Goal: Check status: Check status

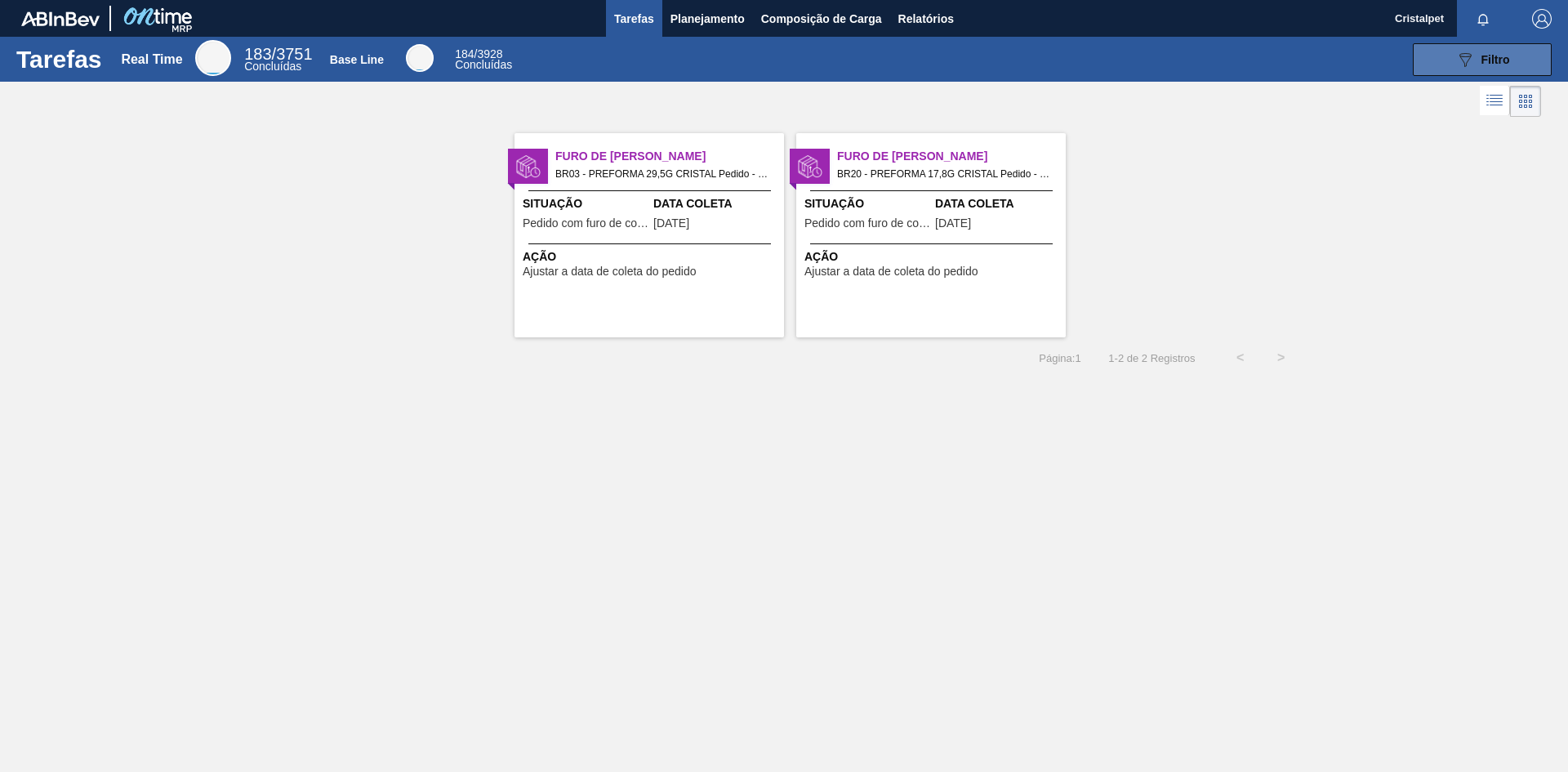
click at [1505, 56] on span "Filtro" at bounding box center [1496, 60] width 28 height 13
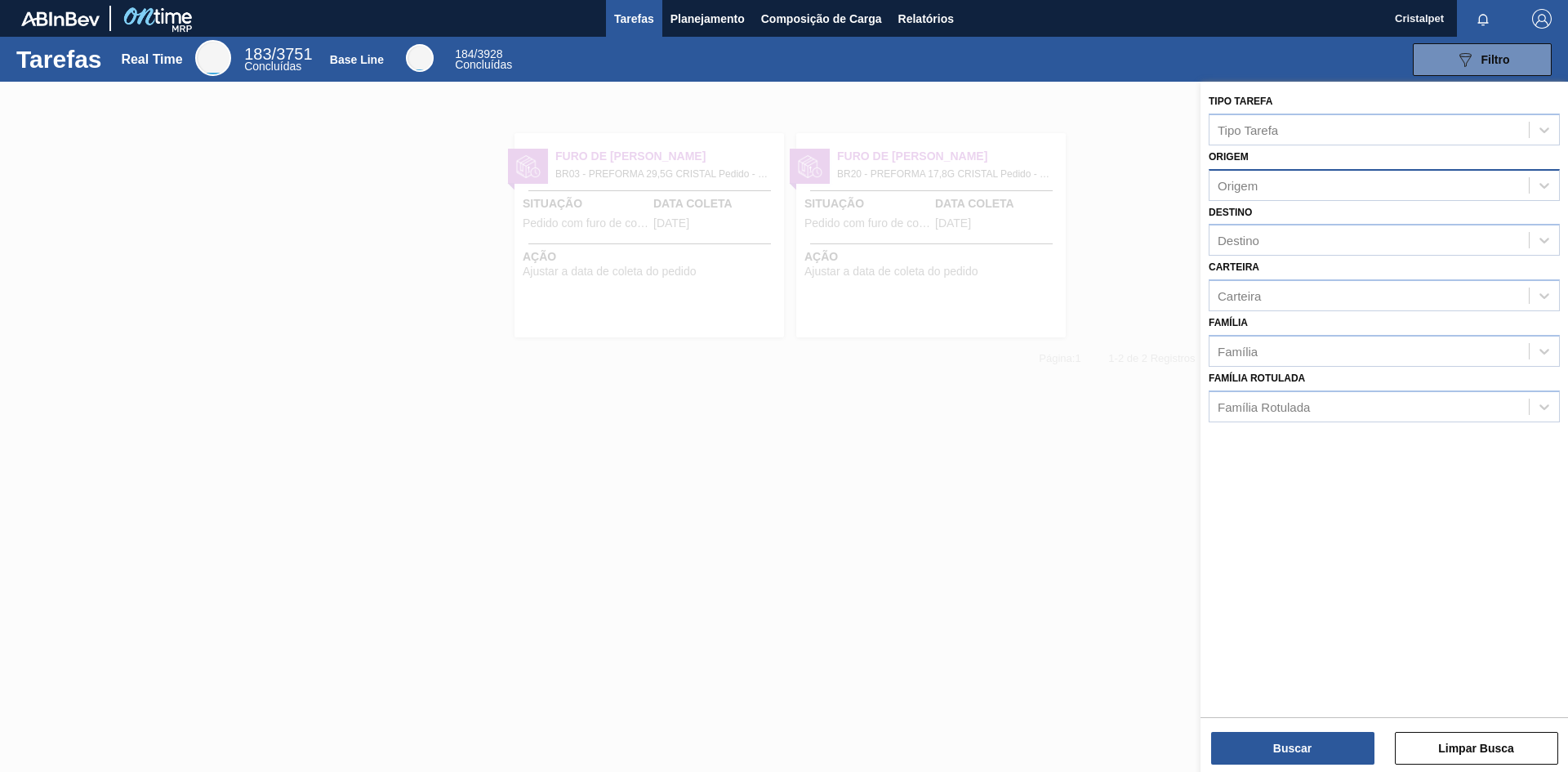
click at [1267, 185] on div "Origem" at bounding box center [1369, 185] width 320 height 24
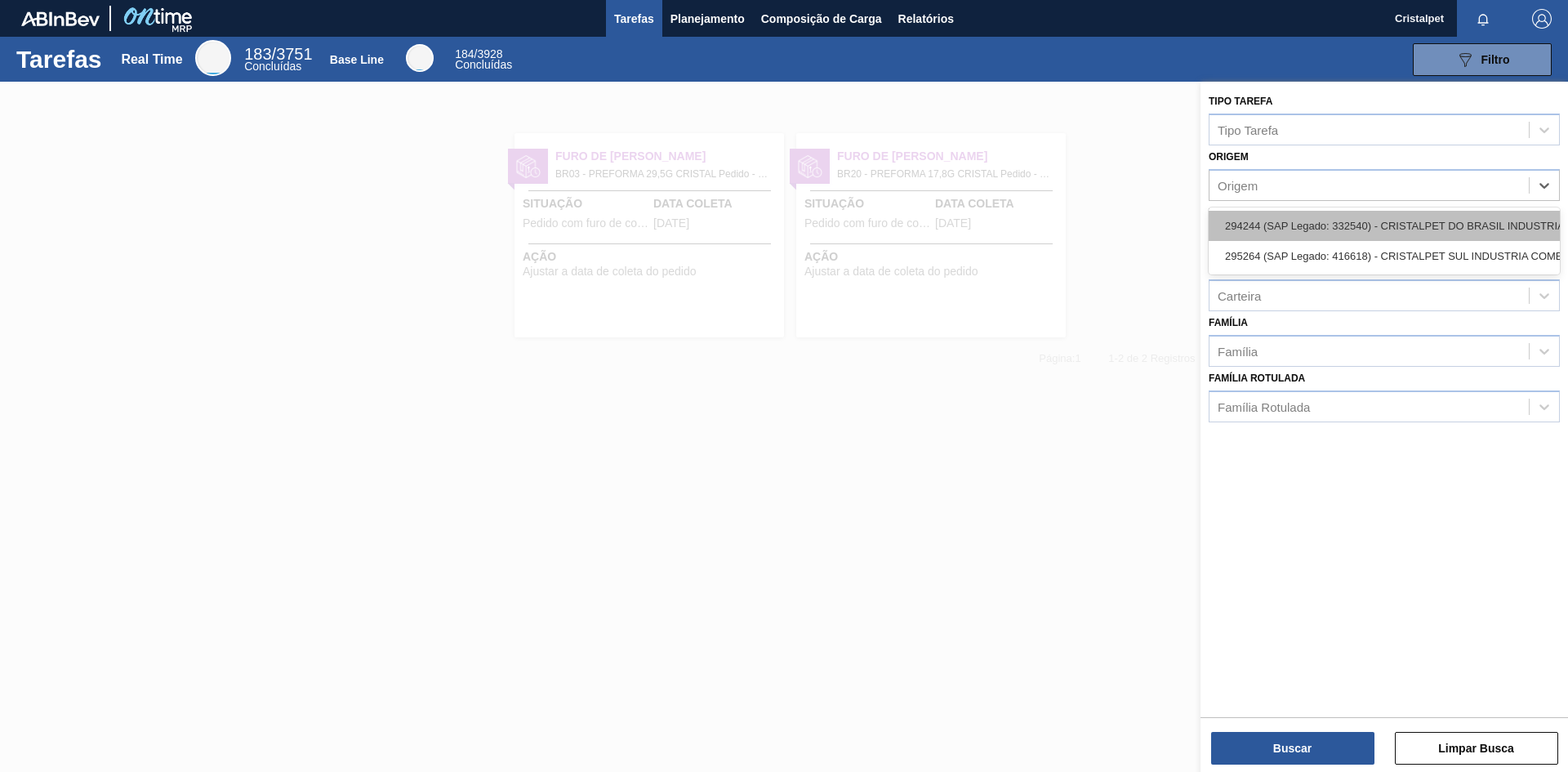
click at [1403, 223] on div "294244 (SAP Legado: 332540) - CRISTALPET DO BRASIL INDUSTRIA" at bounding box center [1384, 226] width 351 height 30
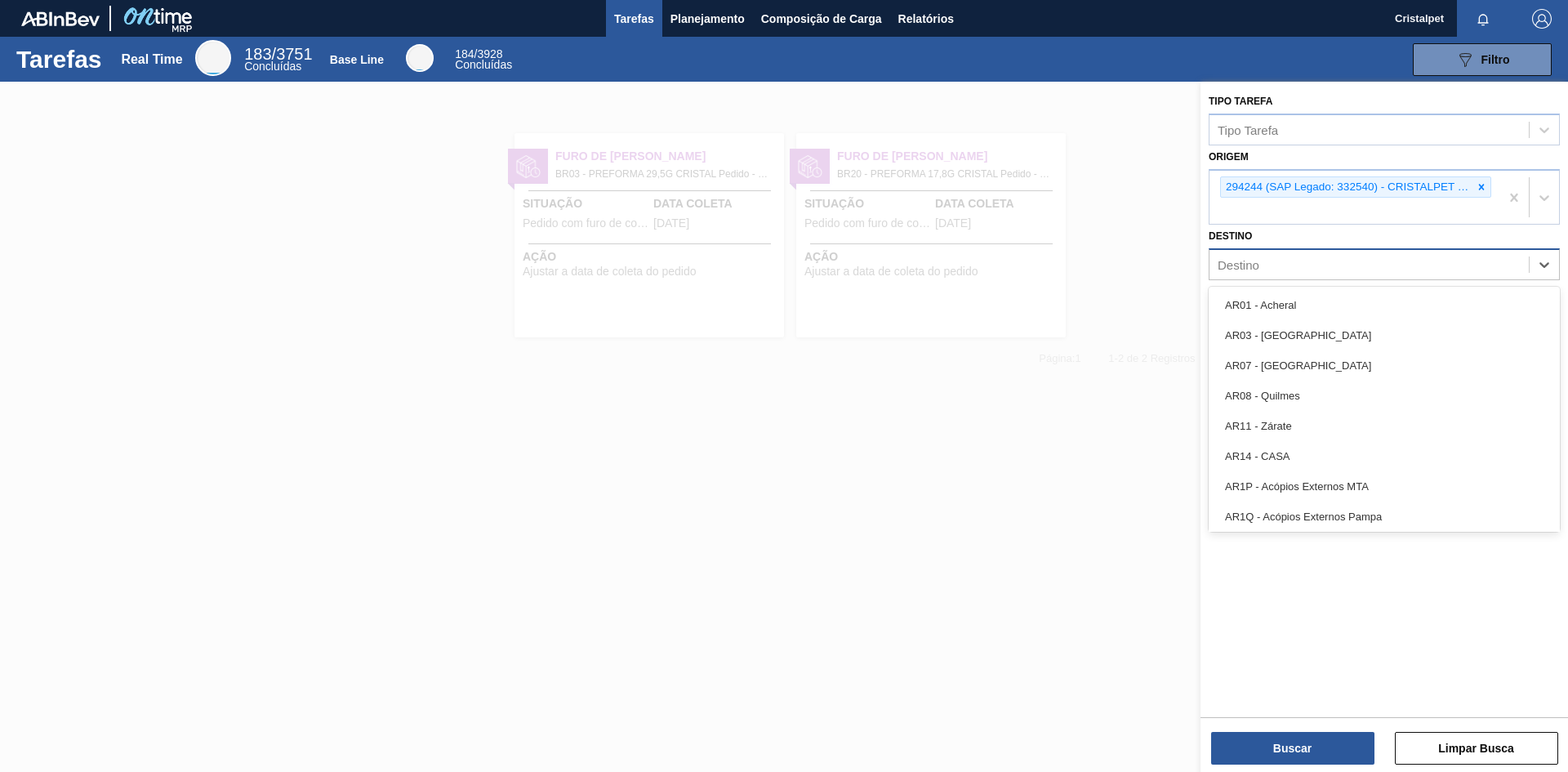
click at [1275, 268] on div "Destino" at bounding box center [1369, 265] width 320 height 24
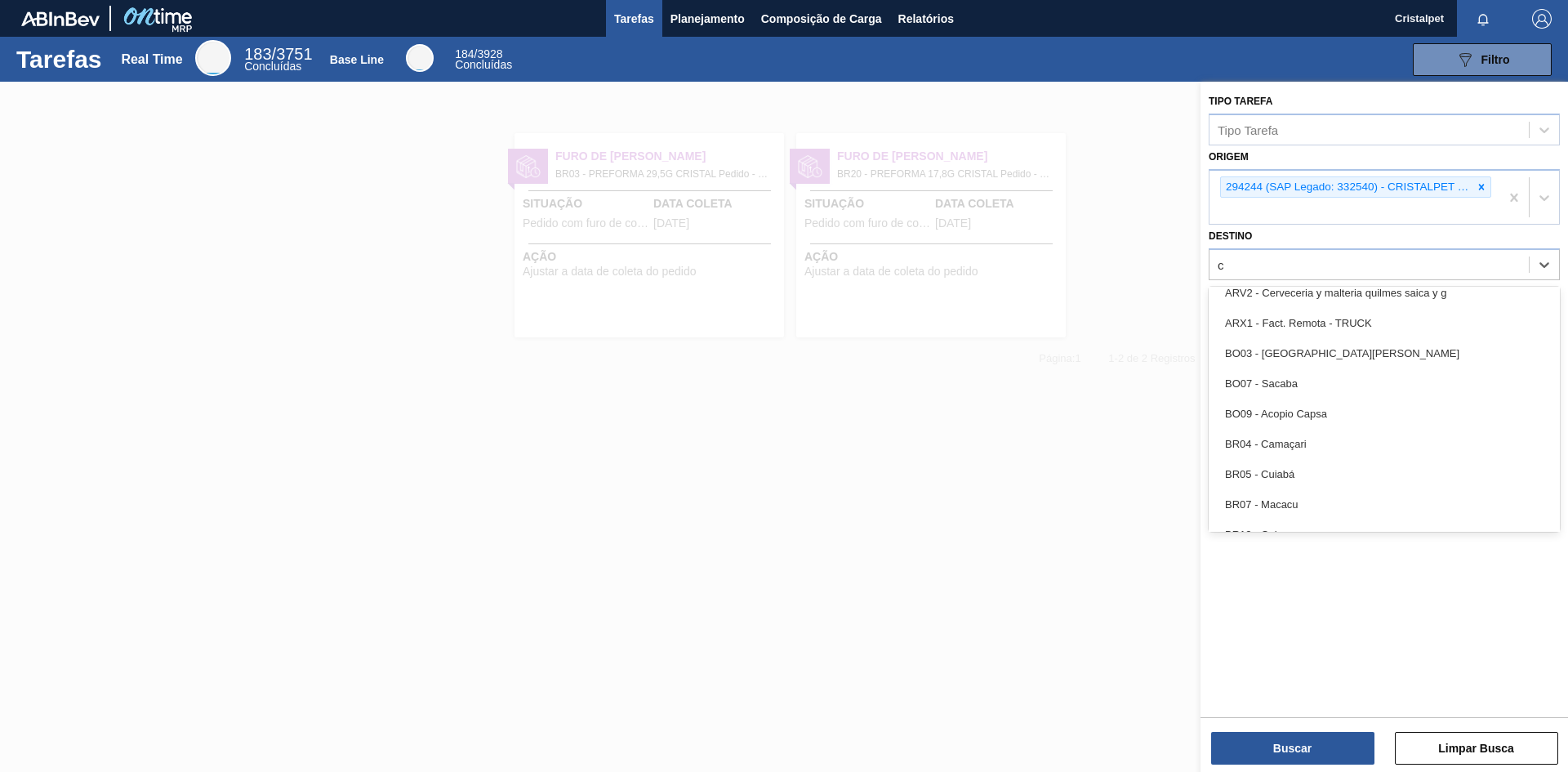
type input "ca"
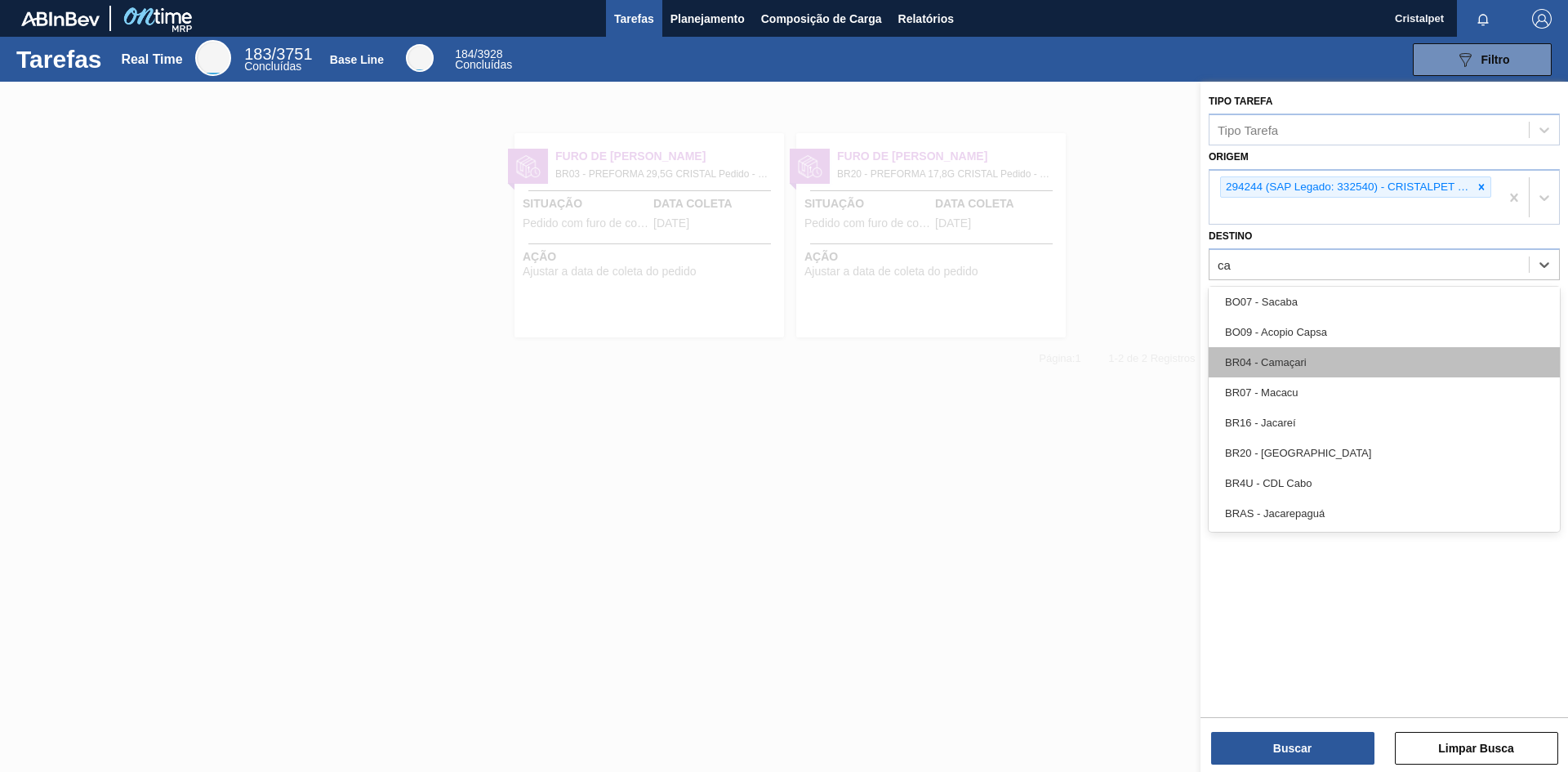
click at [1325, 349] on div "BR04 - Camaçari" at bounding box center [1384, 362] width 351 height 30
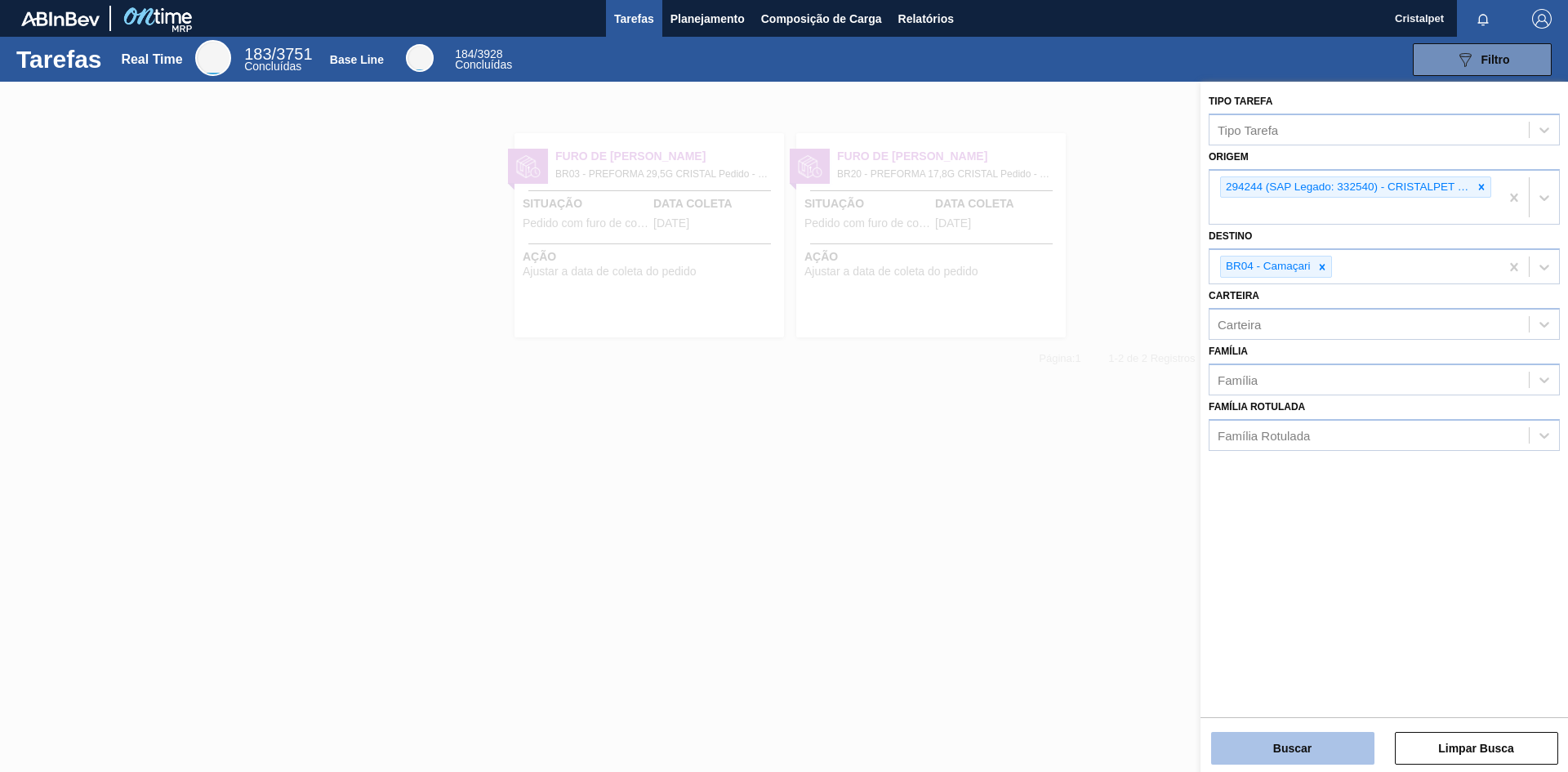
click at [1317, 750] on button "Buscar" at bounding box center [1293, 748] width 163 height 32
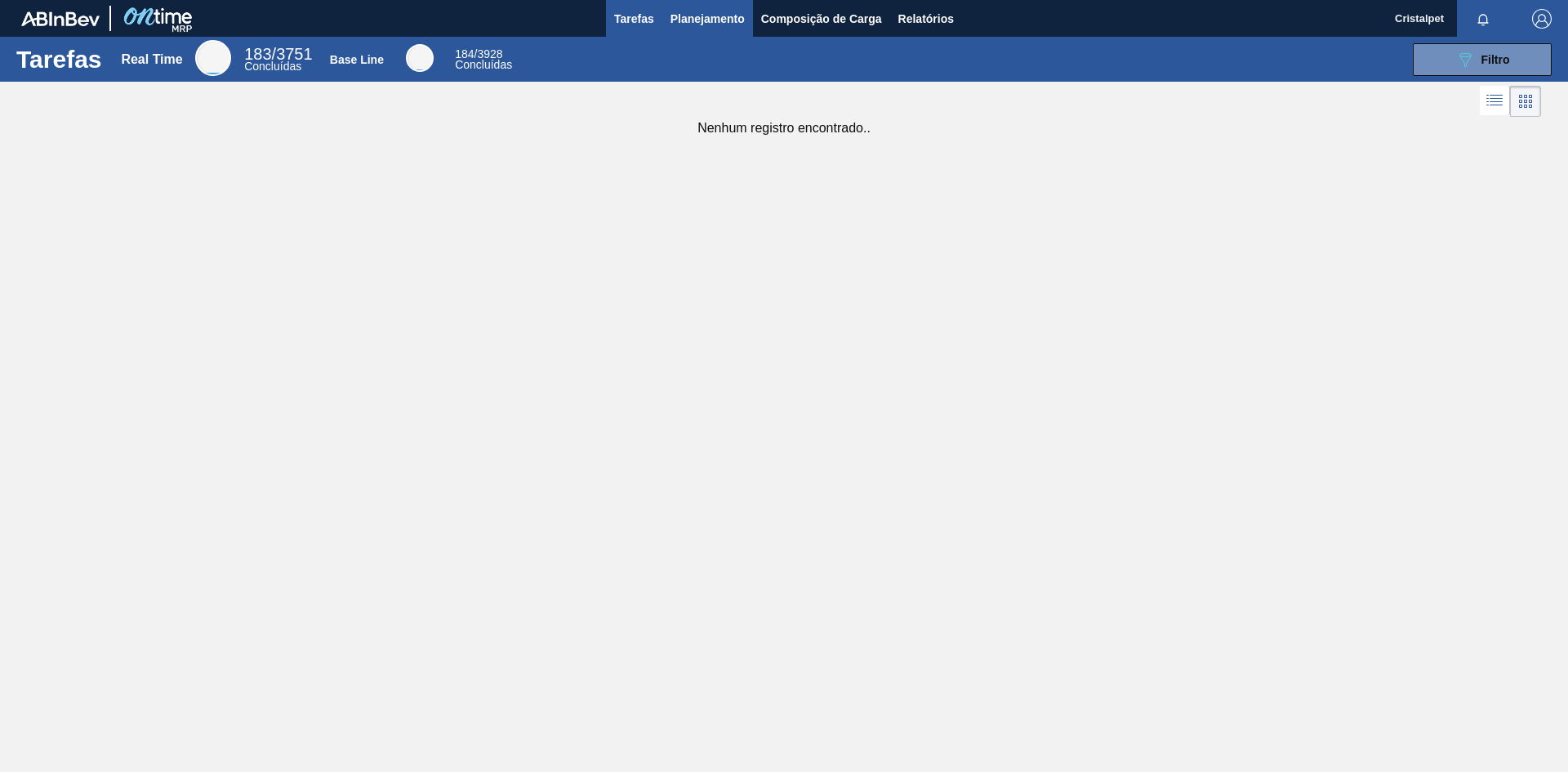
click at [714, 21] on span "Planejamento" at bounding box center [708, 18] width 74 height 20
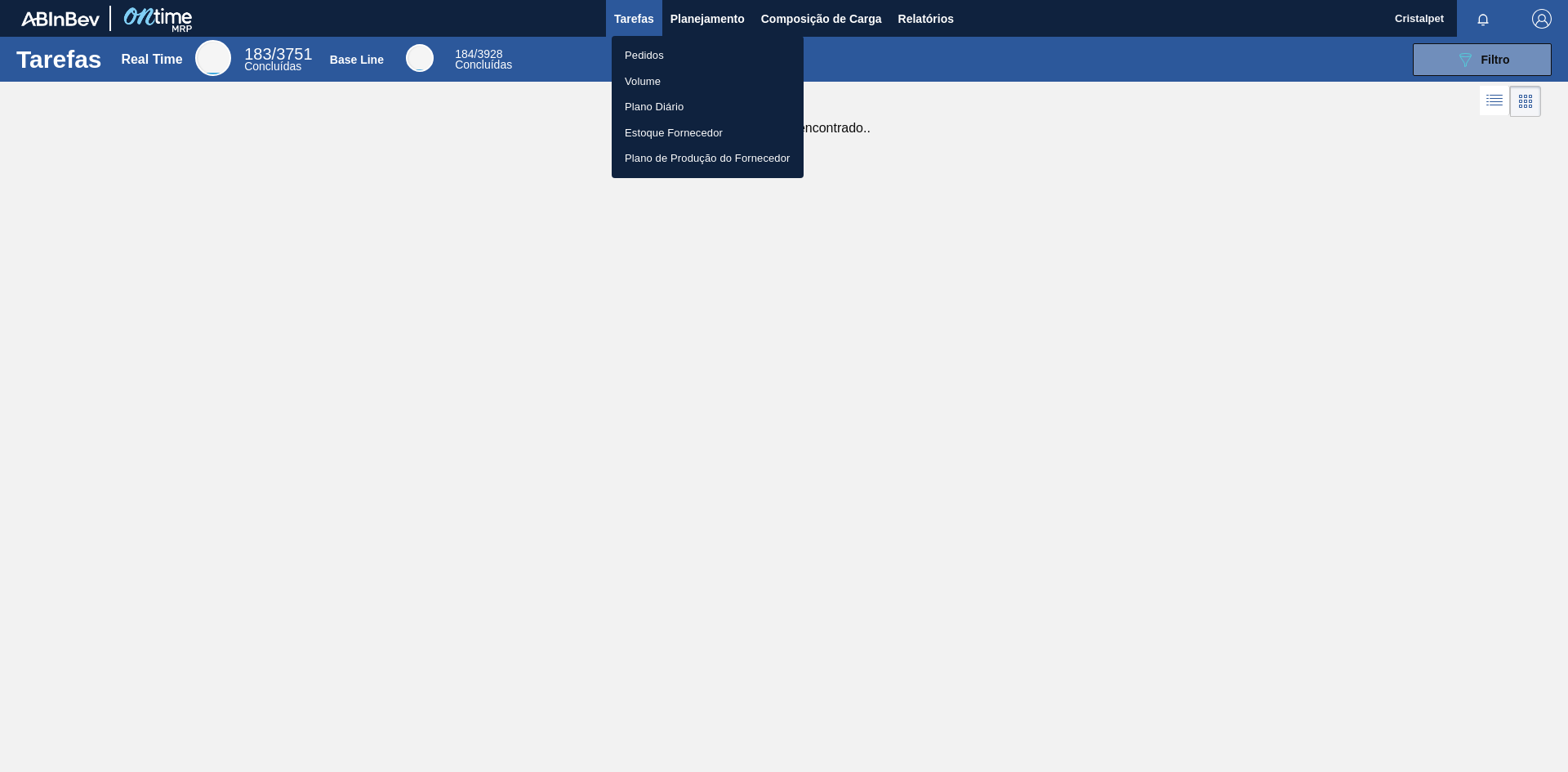
click at [655, 59] on li "Pedidos" at bounding box center [708, 56] width 192 height 27
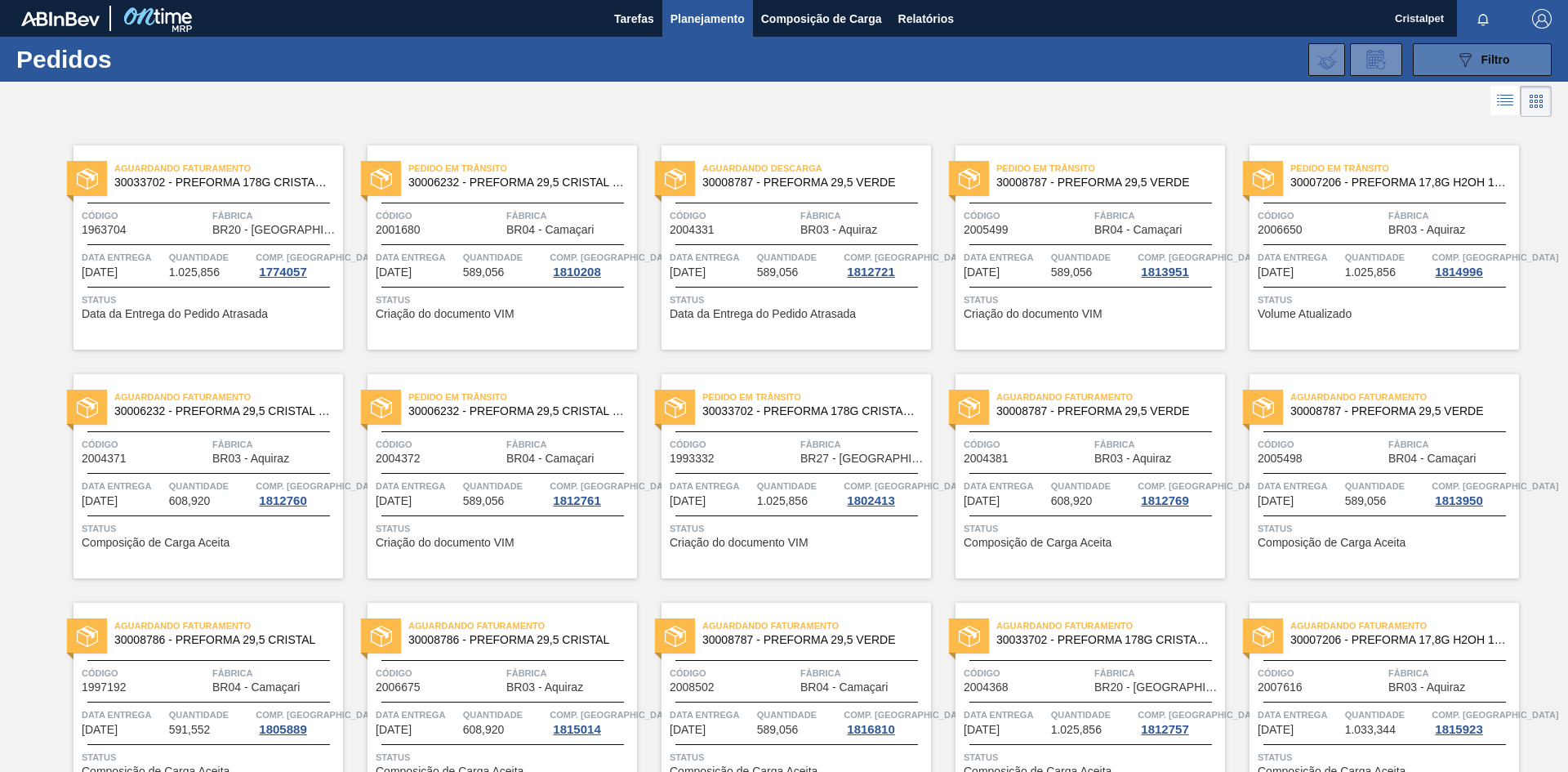
click at [1495, 63] on span "Filtro" at bounding box center [1496, 60] width 28 height 13
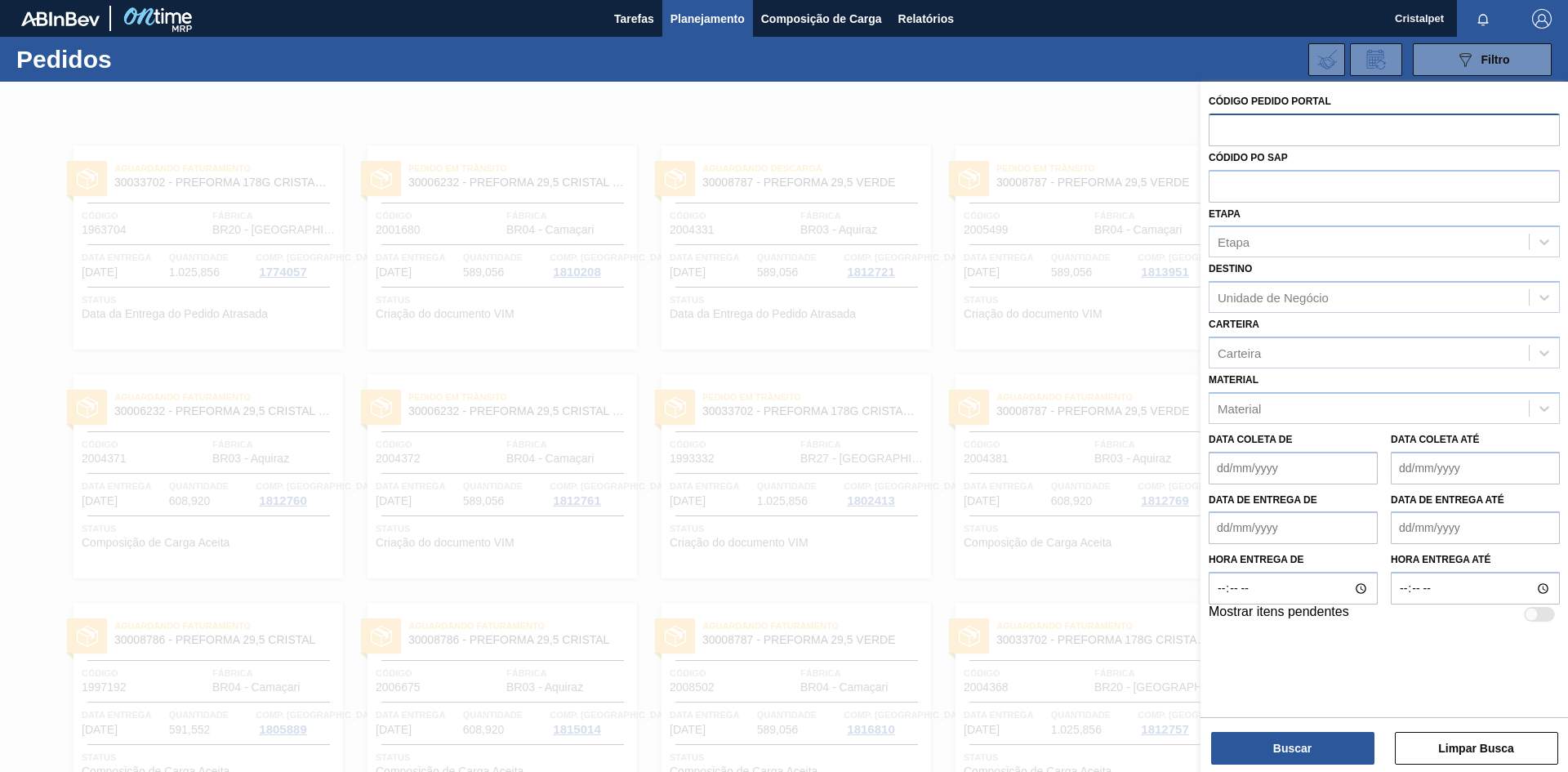
click at [1278, 133] on input "text" at bounding box center [1384, 129] width 351 height 31
type input "5800346734"
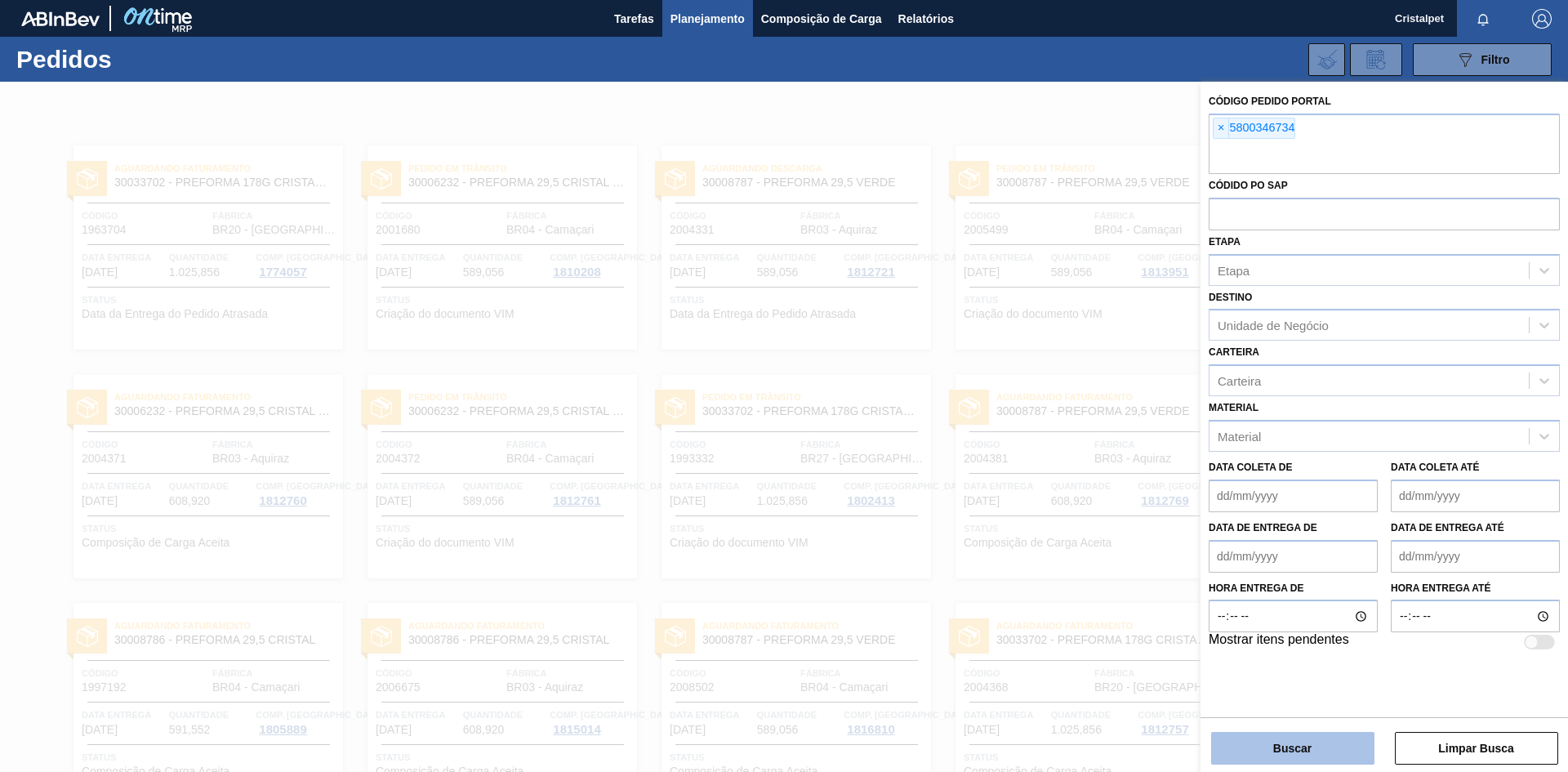
click at [1303, 744] on button "Buscar" at bounding box center [1293, 748] width 163 height 32
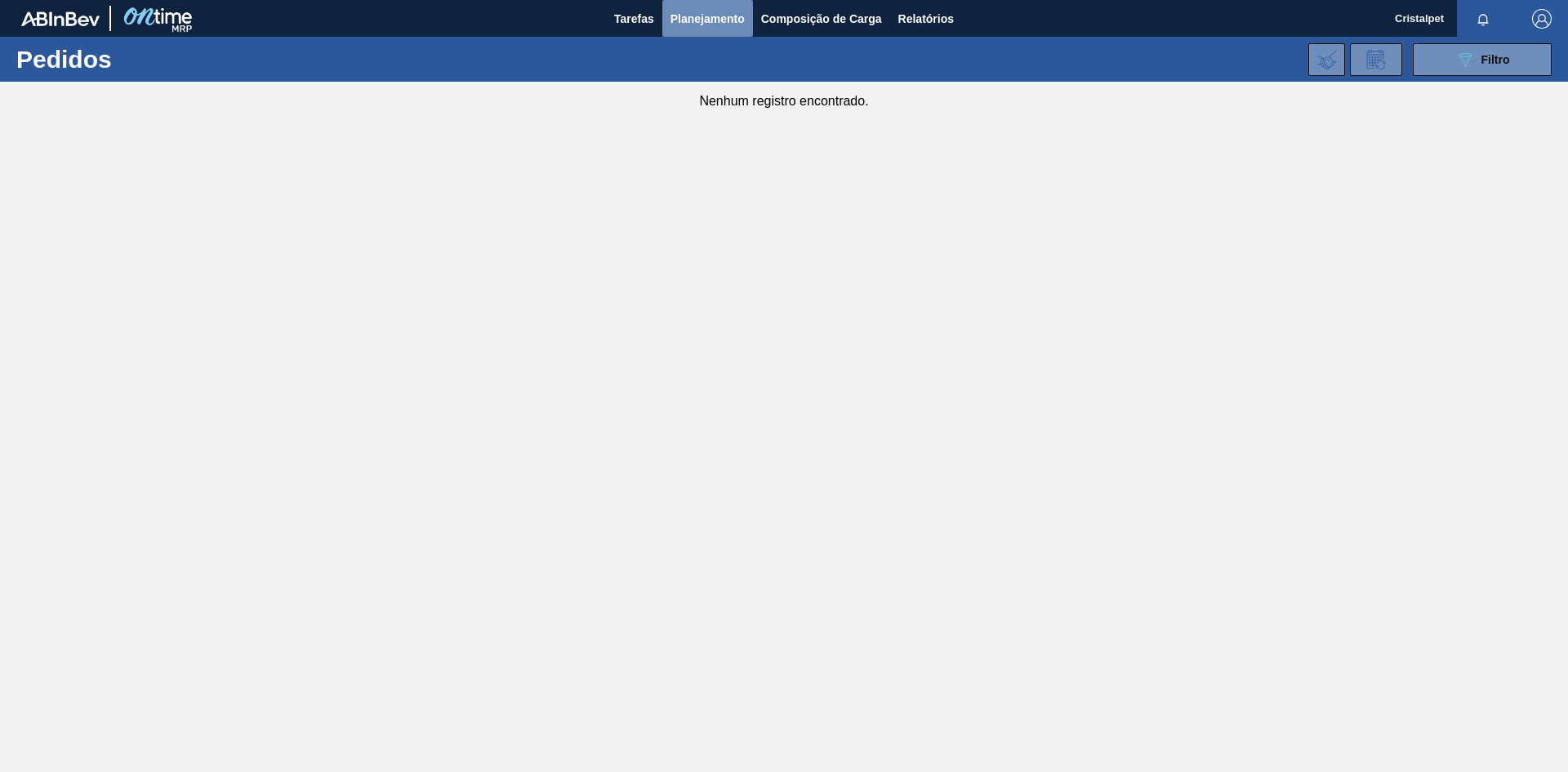
click at [723, 10] on span "Planejamento" at bounding box center [708, 18] width 74 height 20
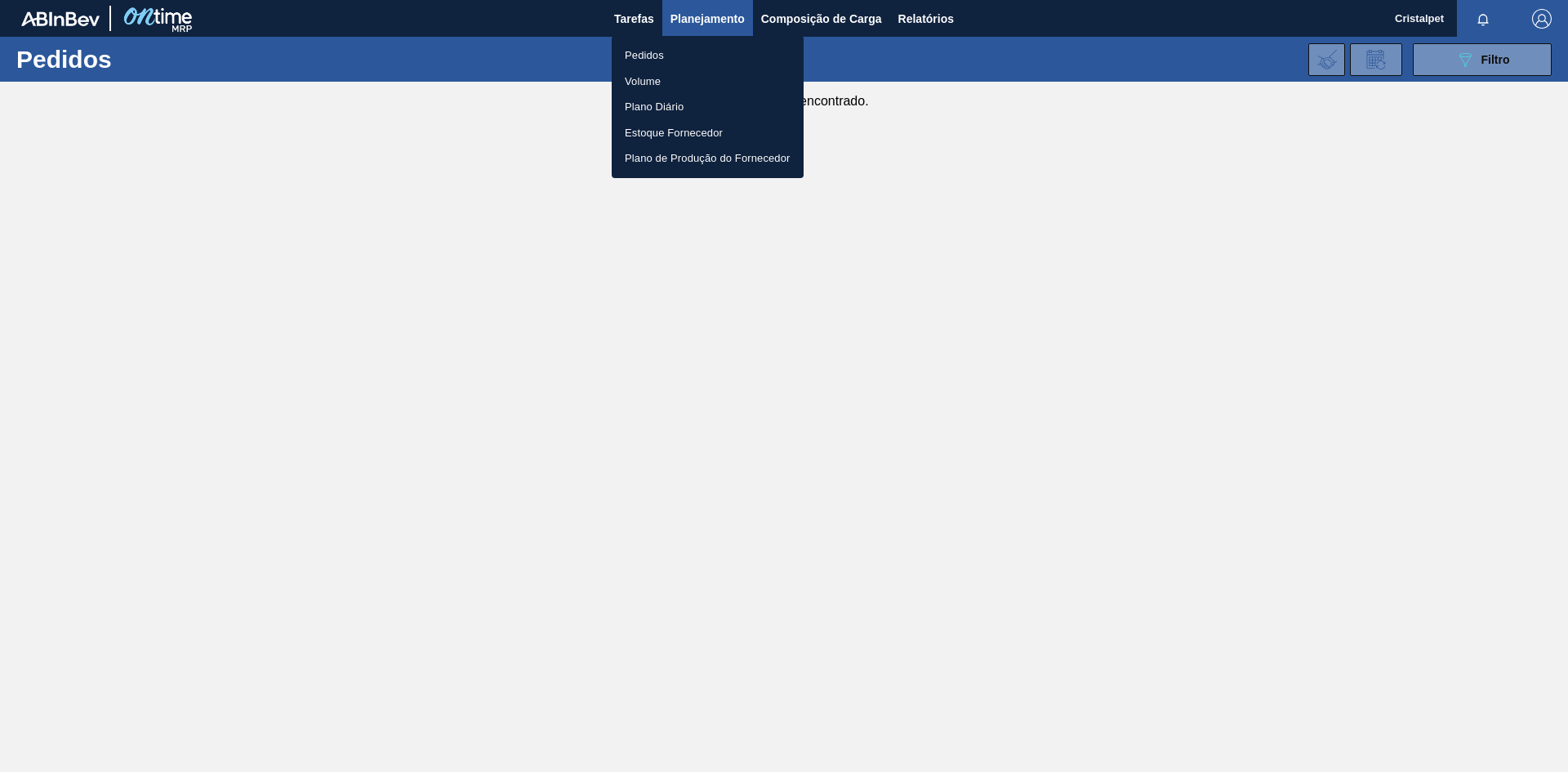
click at [1473, 66] on div at bounding box center [784, 386] width 1568 height 772
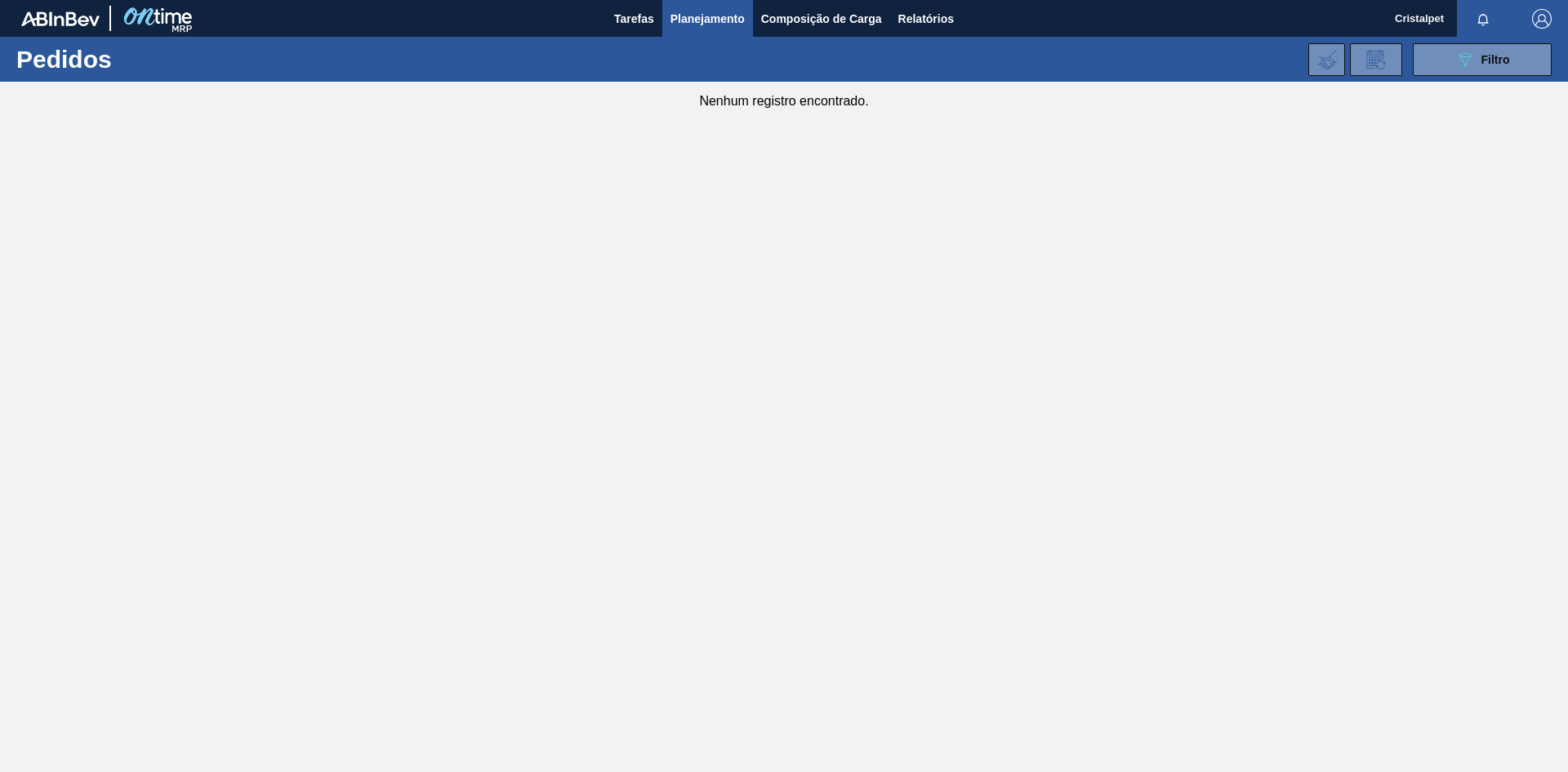
click at [1467, 0] on body "Tarefas Planejamento Composição de Carga Relatórios Cristalpet Marcar todas com…" at bounding box center [784, 0] width 1568 height 0
click at [1467, 58] on icon "089F7B8B-B2A5-4AFE-B5C0-19BA573D28AC" at bounding box center [1465, 60] width 20 height 20
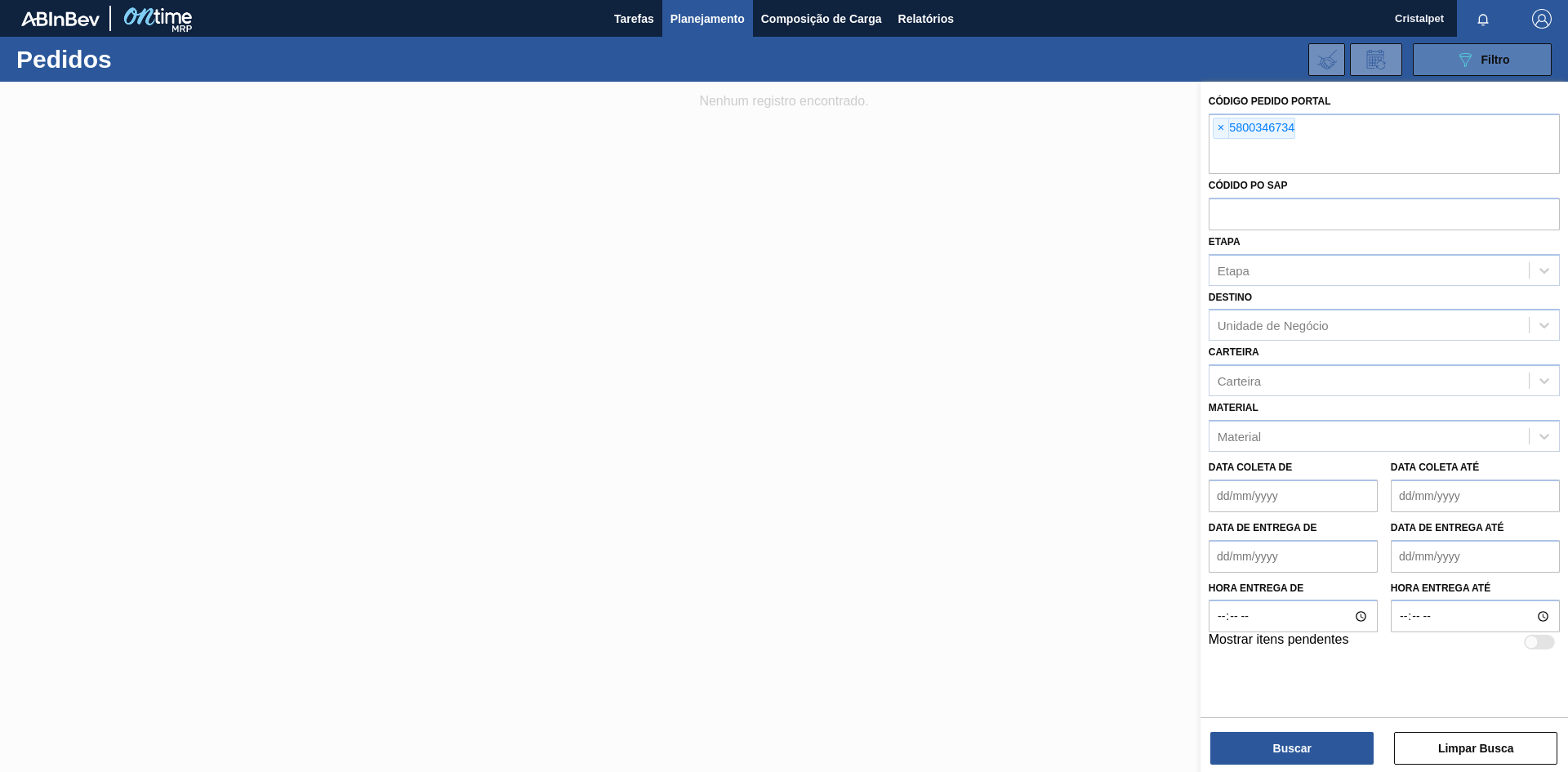
click at [1467, 57] on icon "089F7B8B-B2A5-4AFE-B5C0-19BA573D28AC" at bounding box center [1465, 60] width 20 height 20
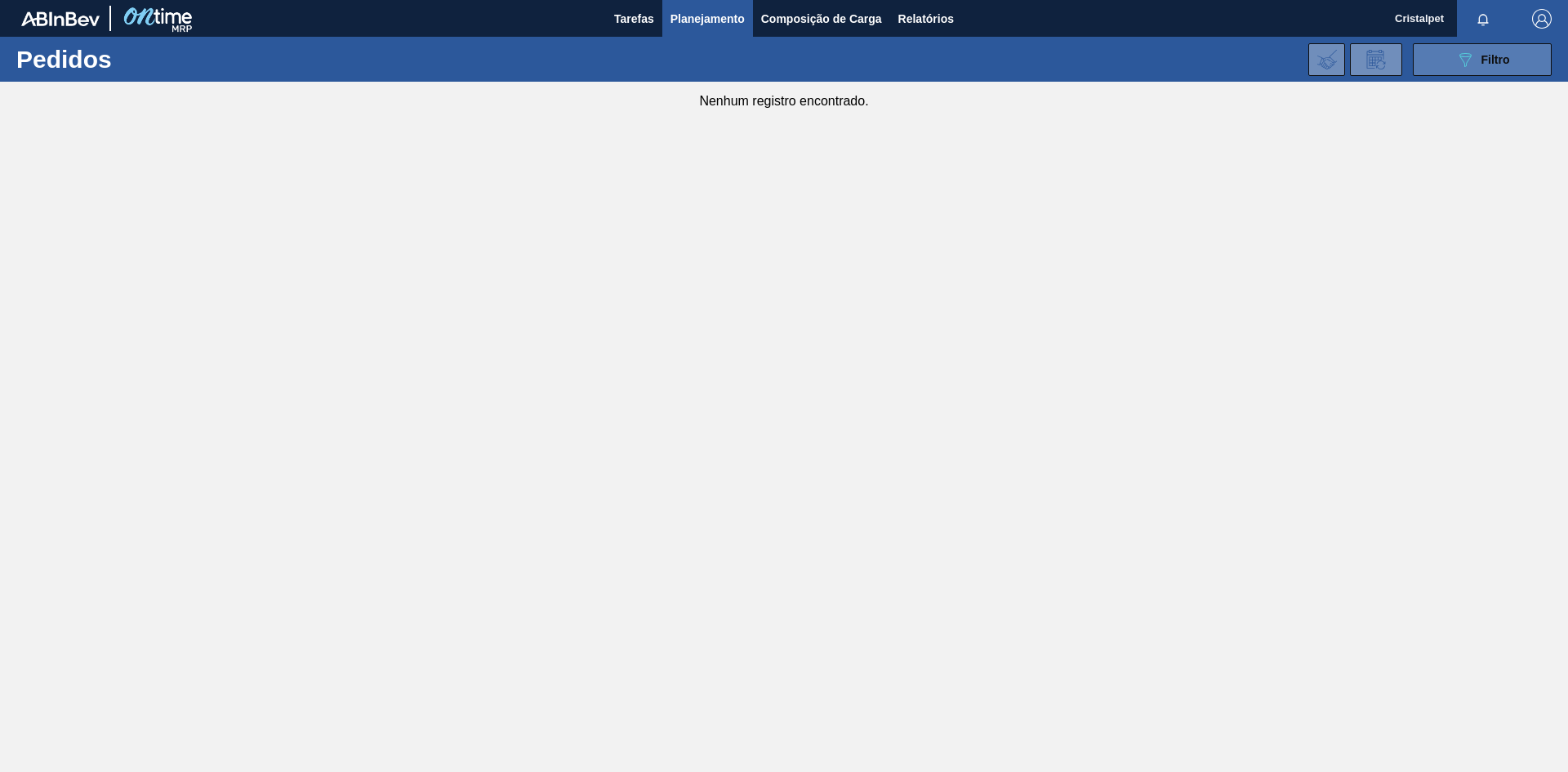
click at [1464, 57] on icon "089F7B8B-B2A5-4AFE-B5C0-19BA573D28AC" at bounding box center [1465, 60] width 20 height 20
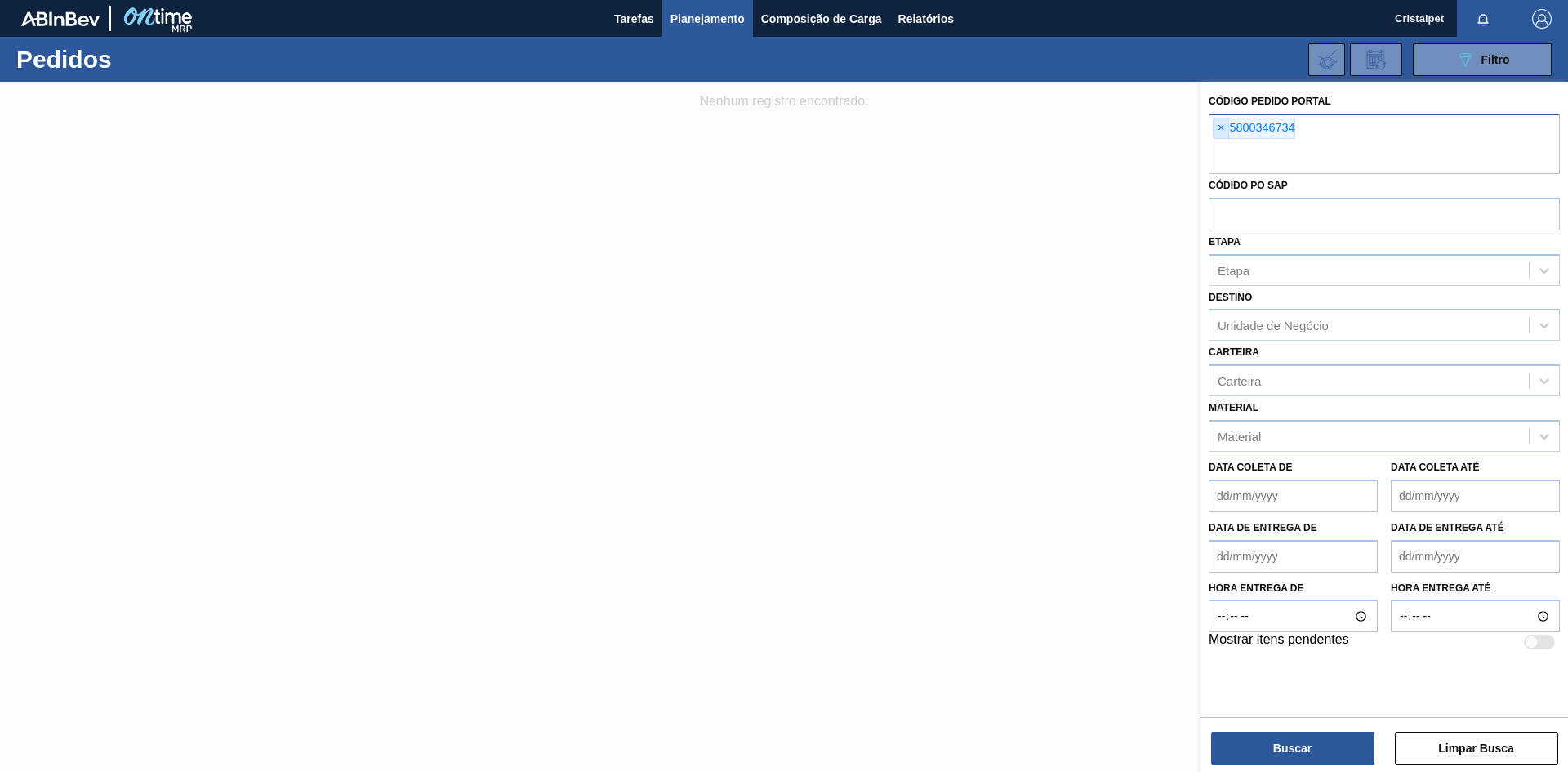
click at [1226, 126] on span "×" at bounding box center [1222, 128] width 15 height 20
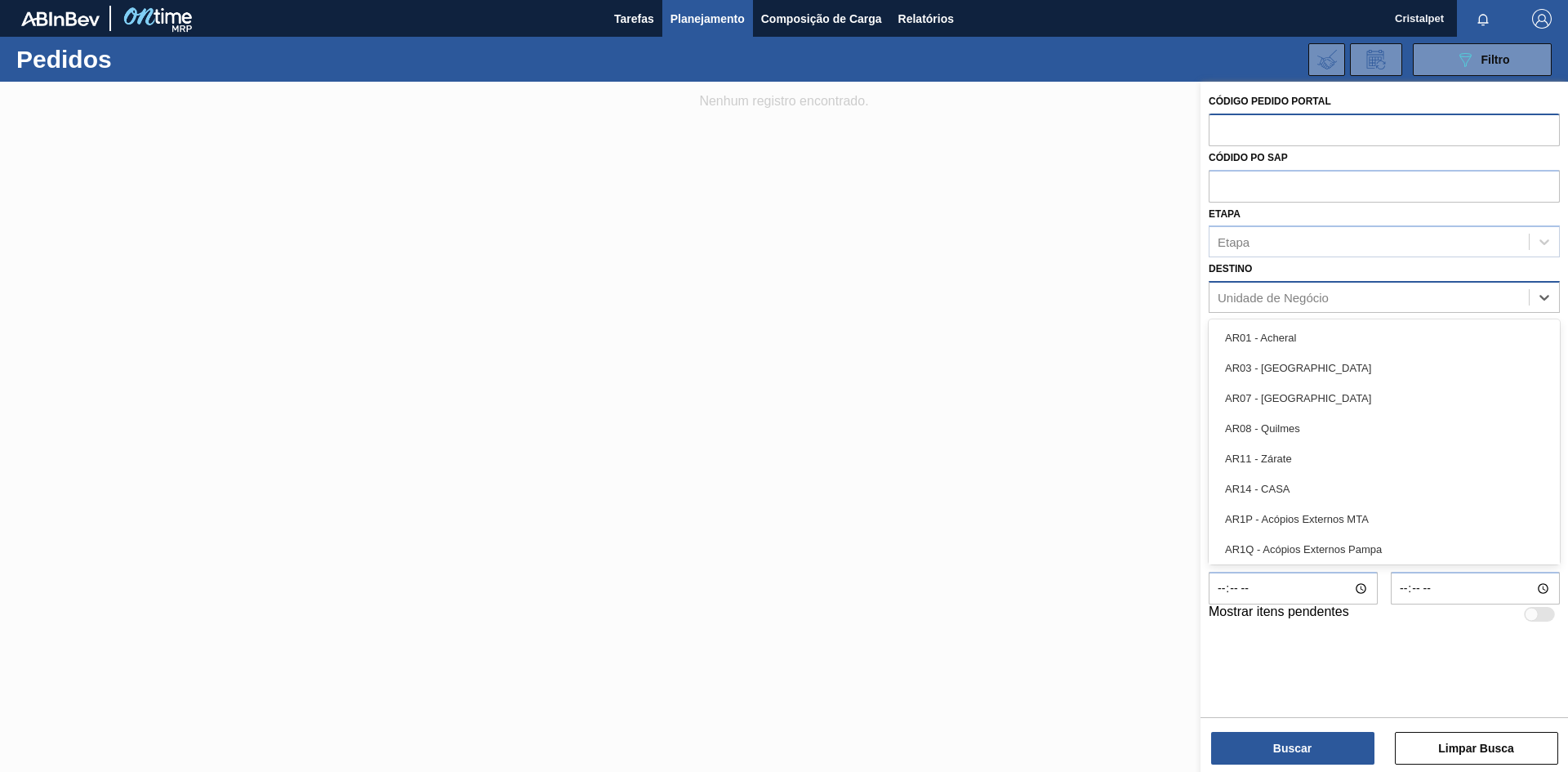
click at [1301, 293] on div "Unidade de Negócio" at bounding box center [1273, 298] width 111 height 14
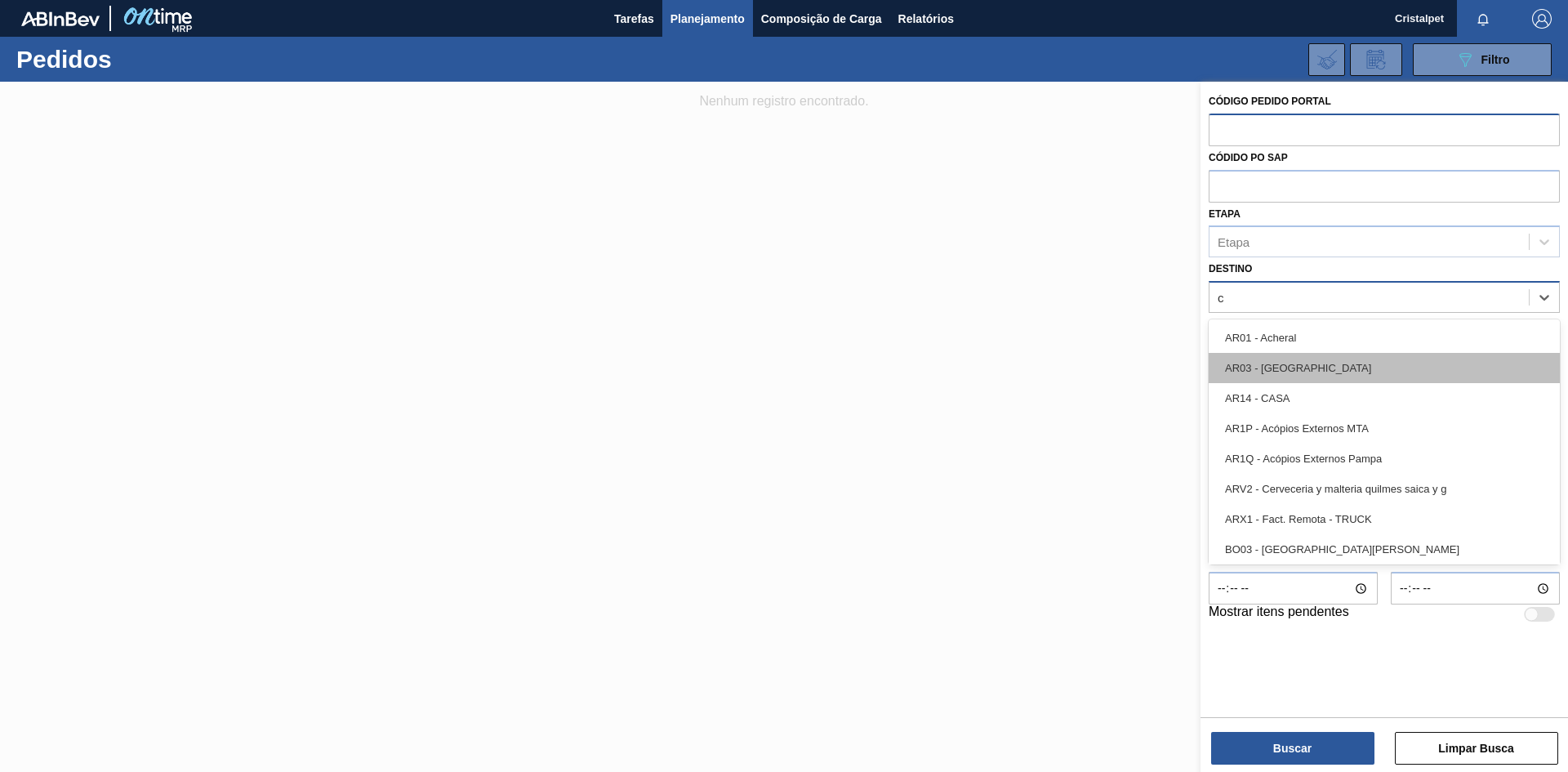
type input "ca"
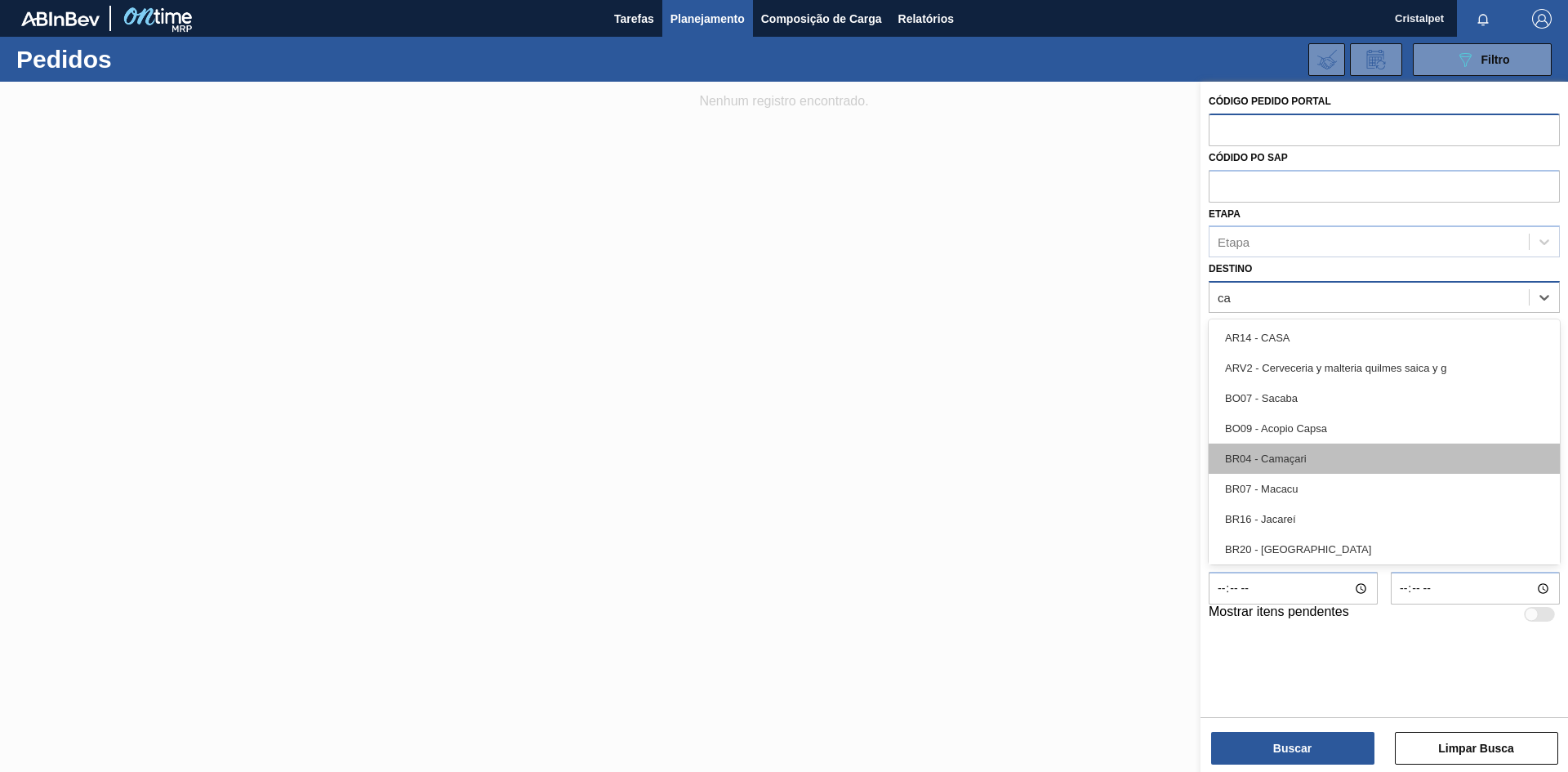
click at [1315, 456] on div "BR04 - Camaçari" at bounding box center [1384, 459] width 351 height 30
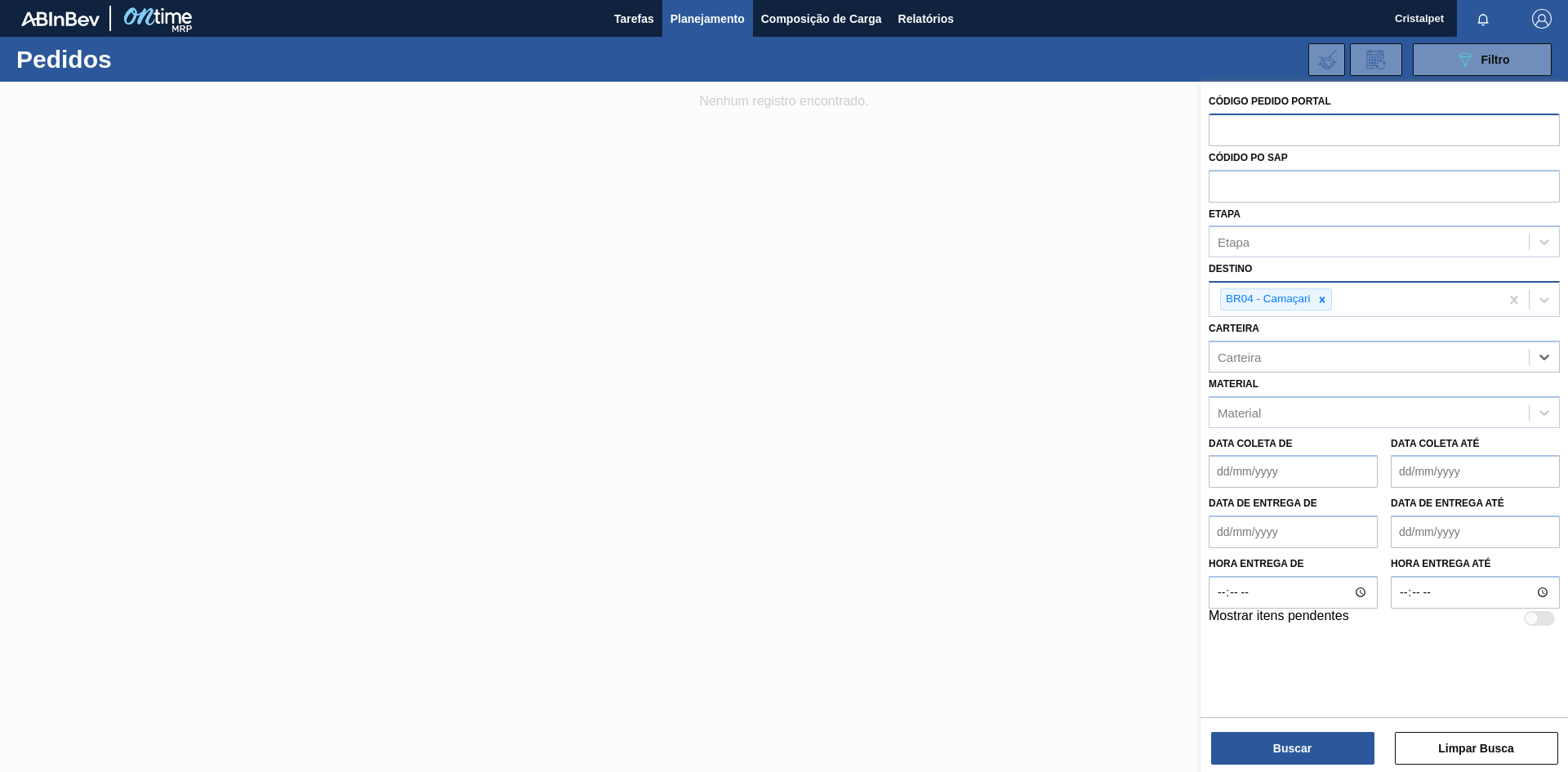
click at [1315, 477] on de "Data coleta de" at bounding box center [1293, 471] width 169 height 32
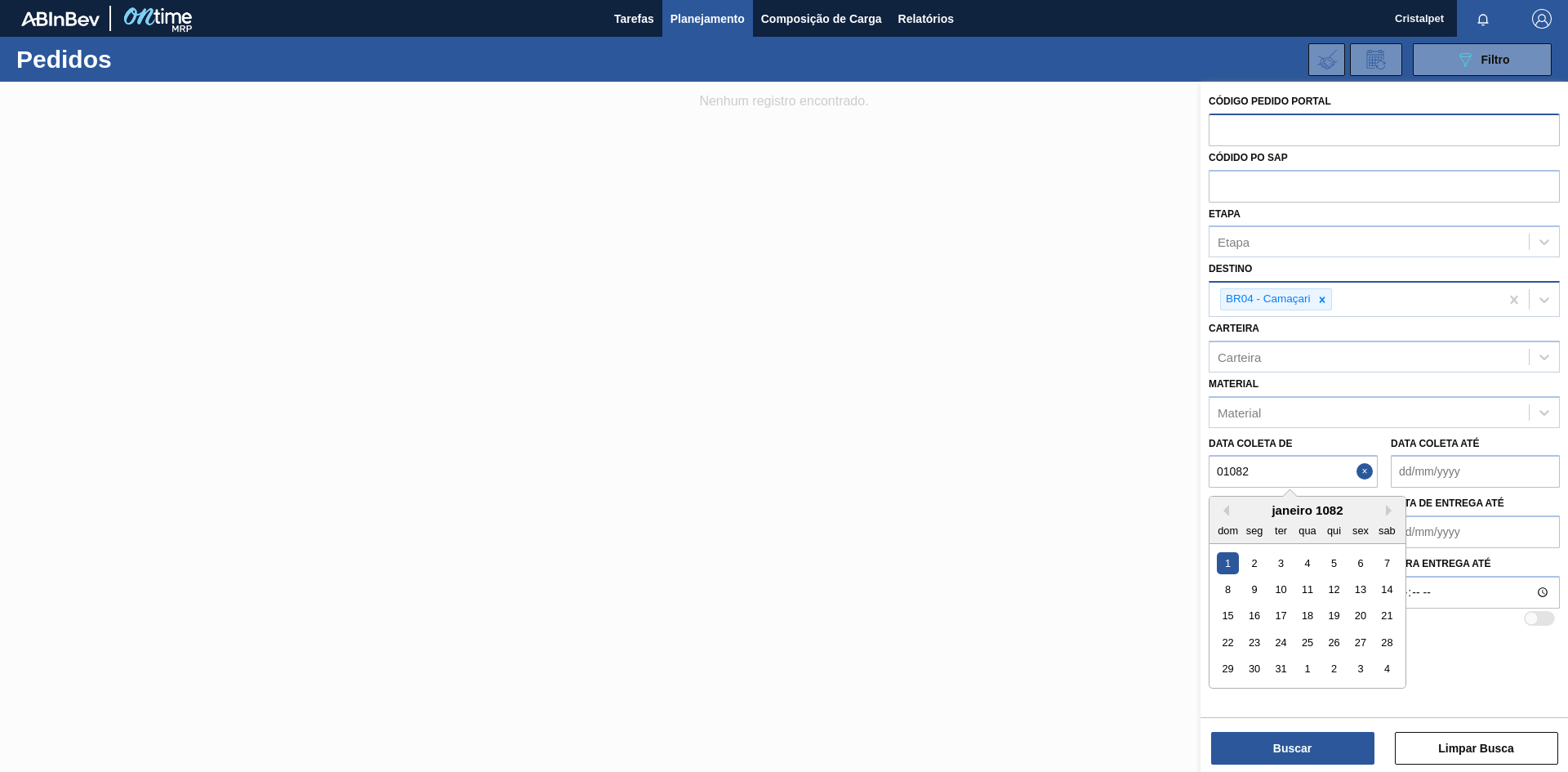
type de "010820"
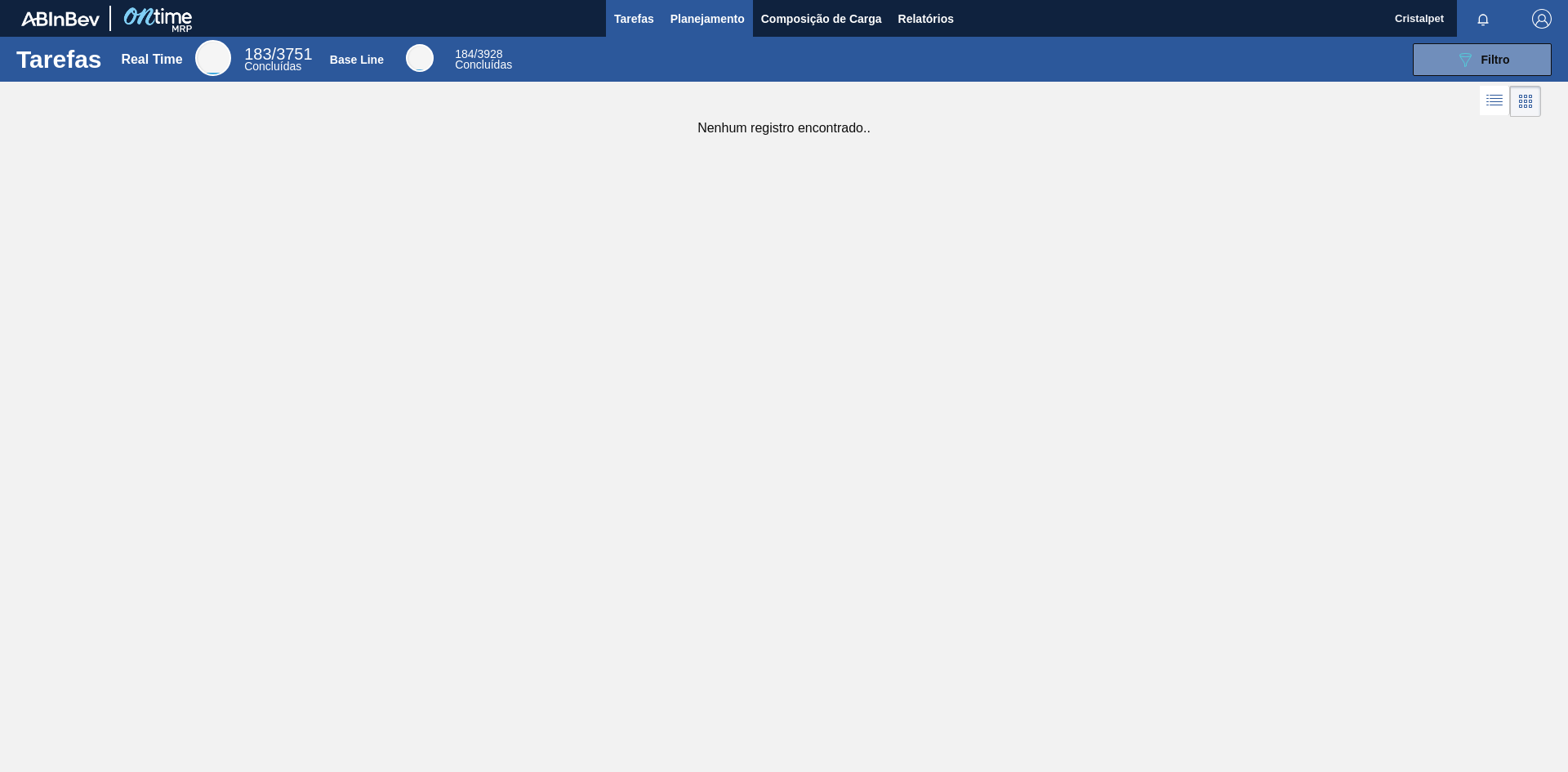
click at [721, 12] on span "Planejamento" at bounding box center [708, 18] width 74 height 20
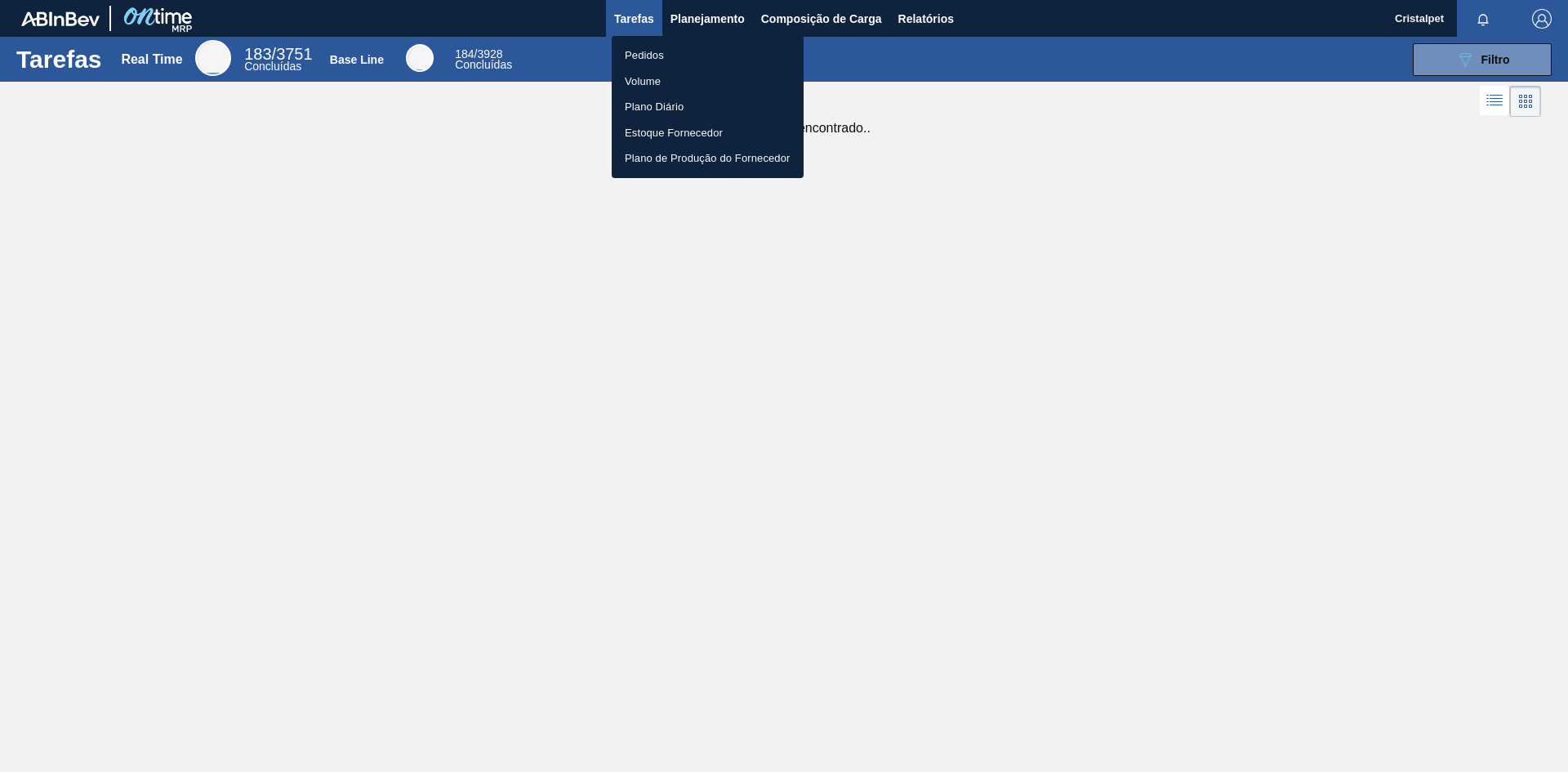
click at [697, 15] on div at bounding box center [784, 386] width 1568 height 772
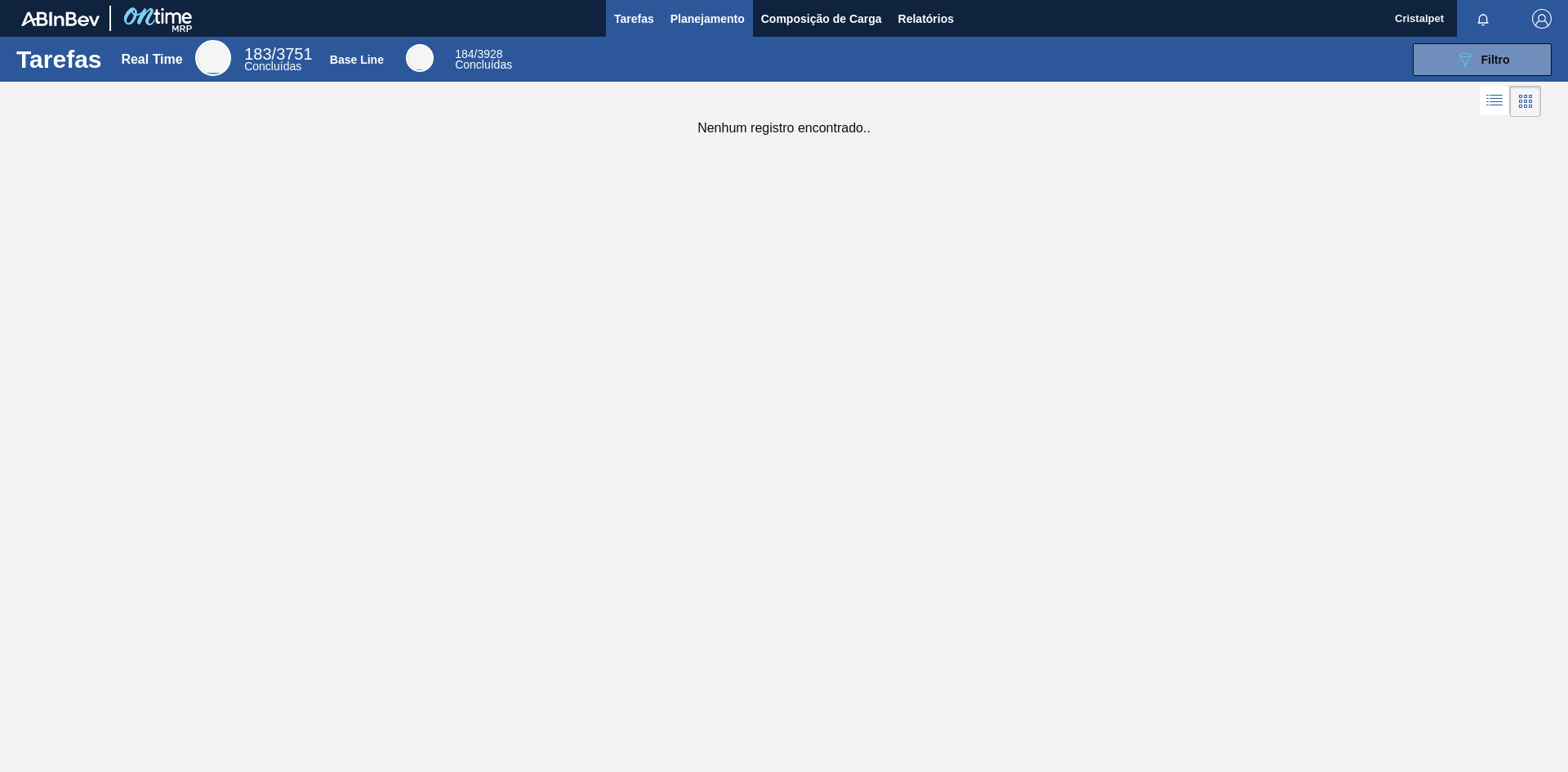
click at [703, 18] on span "Planejamento" at bounding box center [708, 18] width 74 height 20
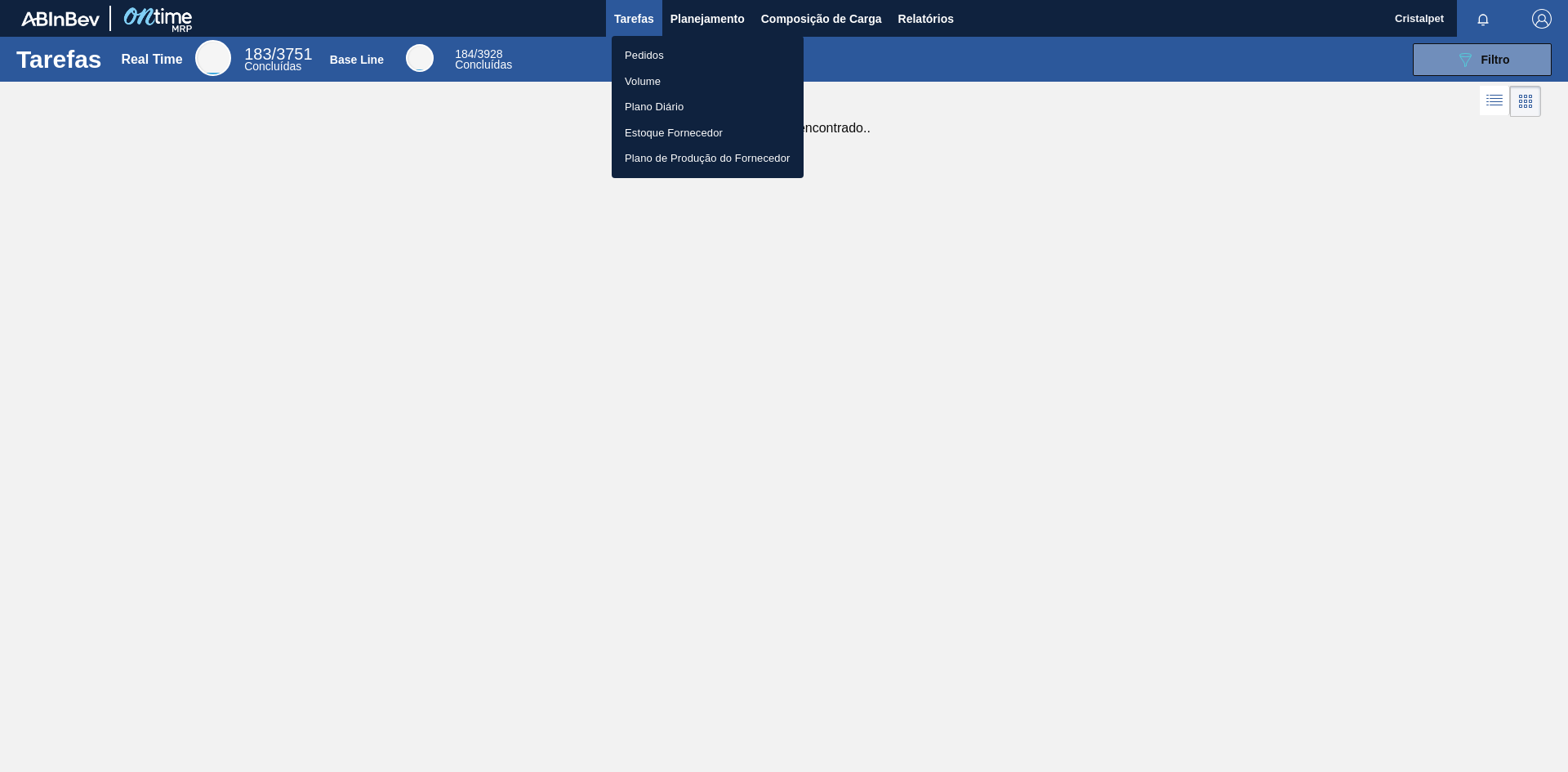
click at [650, 56] on li "Pedidos" at bounding box center [708, 56] width 192 height 27
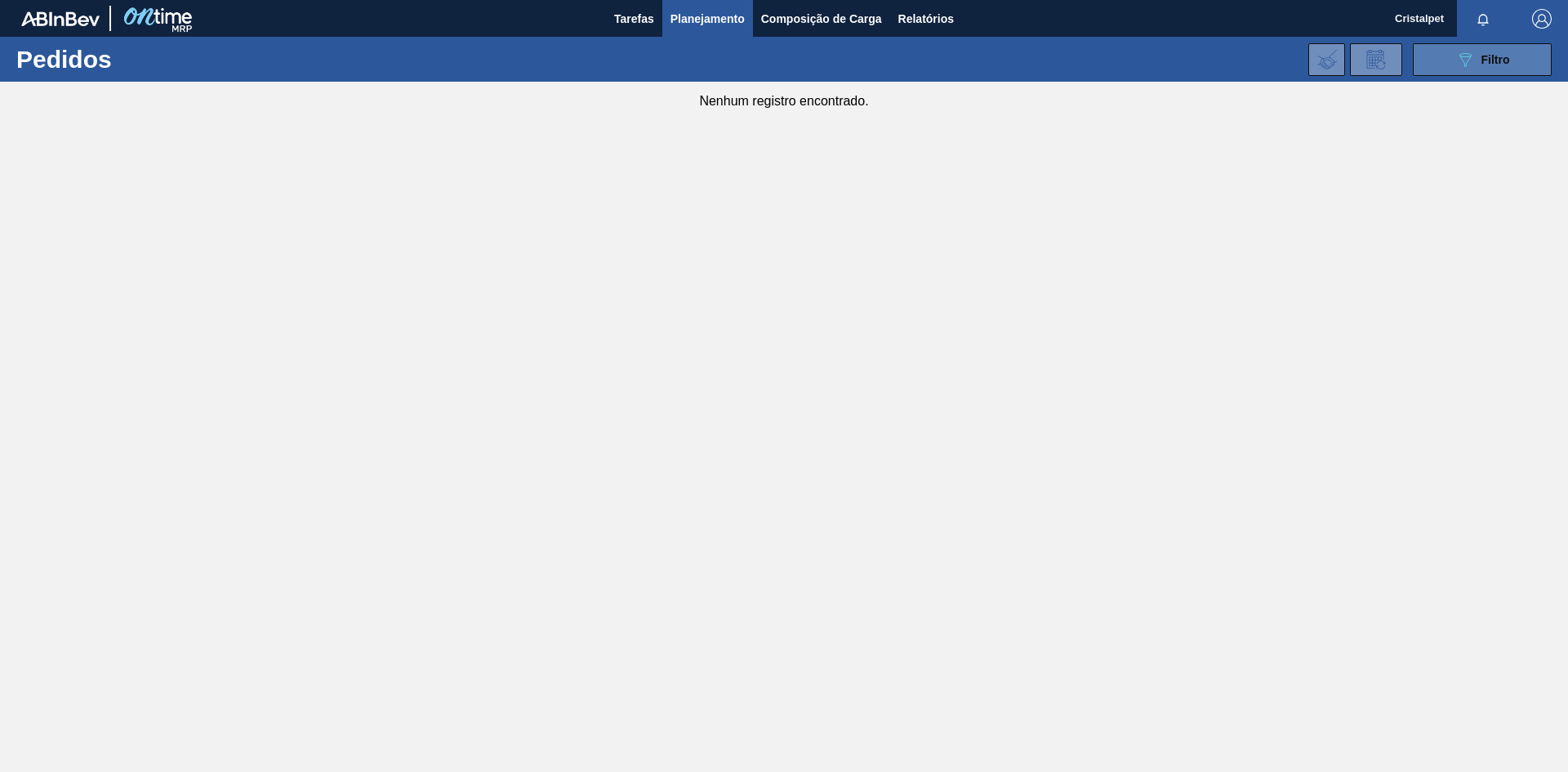
click at [1483, 70] on button "089F7B8B-B2A5-4AFE-B5C0-19BA573D28AC Filtro" at bounding box center [1483, 60] width 138 height 32
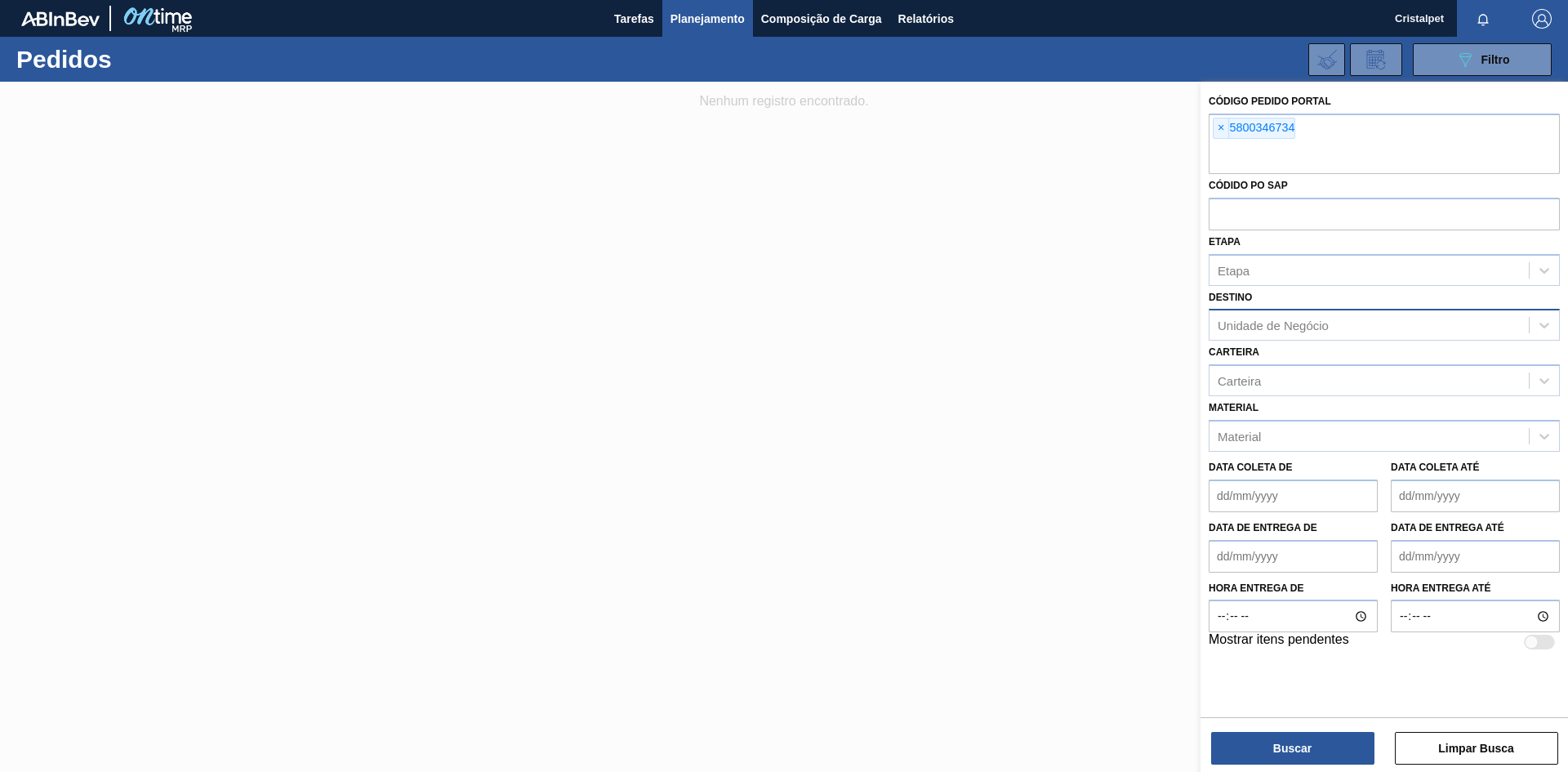
click at [1277, 322] on div "Unidade de Negócio" at bounding box center [1273, 325] width 111 height 14
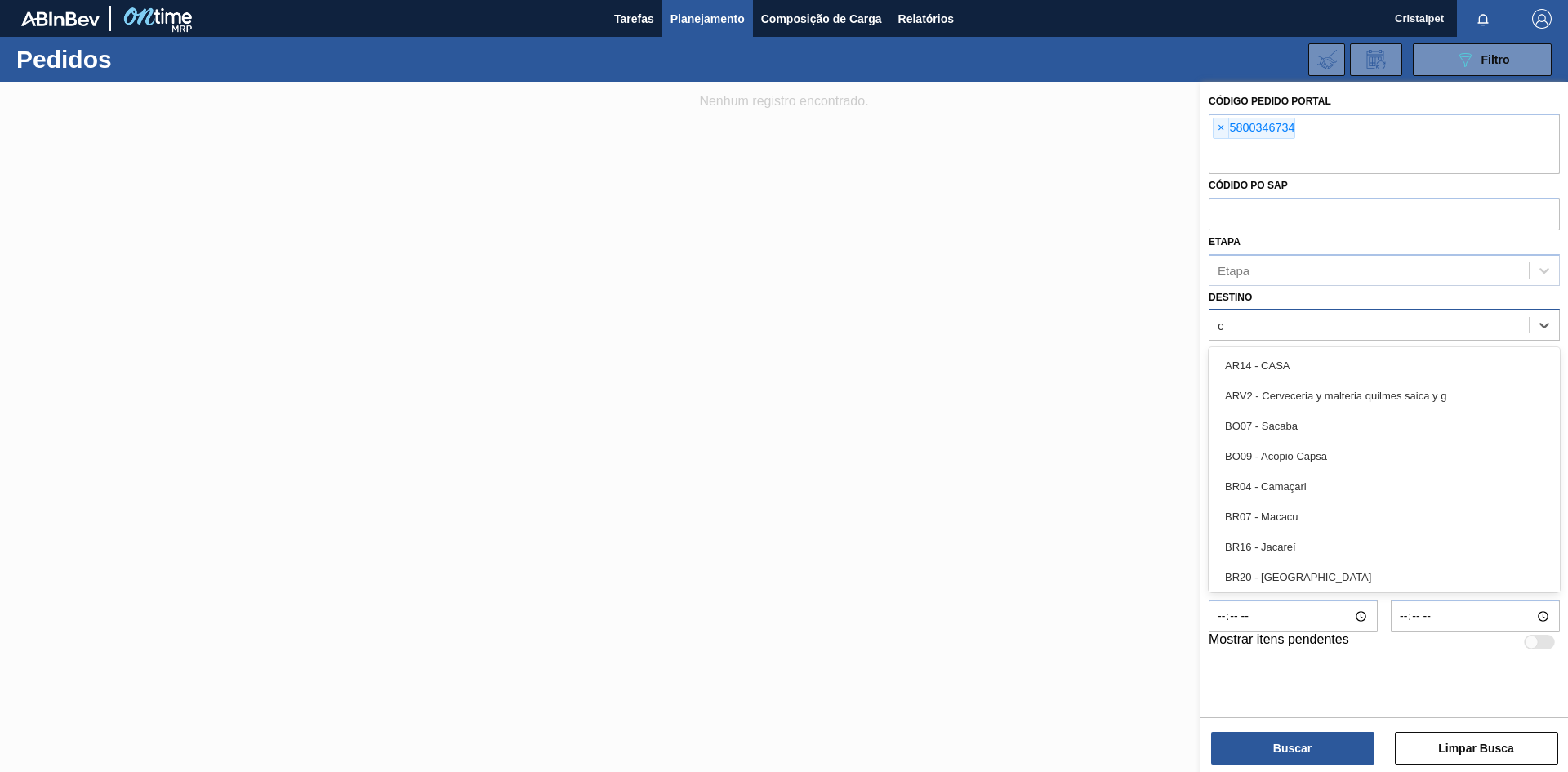
type input "ca"
click at [1336, 483] on div "BR04 - Camaçari" at bounding box center [1384, 487] width 351 height 30
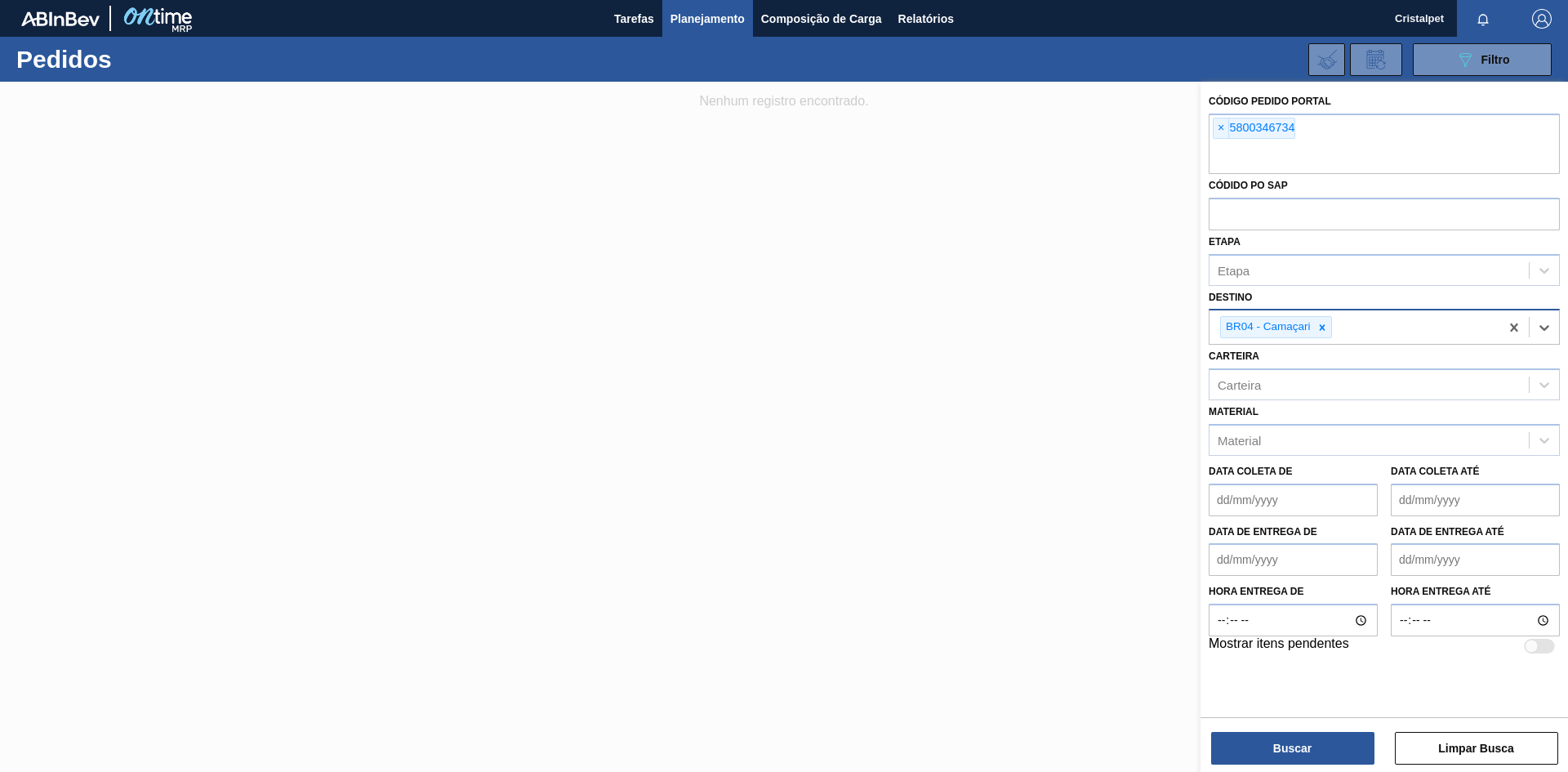
click at [1300, 497] on de "Data coleta de" at bounding box center [1293, 500] width 169 height 32
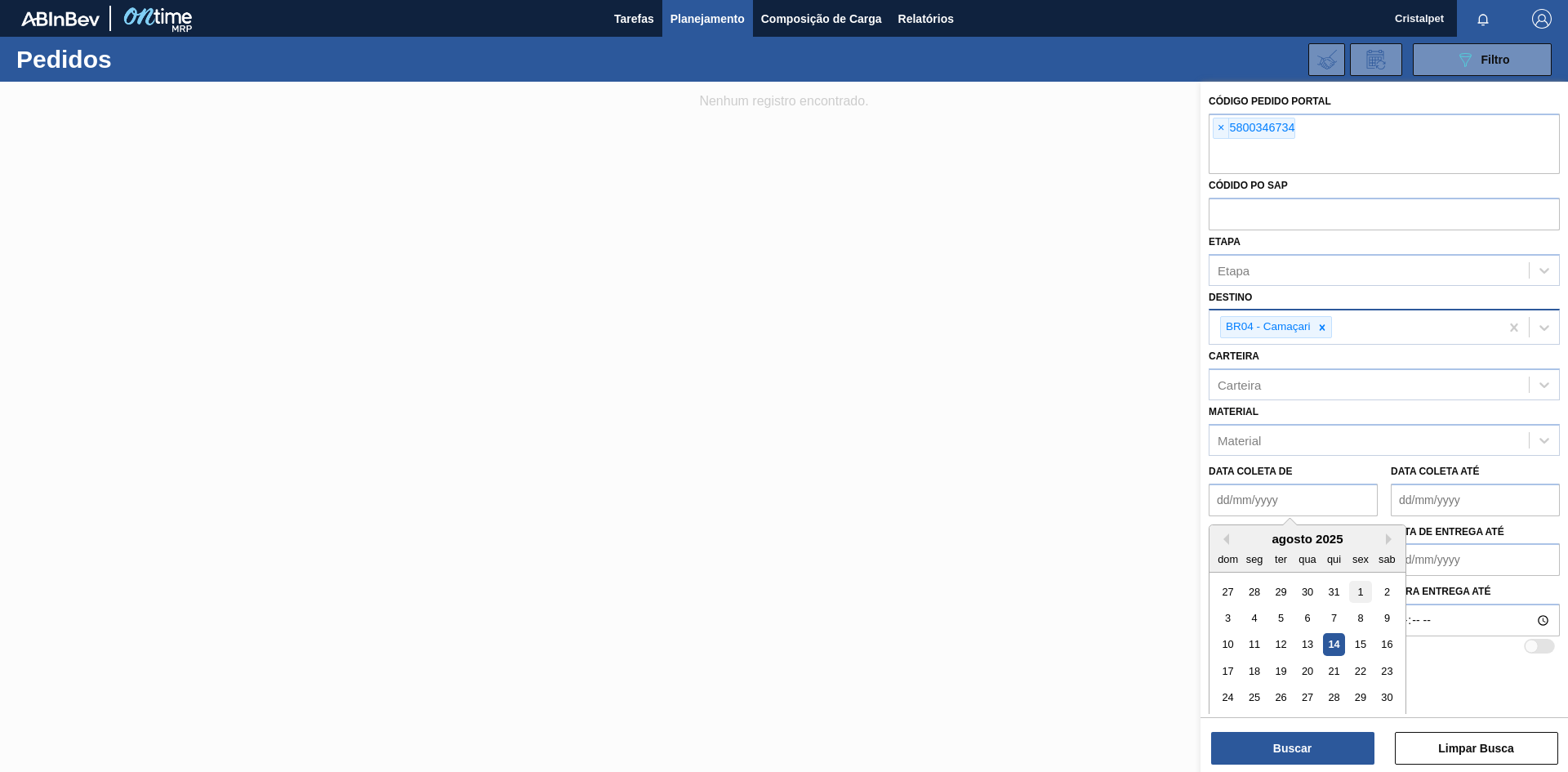
click at [1367, 598] on div "1" at bounding box center [1360, 590] width 22 height 22
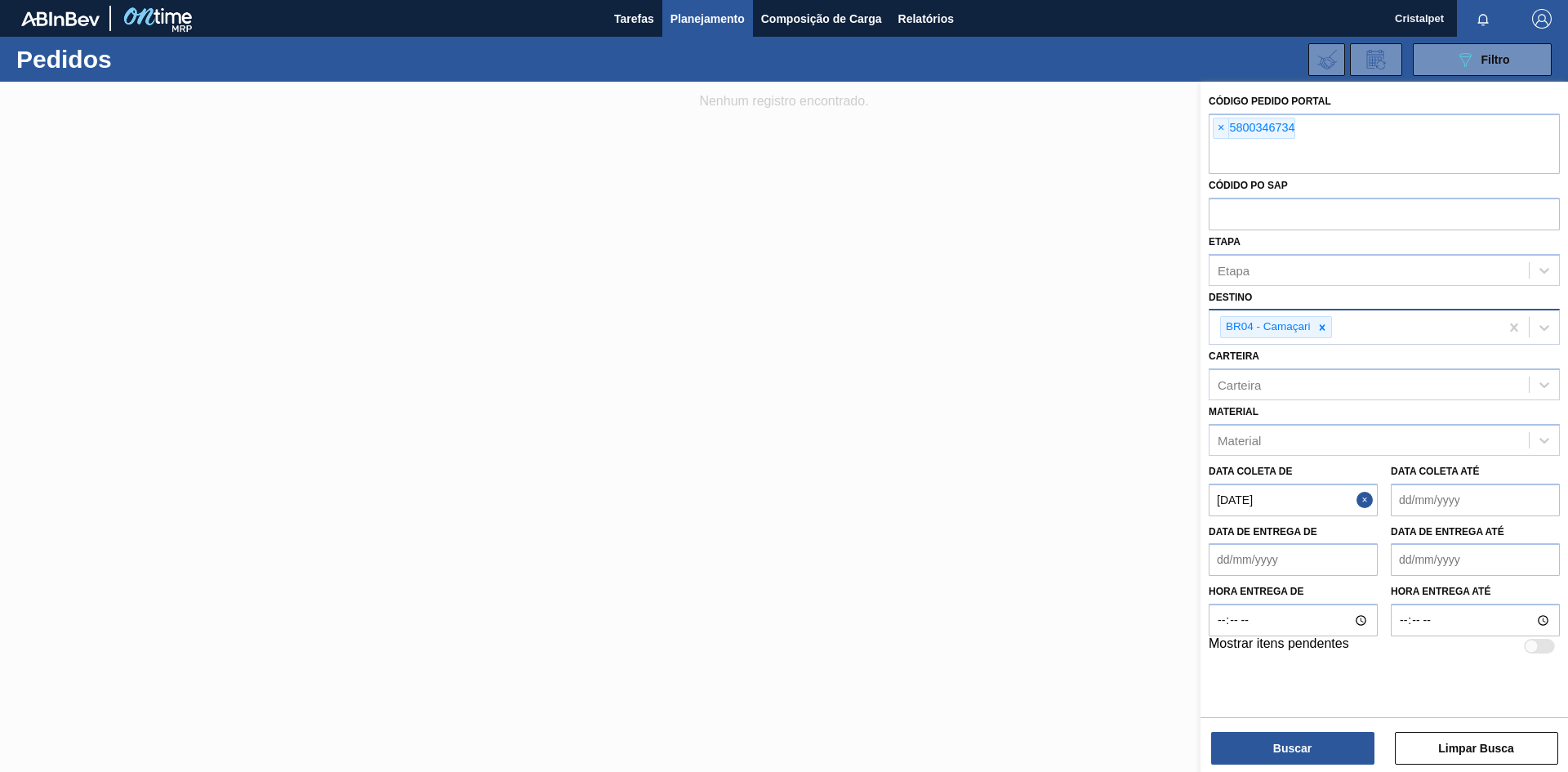
type de "01/08/2025"
click at [1341, 745] on button "Buscar" at bounding box center [1293, 748] width 163 height 32
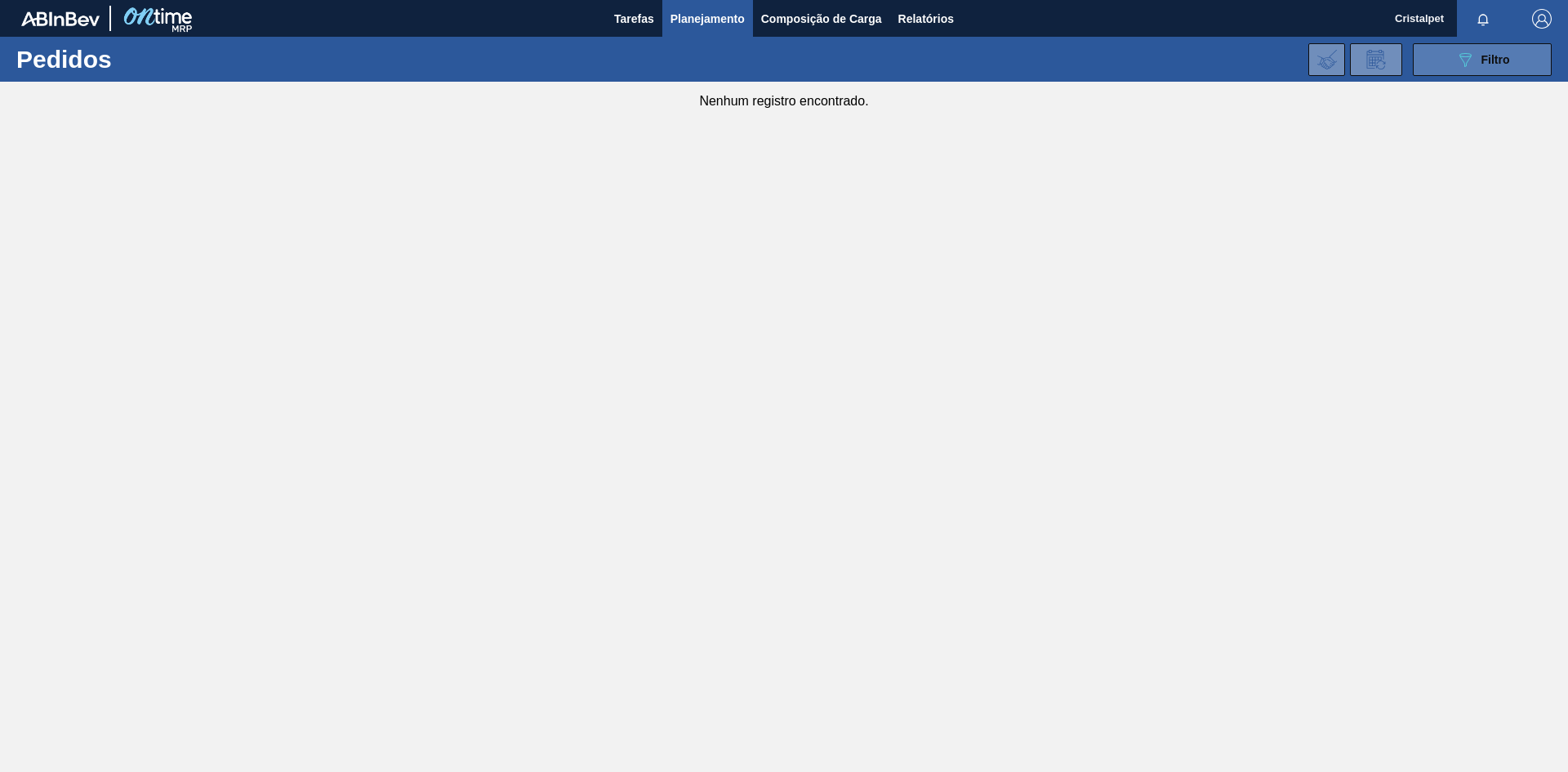
click at [1444, 51] on button "089F7B8B-B2A5-4AFE-B5C0-19BA573D28AC Filtro" at bounding box center [1483, 60] width 138 height 32
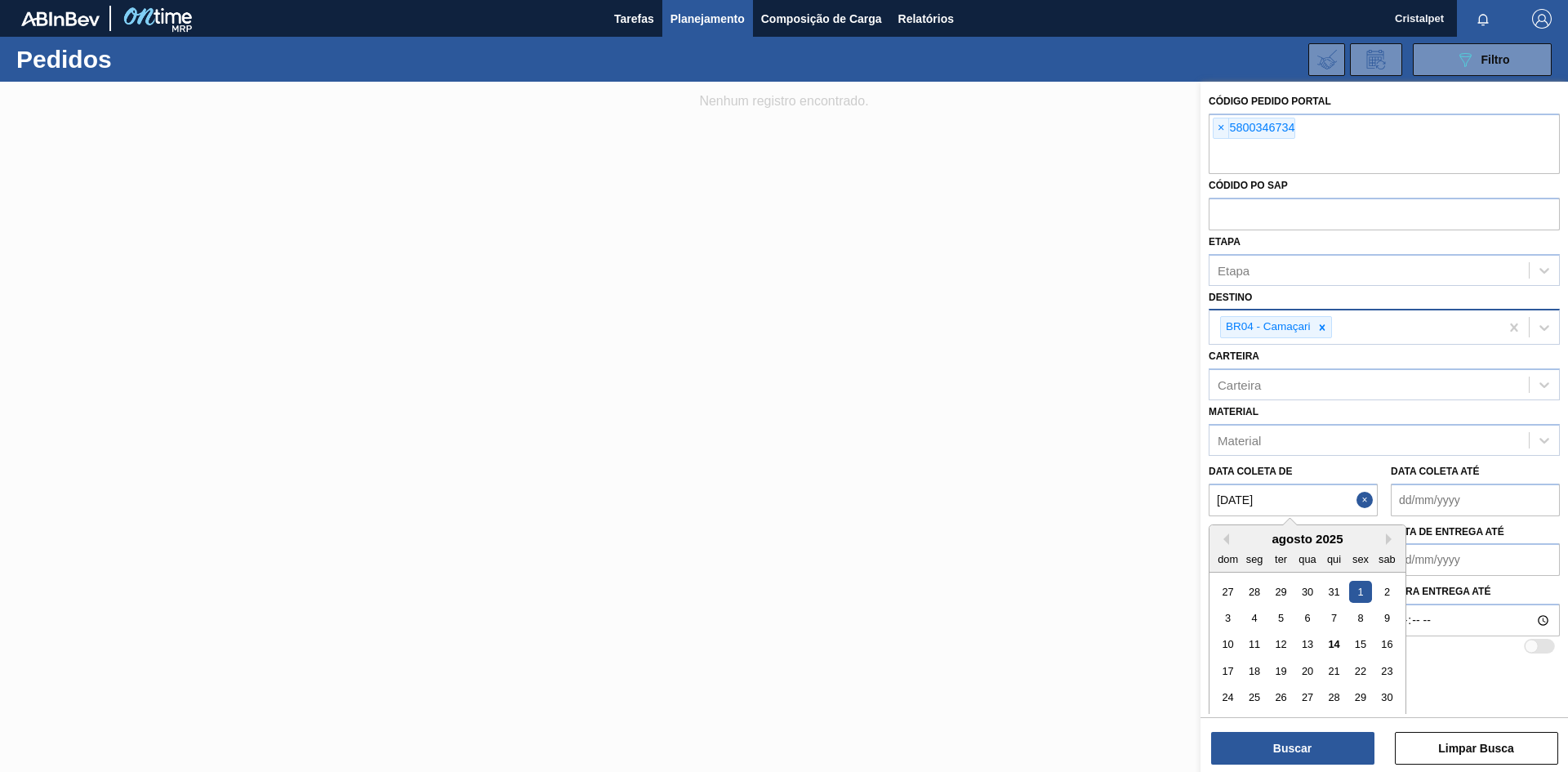
drag, startPoint x: 1240, startPoint y: 507, endPoint x: 1144, endPoint y: 507, distance: 96.0
click at [1201, 507] on div "Código Pedido Portal × 5800346734 Códido PO SAP Etapa Etapa Destino BR04 - Cama…" at bounding box center [1384, 468] width 367 height 772
click at [1326, 744] on button "Buscar" at bounding box center [1293, 748] width 163 height 32
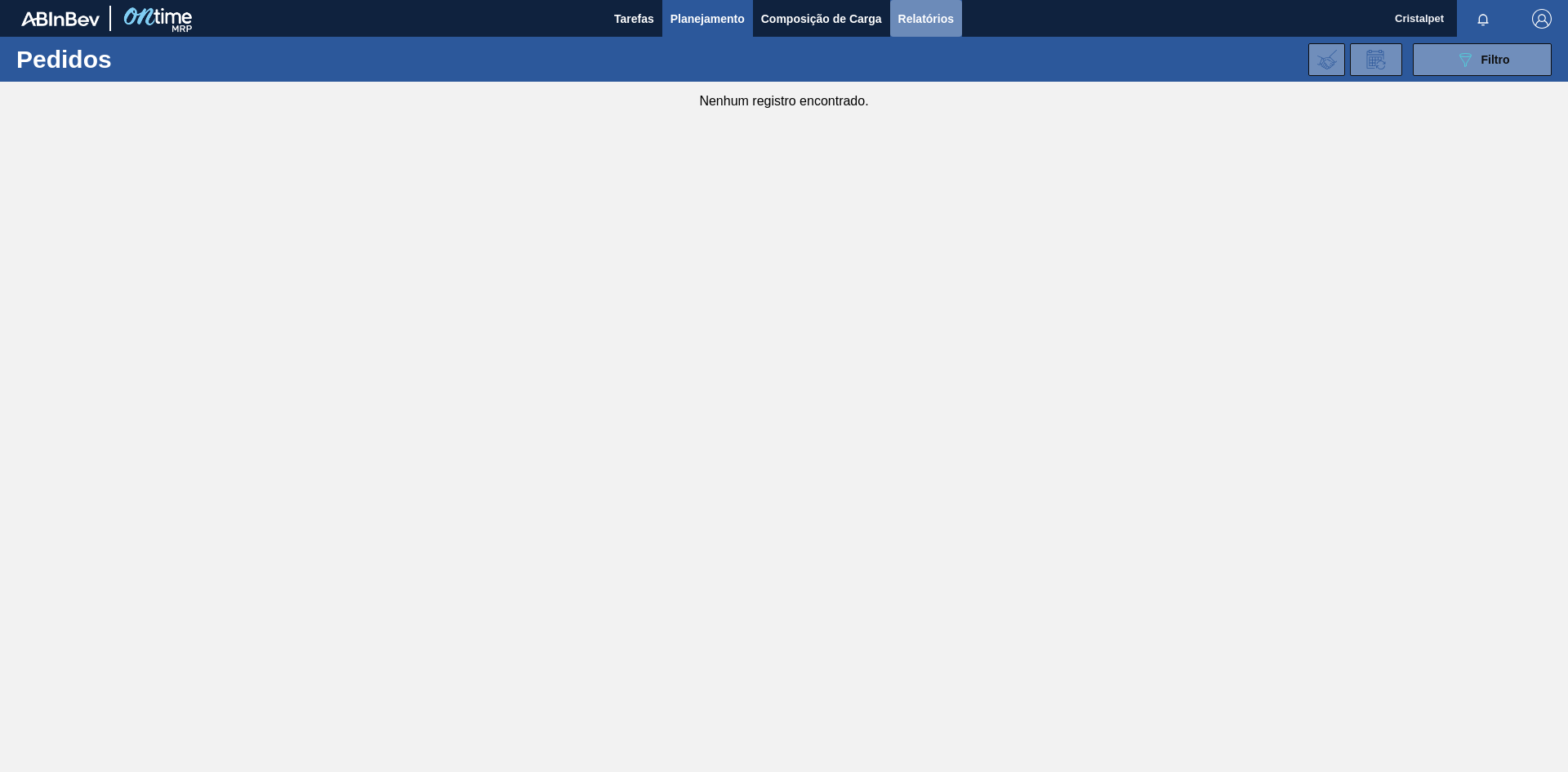
click at [914, 17] on span "Relatórios" at bounding box center [926, 18] width 56 height 20
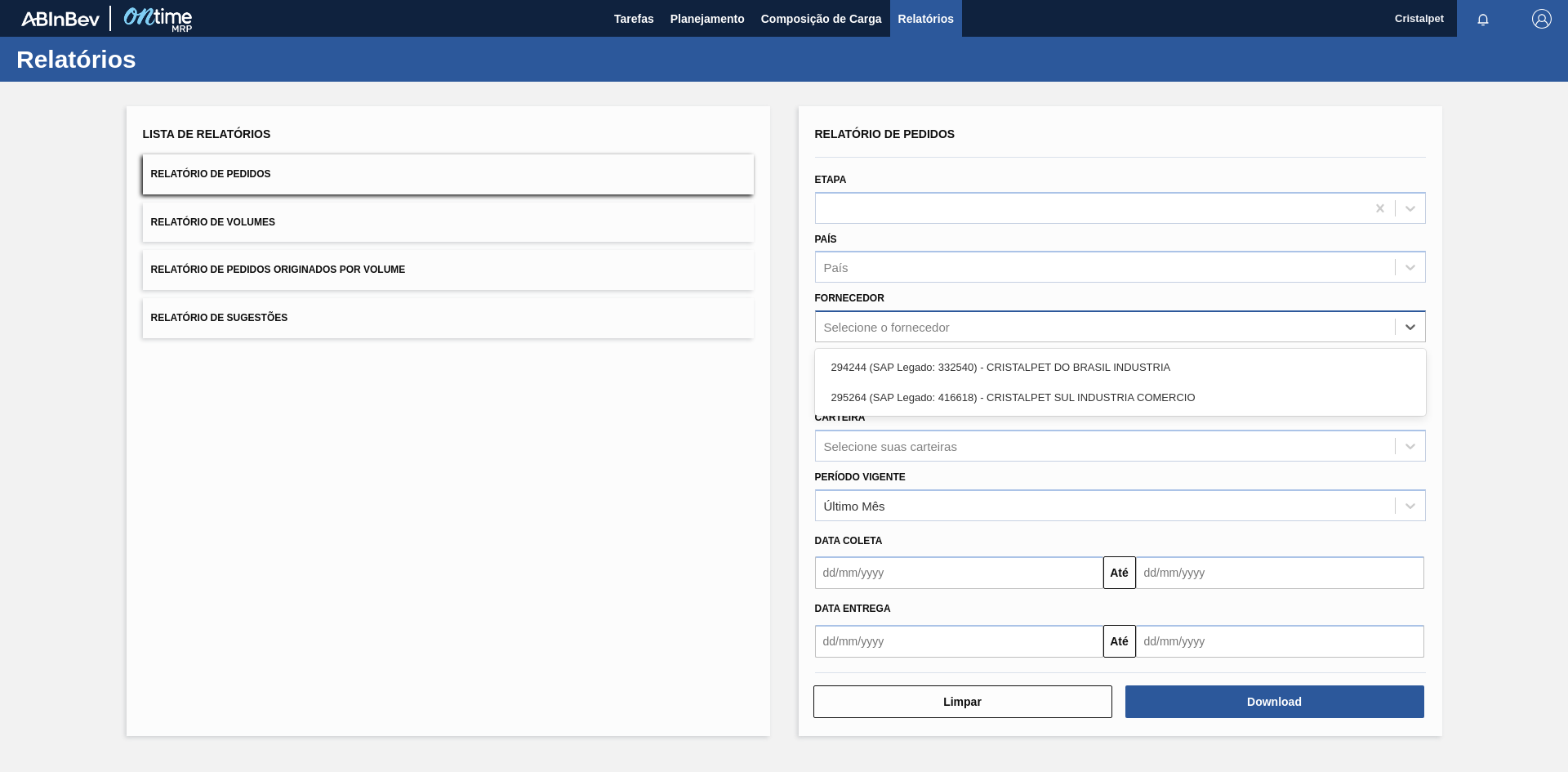
click at [947, 335] on div "Selecione o fornecedor" at bounding box center [1105, 326] width 580 height 24
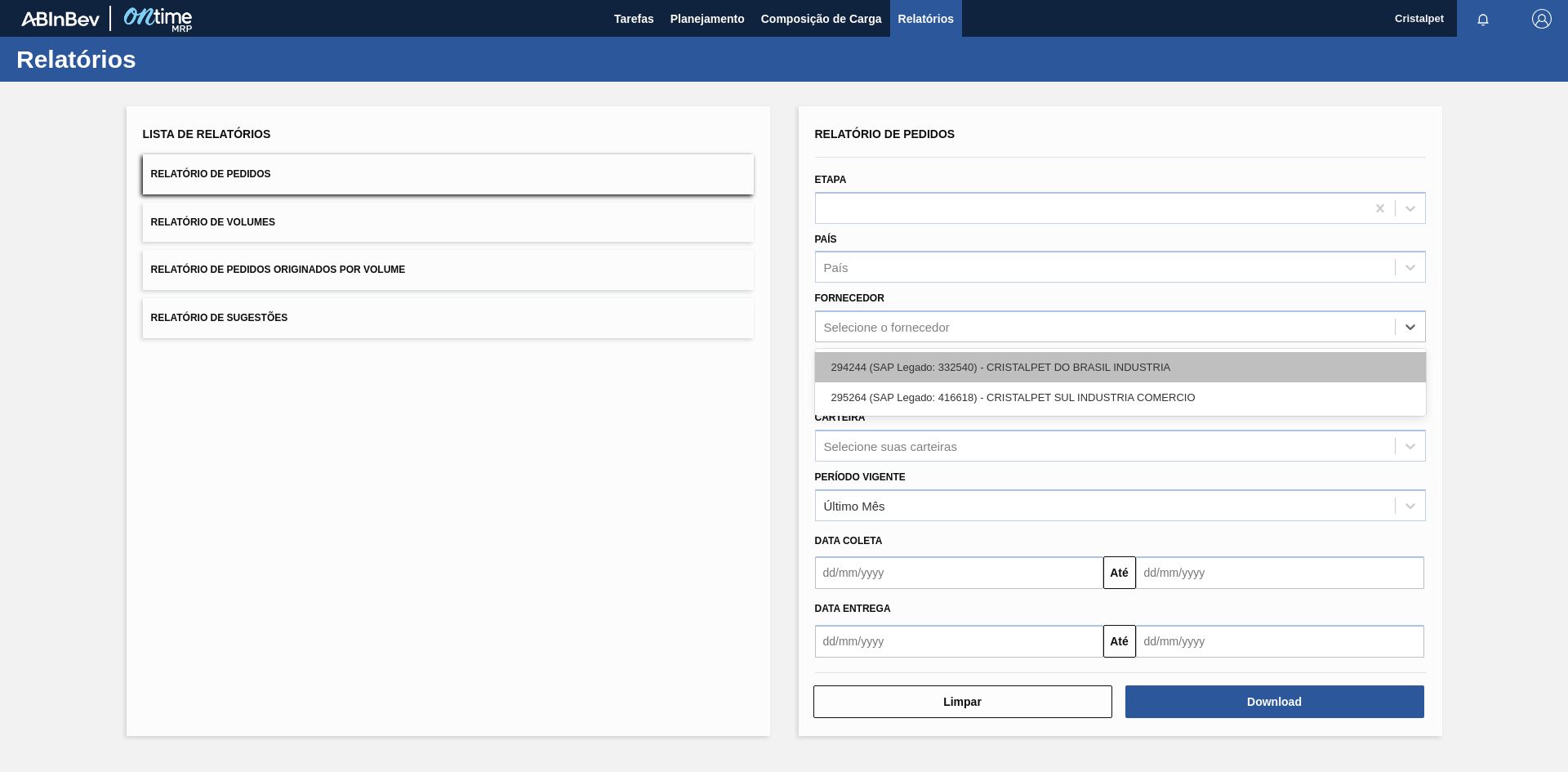
click at [1005, 362] on div "294244 (SAP Legado: 332540) - CRISTALPET DO BRASIL INDUSTRIA" at bounding box center [1120, 367] width 611 height 30
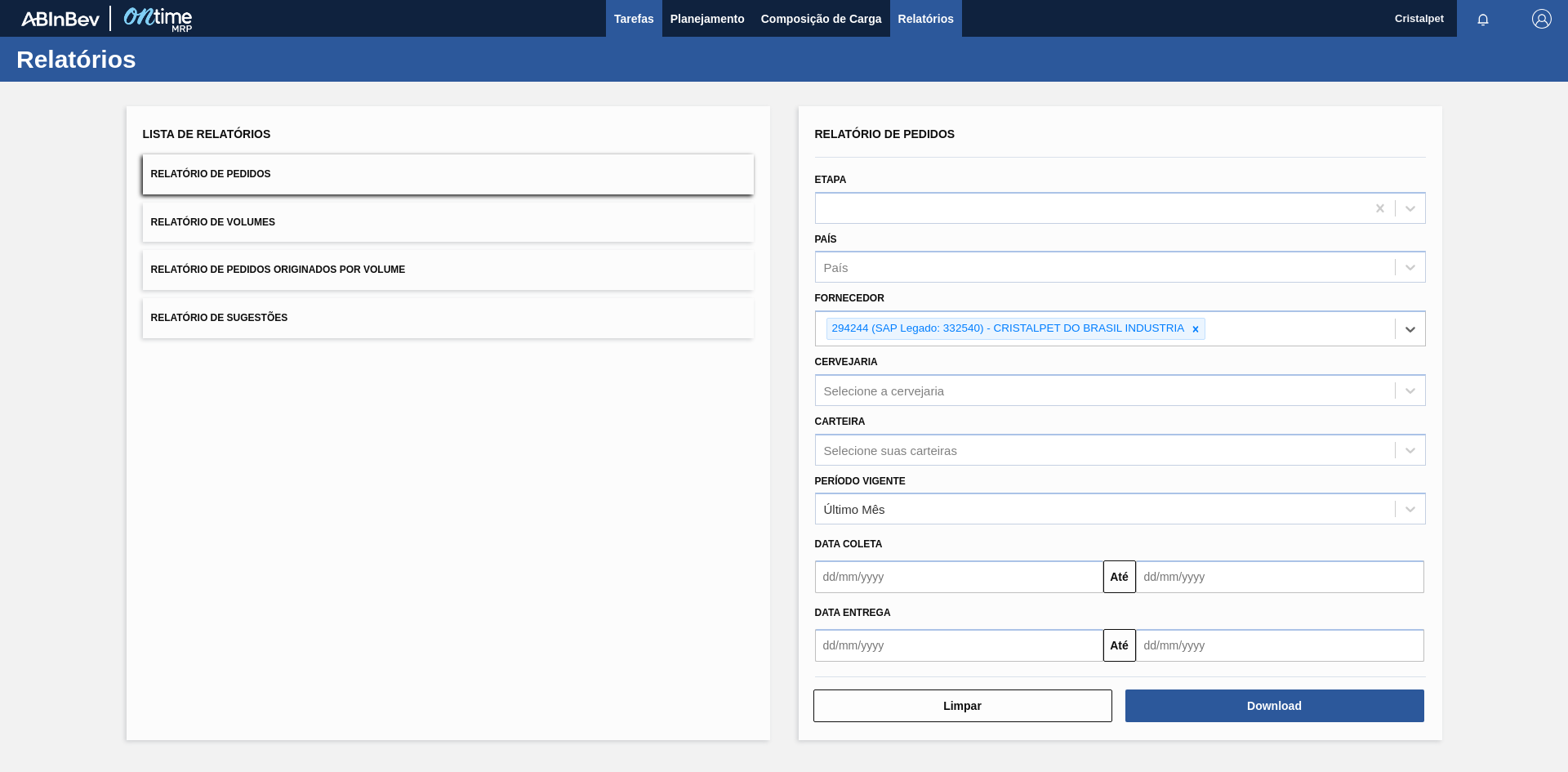
click at [633, 16] on span "Tarefas" at bounding box center [635, 18] width 40 height 20
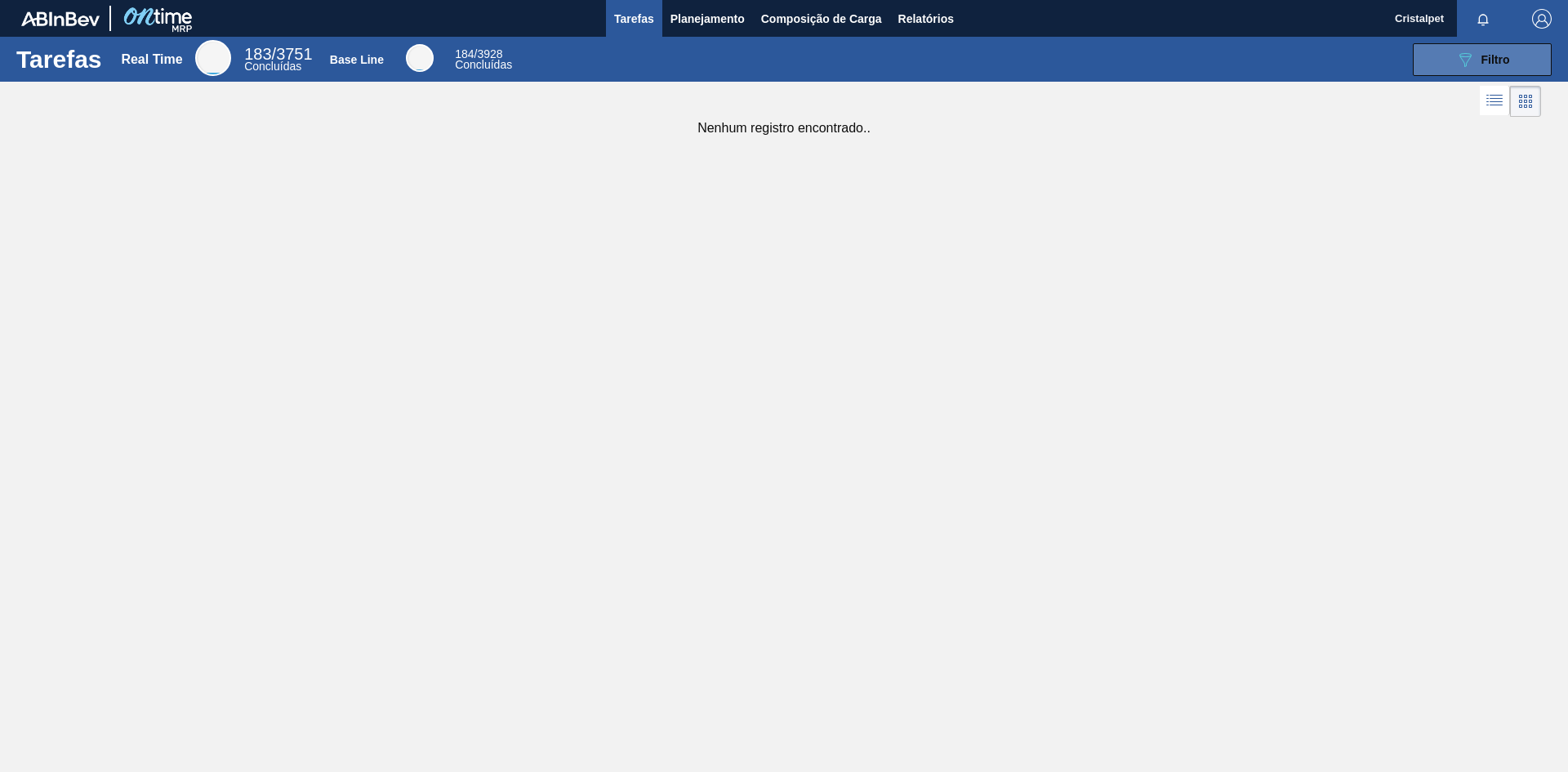
click at [1507, 50] on div "089F7B8B-B2A5-4AFE-B5C0-19BA573D28AC Filtro" at bounding box center [1483, 60] width 55 height 20
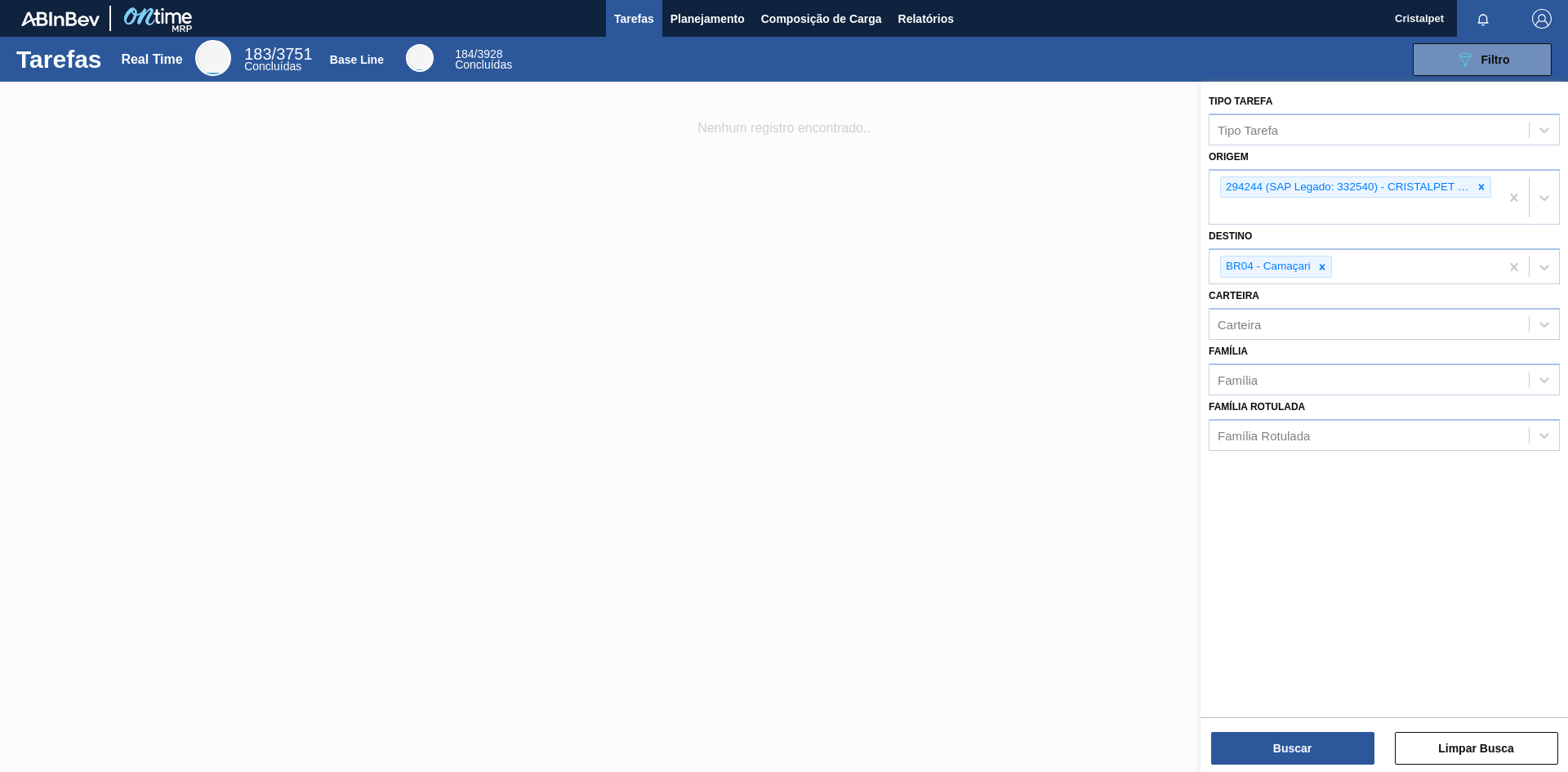
click at [1029, 184] on div at bounding box center [784, 468] width 1568 height 772
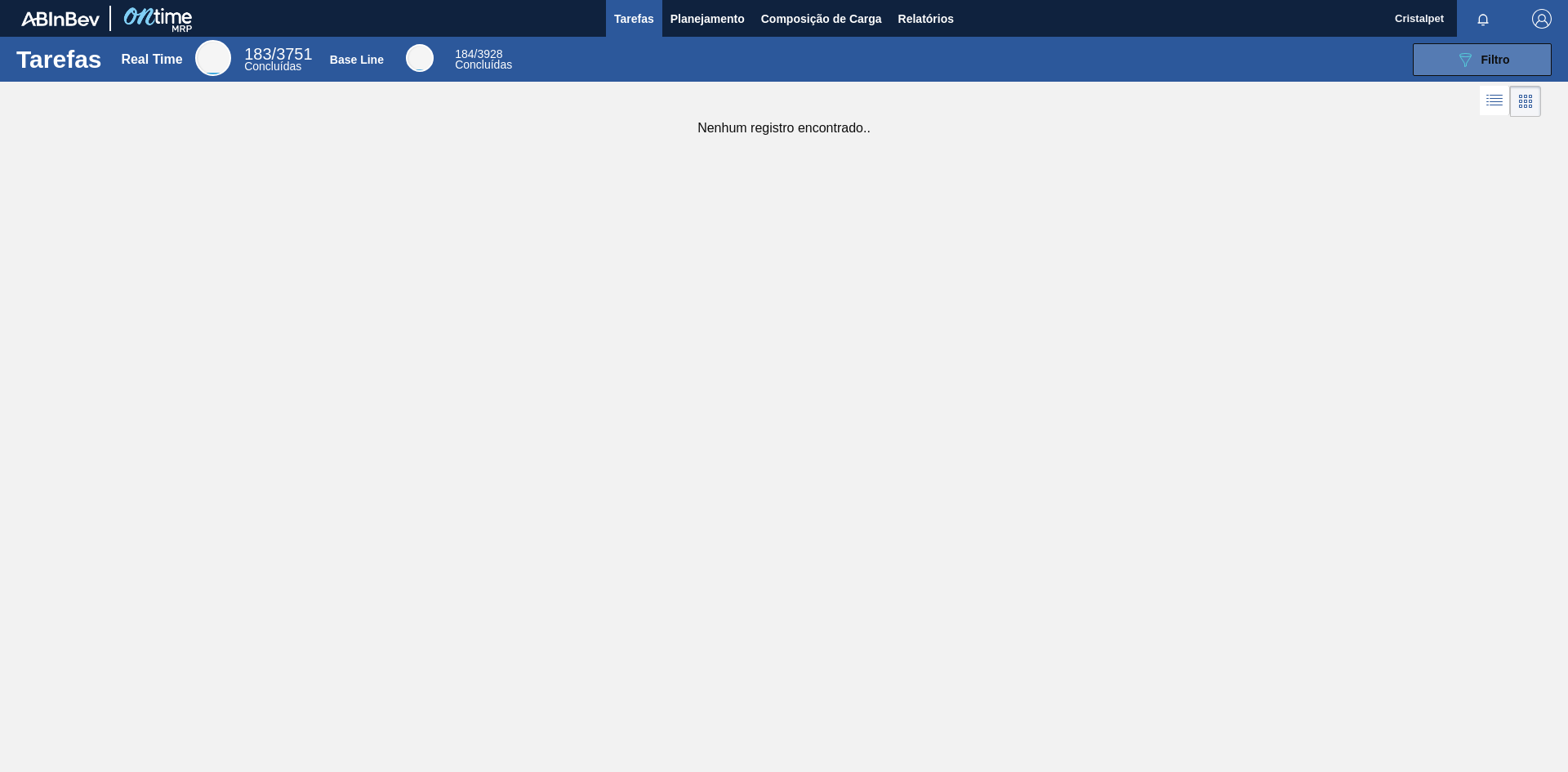
click at [1508, 65] on span "Filtro" at bounding box center [1496, 60] width 28 height 13
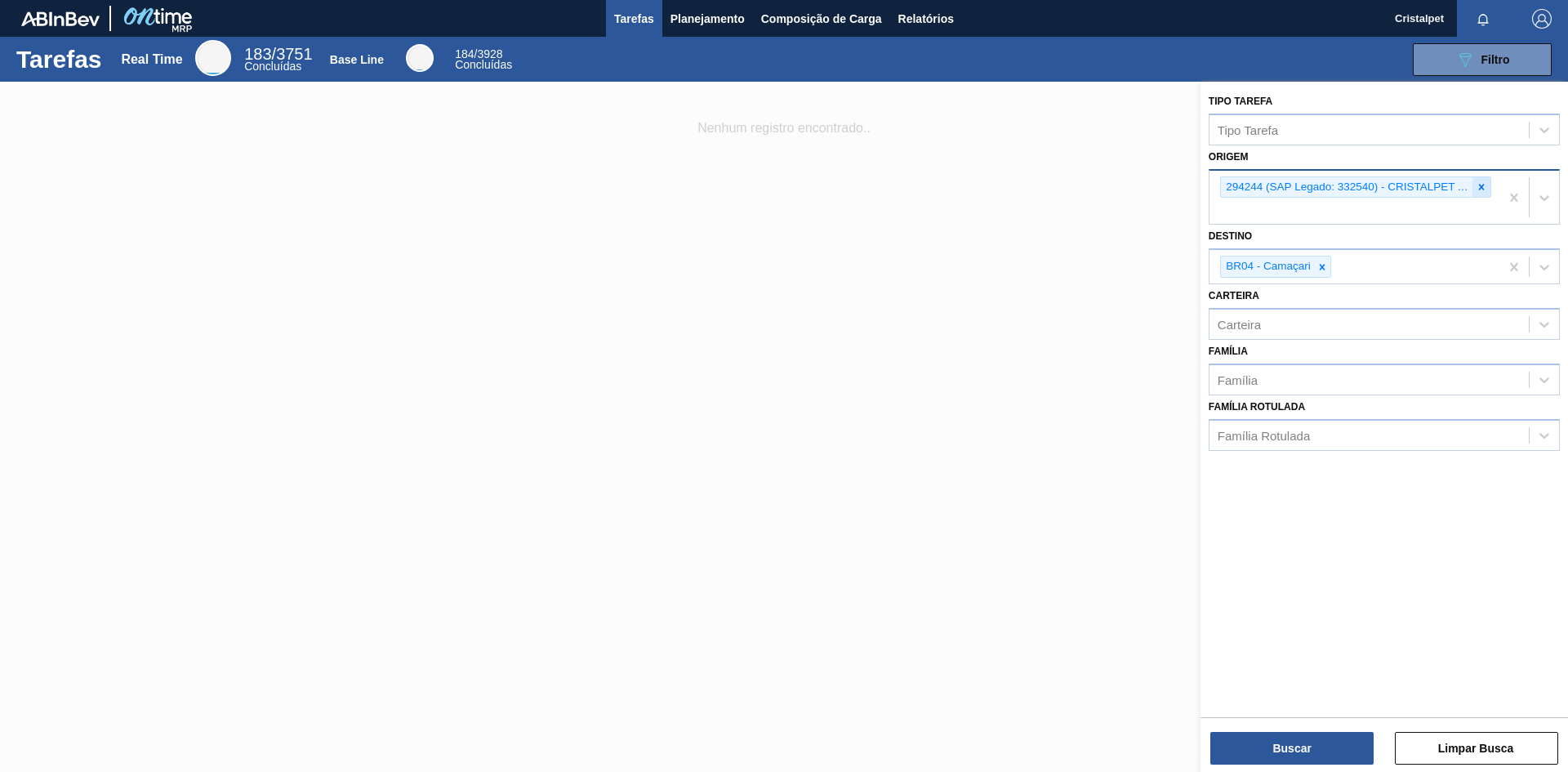
click at [1483, 185] on icon at bounding box center [1482, 187] width 11 height 11
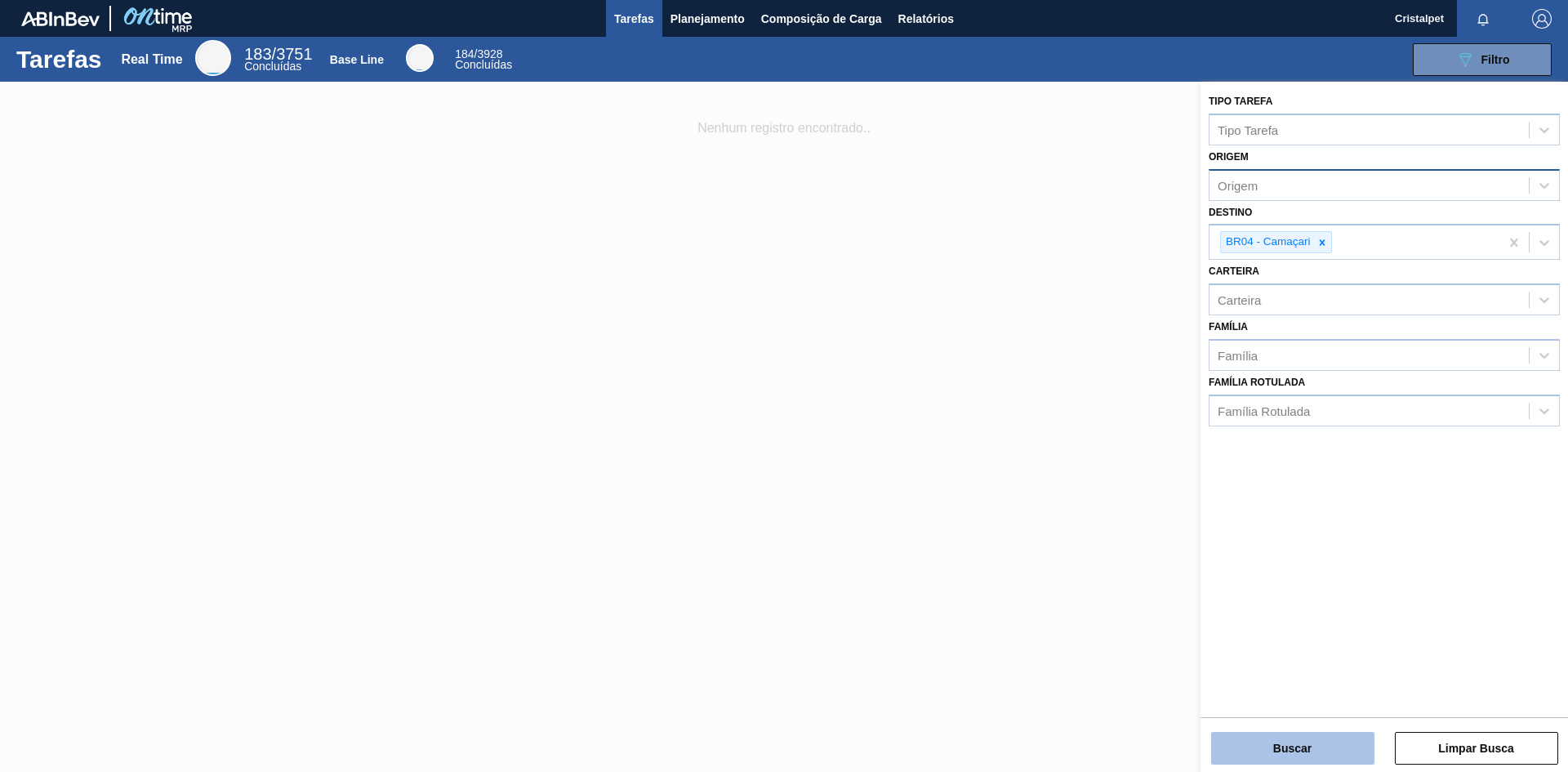
click at [1324, 744] on button "Buscar" at bounding box center [1293, 748] width 163 height 32
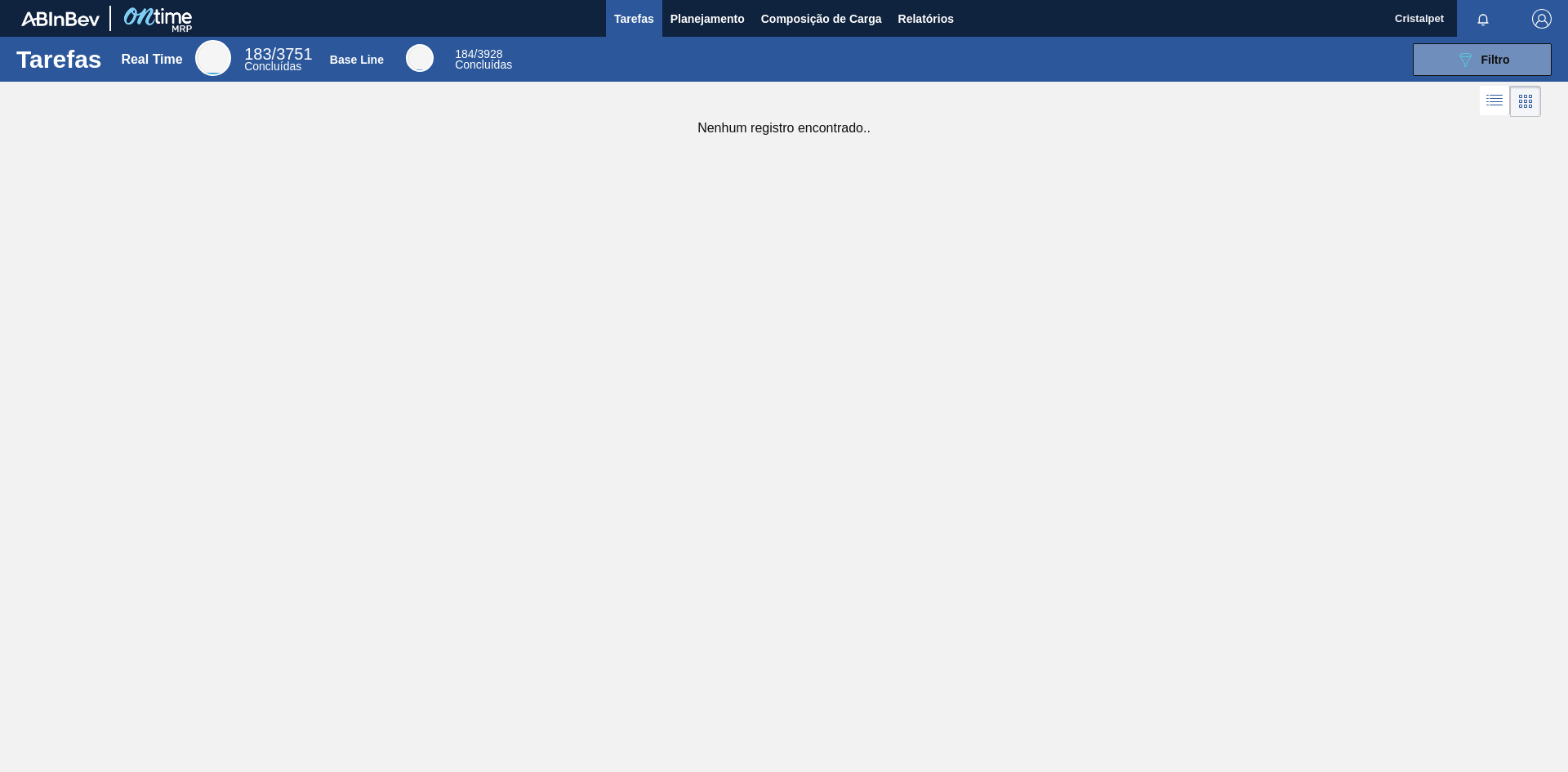
click at [1420, 22] on span "Cristalpet" at bounding box center [1420, 18] width 49 height 37
click at [1535, 19] on img "button" at bounding box center [1541, 18] width 20 height 20
click at [1301, 193] on div at bounding box center [784, 386] width 1568 height 772
click at [1491, 61] on span "Filtro" at bounding box center [1496, 60] width 28 height 13
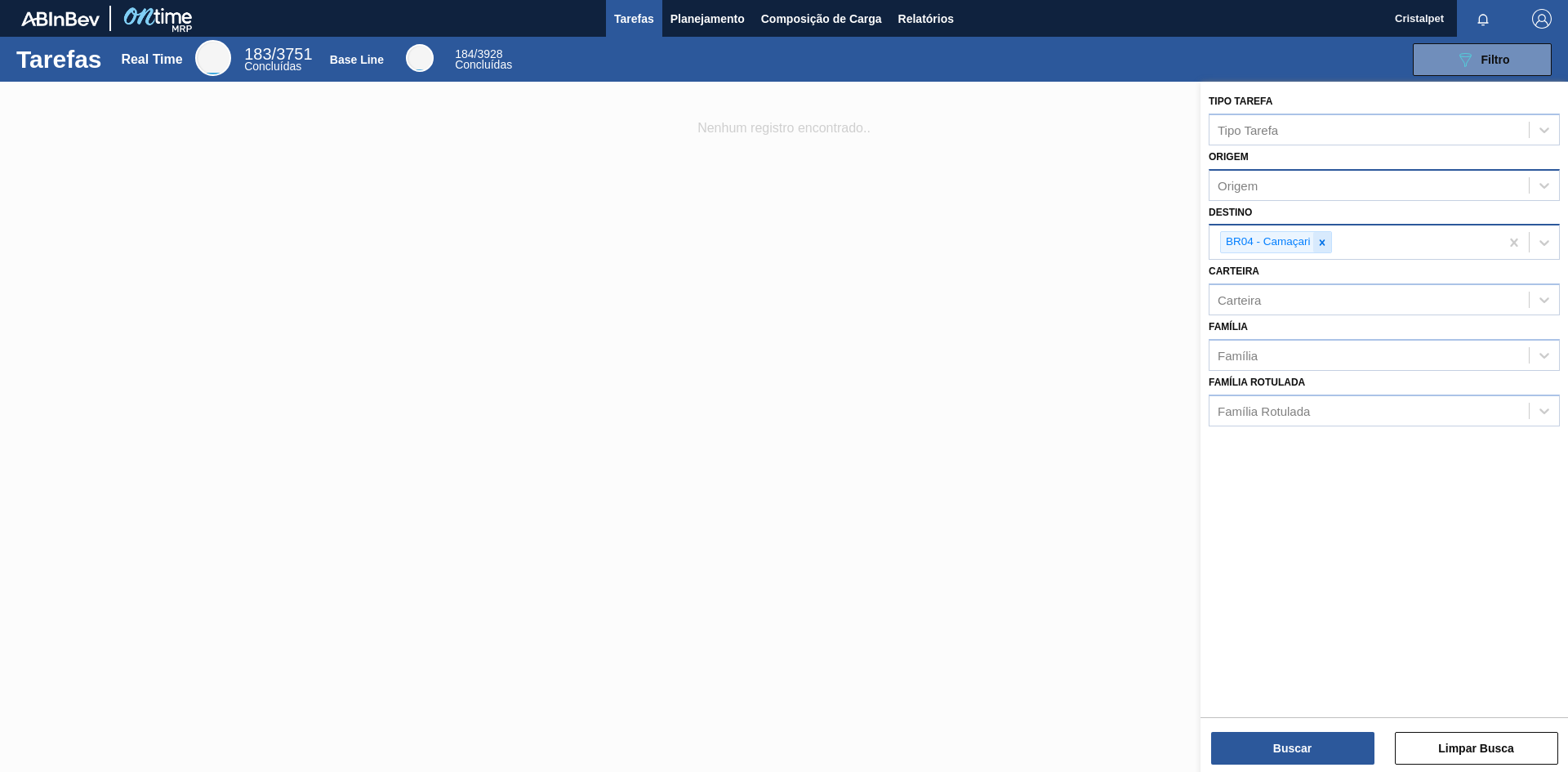
click at [1322, 246] on icon at bounding box center [1322, 243] width 11 height 11
click at [1263, 132] on div "Tipo Tarefa" at bounding box center [1248, 129] width 61 height 14
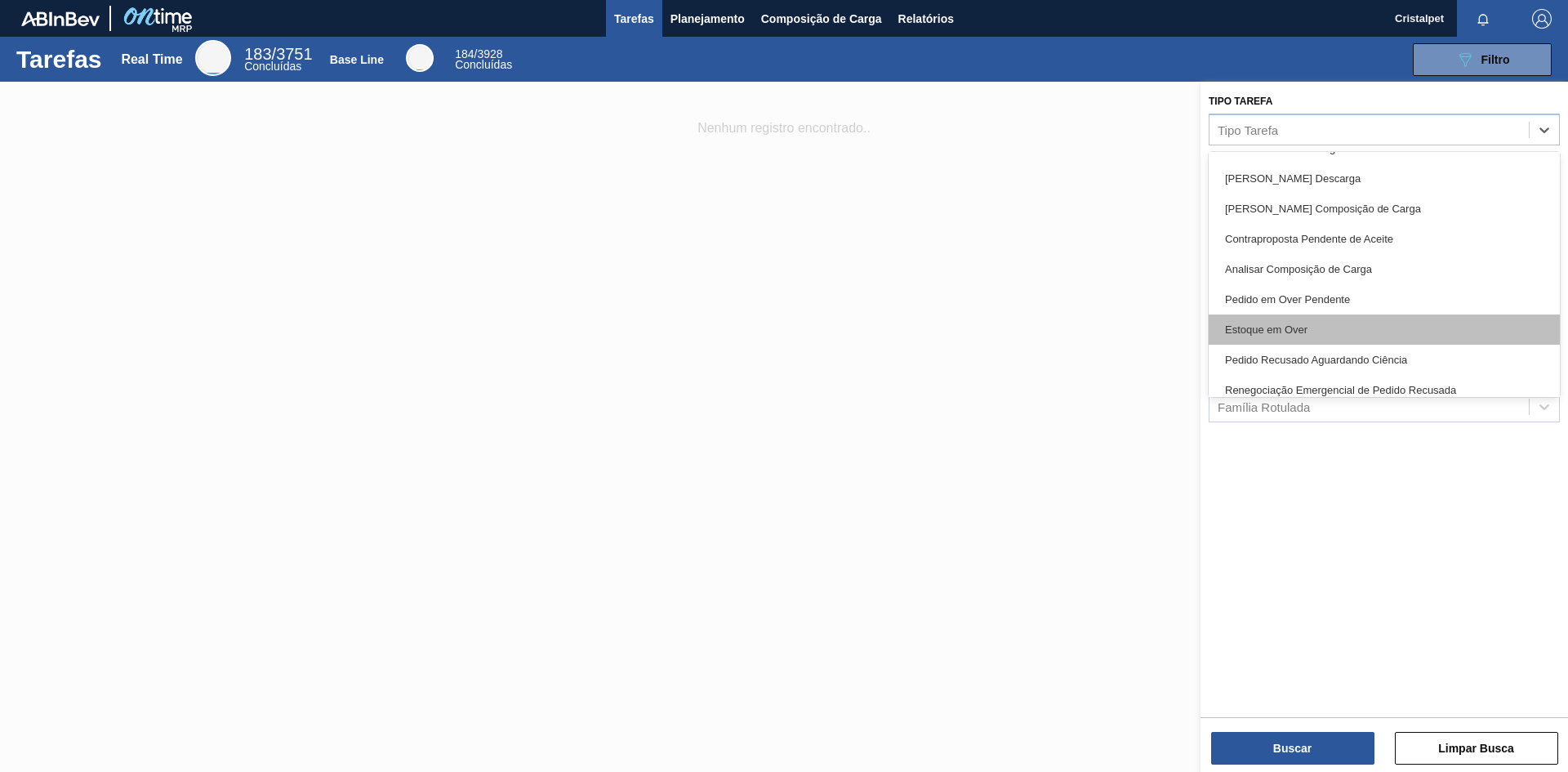
scroll to position [82, 0]
click at [893, 227] on div at bounding box center [784, 468] width 1568 height 772
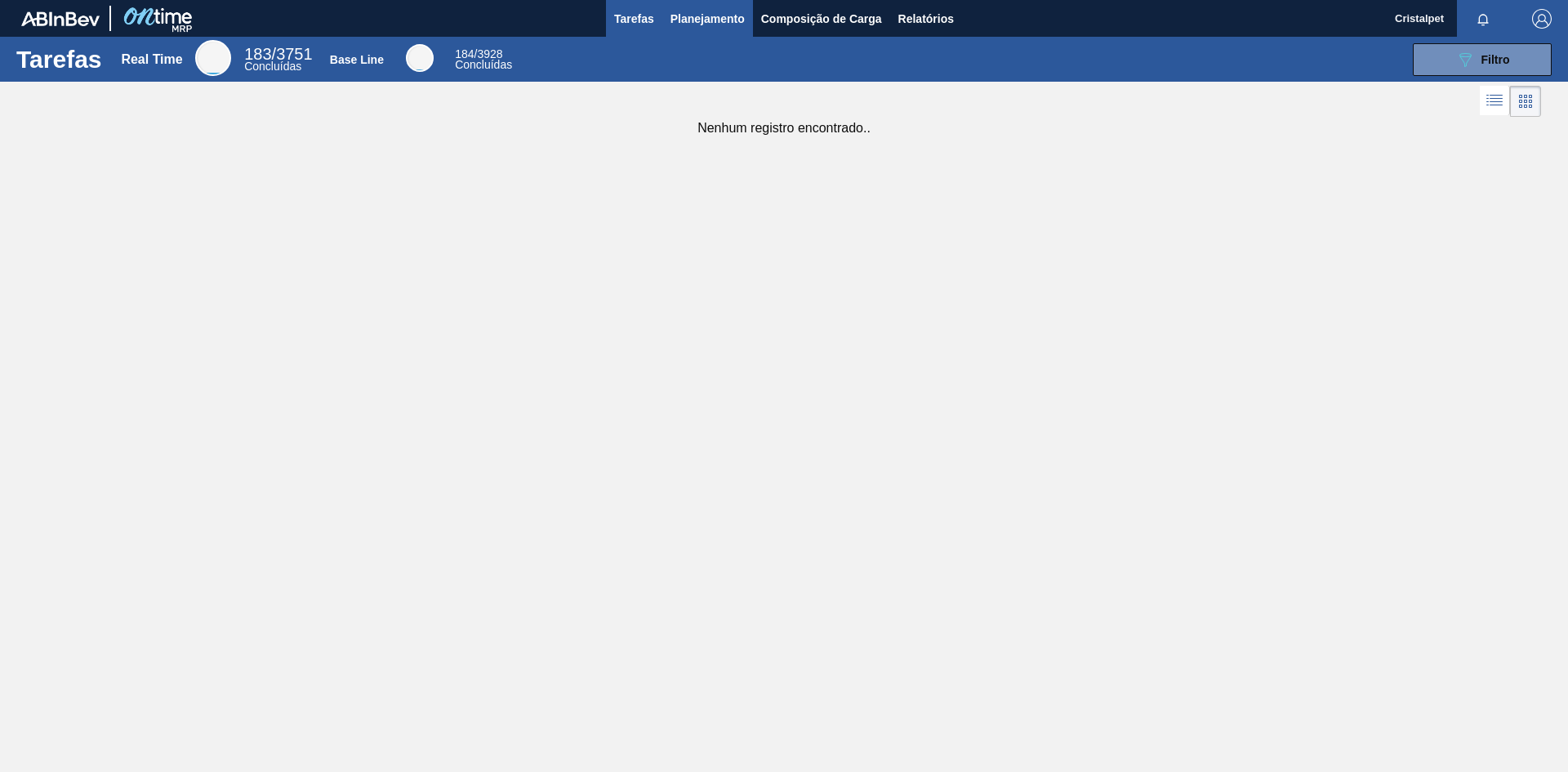
click at [703, 24] on span "Planejamento" at bounding box center [708, 18] width 74 height 20
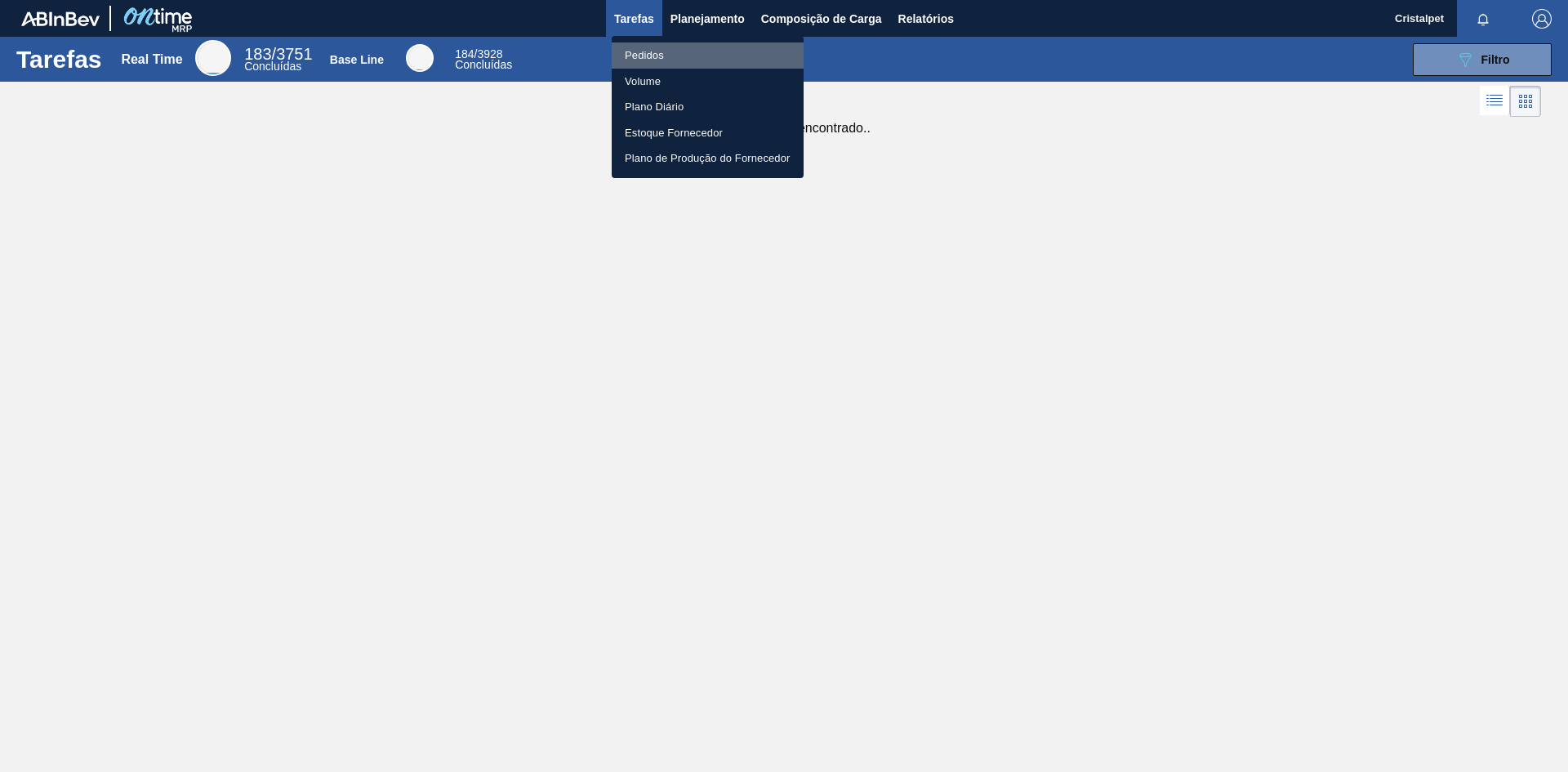
click at [679, 53] on li "Pedidos" at bounding box center [708, 56] width 192 height 27
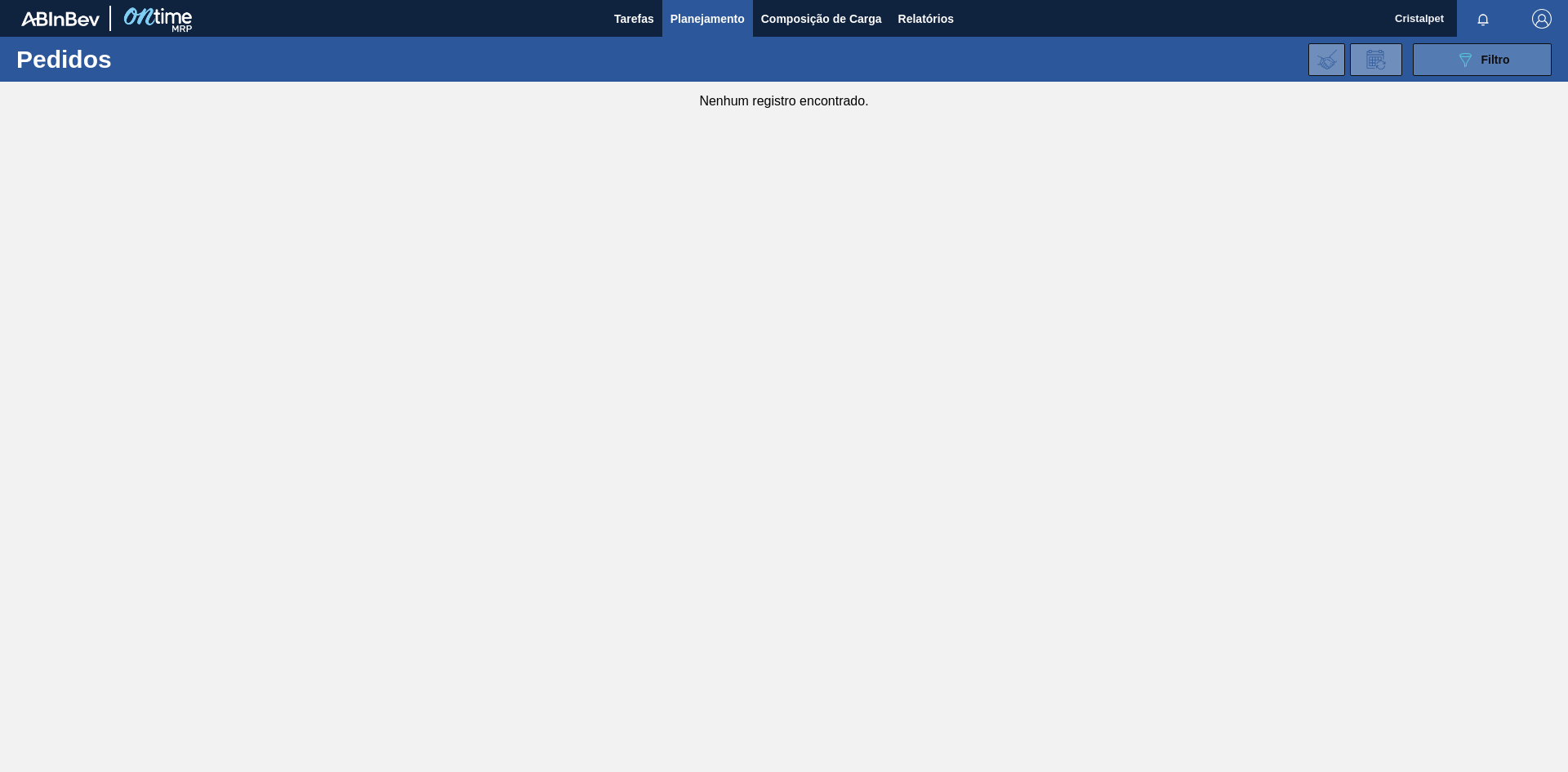
click at [1490, 61] on span "Filtro" at bounding box center [1496, 60] width 28 height 13
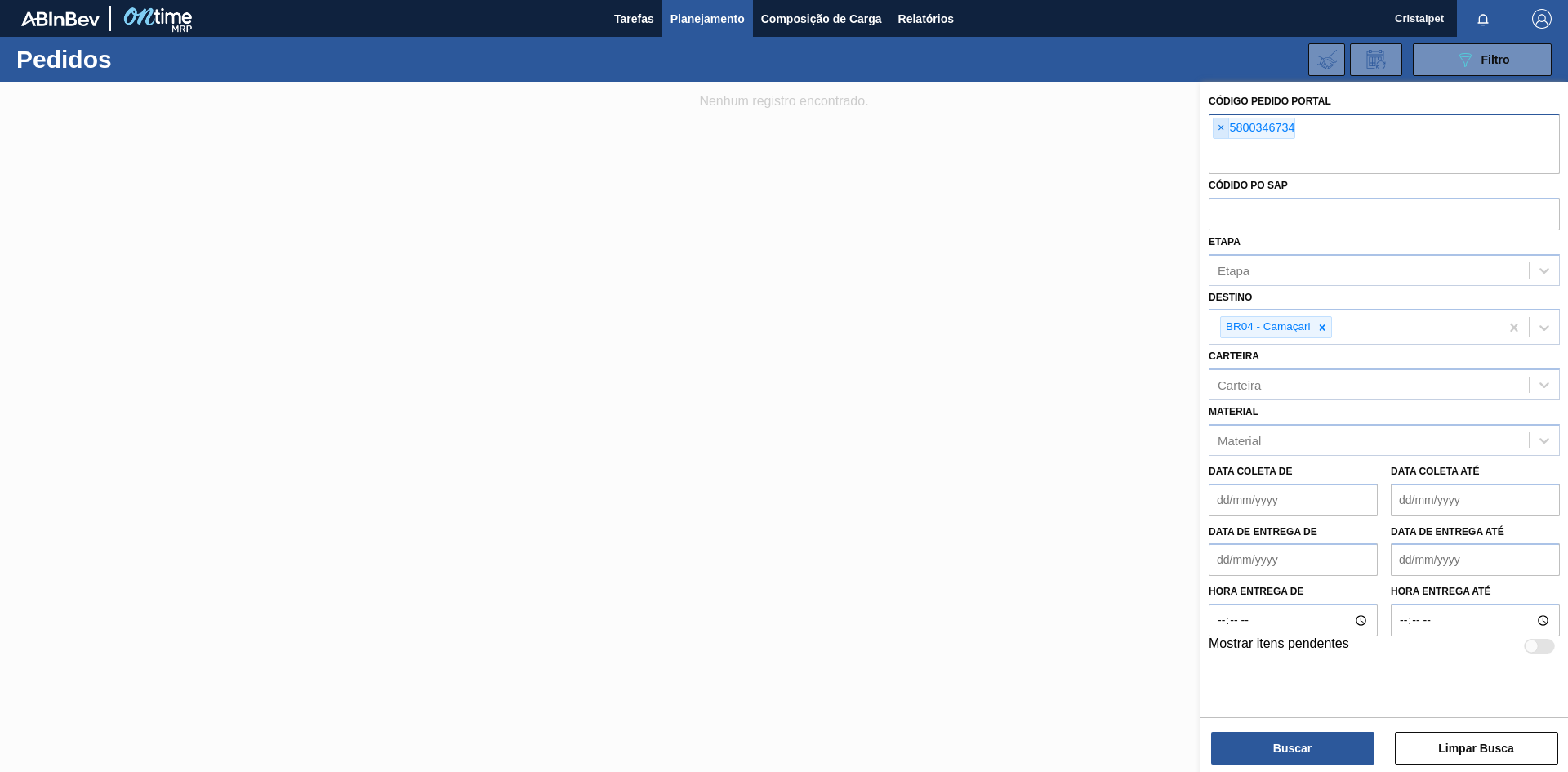
click at [1214, 131] on span "×" at bounding box center [1222, 128] width 15 height 20
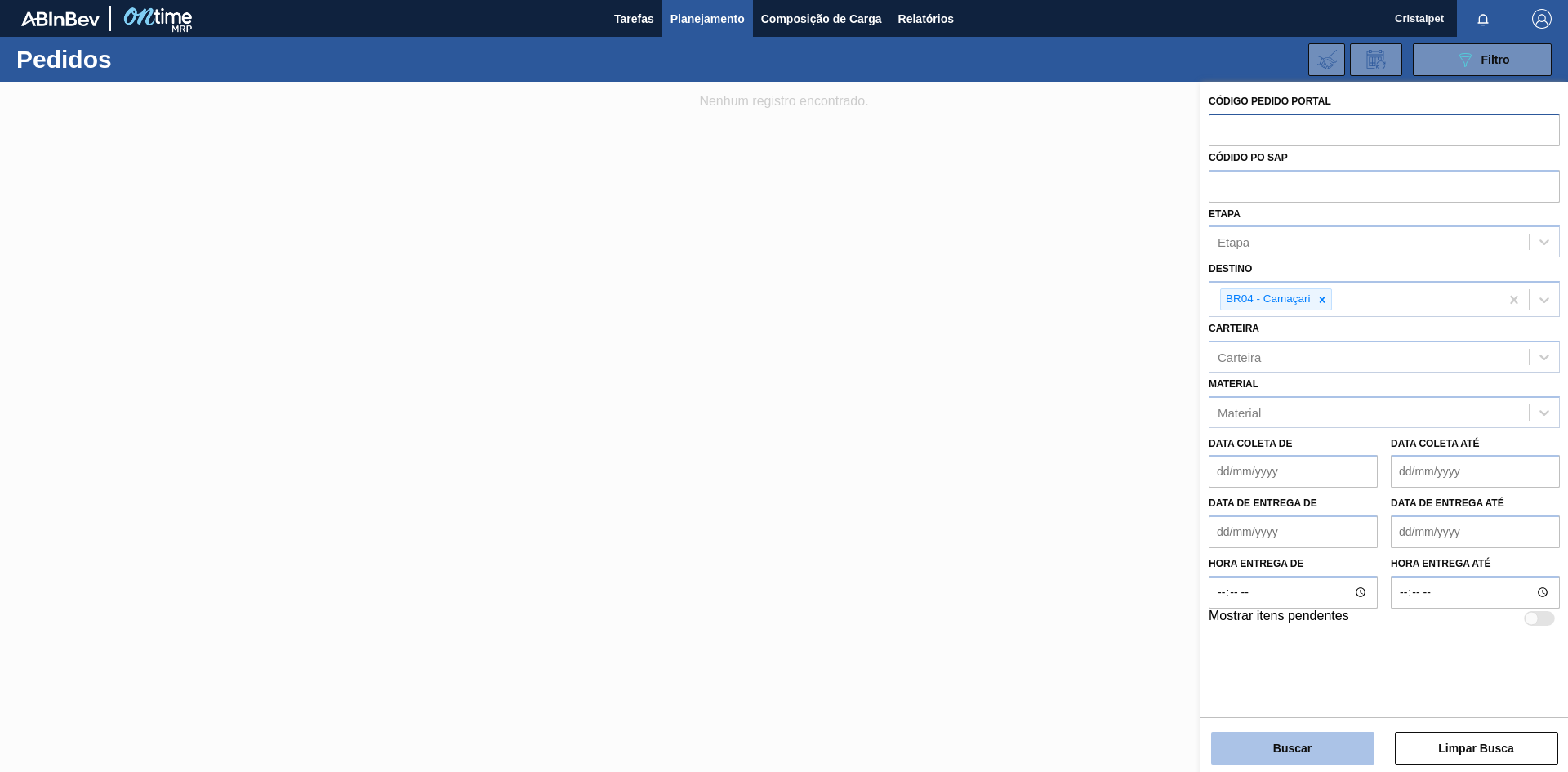
click at [1352, 739] on button "Buscar" at bounding box center [1293, 748] width 163 height 32
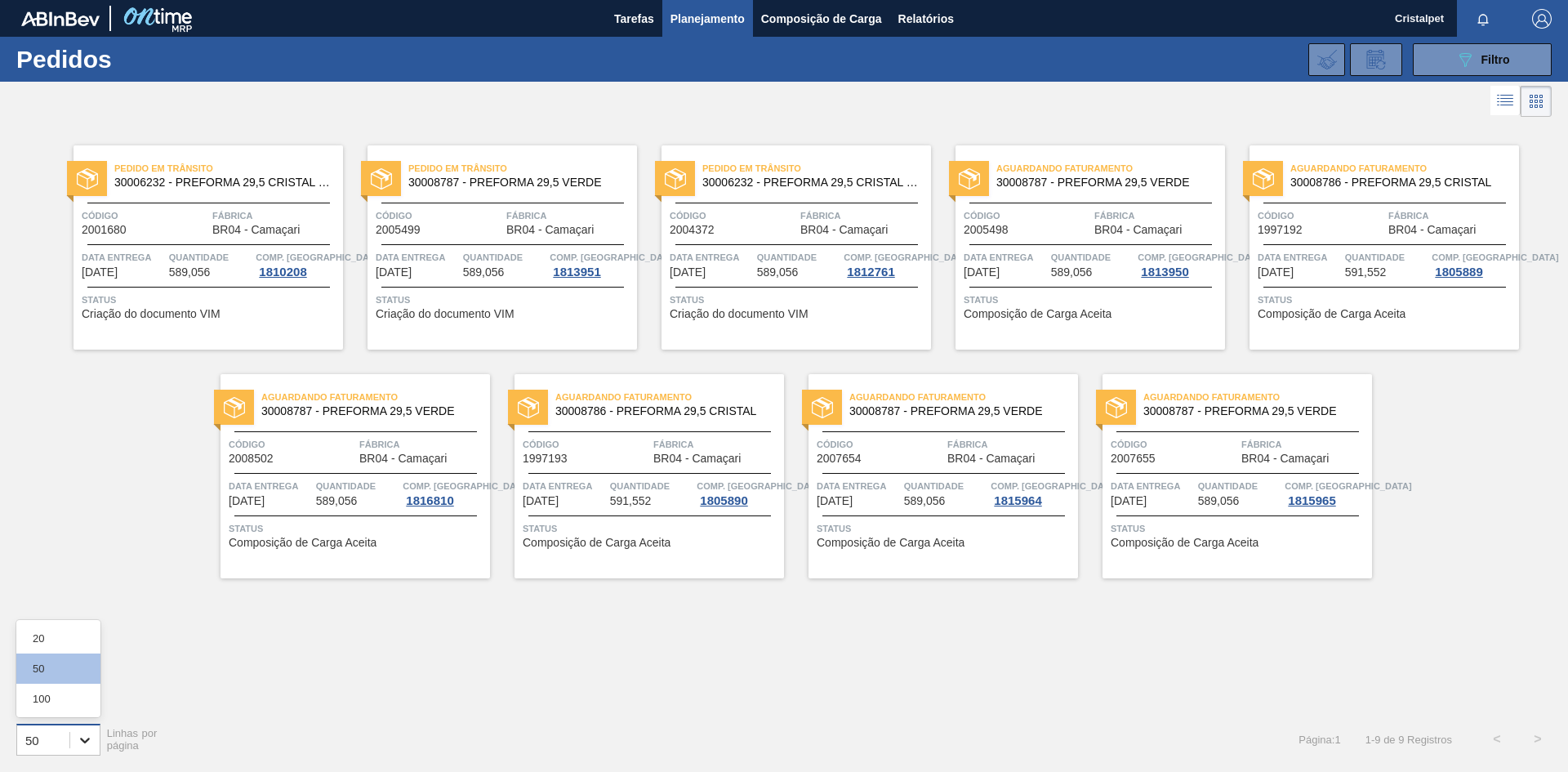
click at [91, 740] on icon at bounding box center [84, 740] width 16 height 16
click at [52, 701] on div "100" at bounding box center [58, 699] width 84 height 30
click at [1452, 496] on div "Pedido em Trânsito 30006232 - PREFORMA 29,5 CRISTAL 40% RECICLADA Código 200168…" at bounding box center [784, 414] width 1568 height 588
click at [1567, 738] on div "100 Linhas por página Página : 1 1 - 9 de 9 Registros < >" at bounding box center [784, 739] width 1568 height 61
click at [1345, 171] on span "Aguardando Faturamento" at bounding box center [1405, 168] width 229 height 16
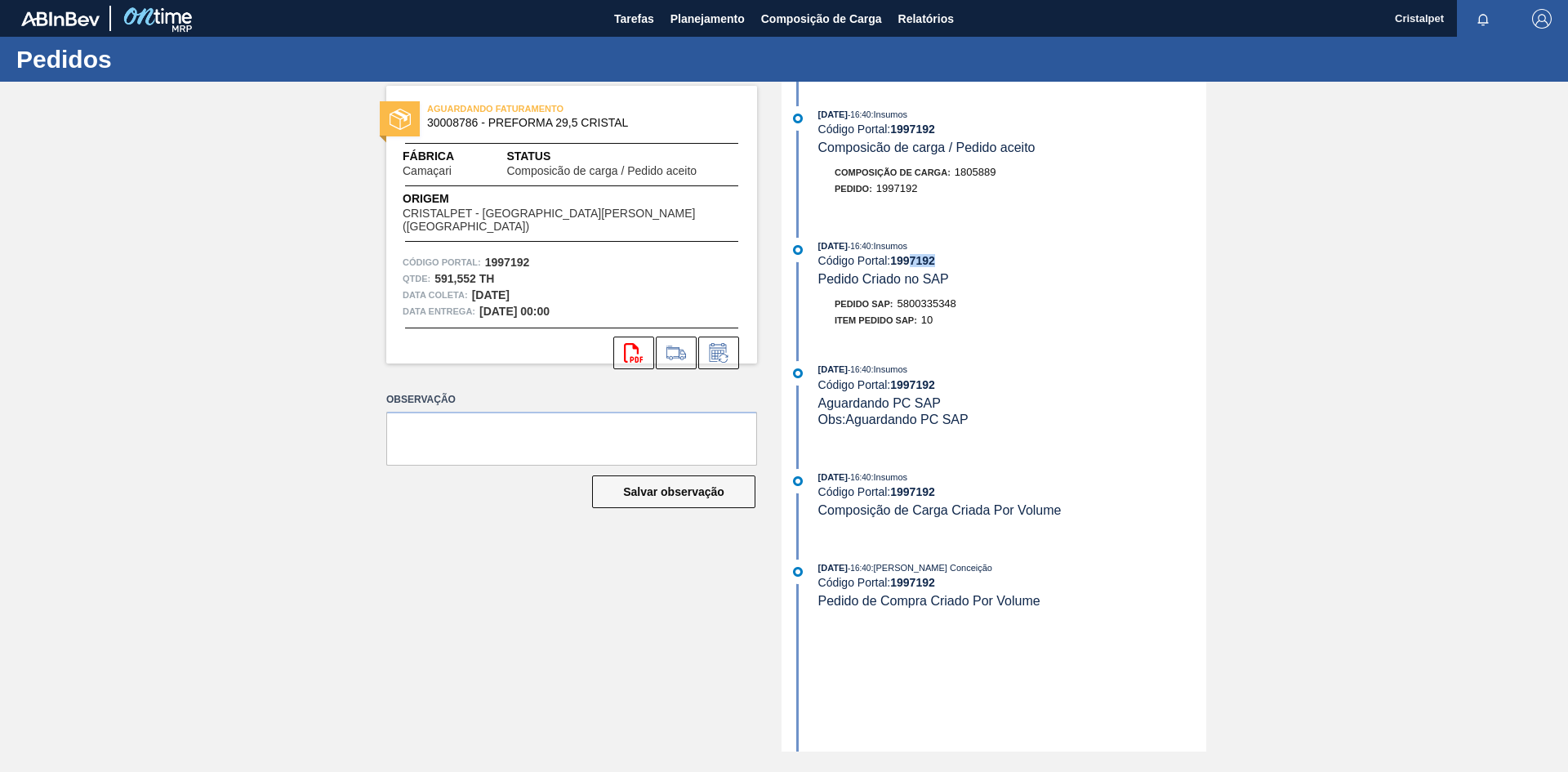
drag, startPoint x: 914, startPoint y: 266, endPoint x: 949, endPoint y: 264, distance: 35.1
click at [949, 264] on div "Código Portal: 1997192" at bounding box center [1012, 261] width 388 height 13
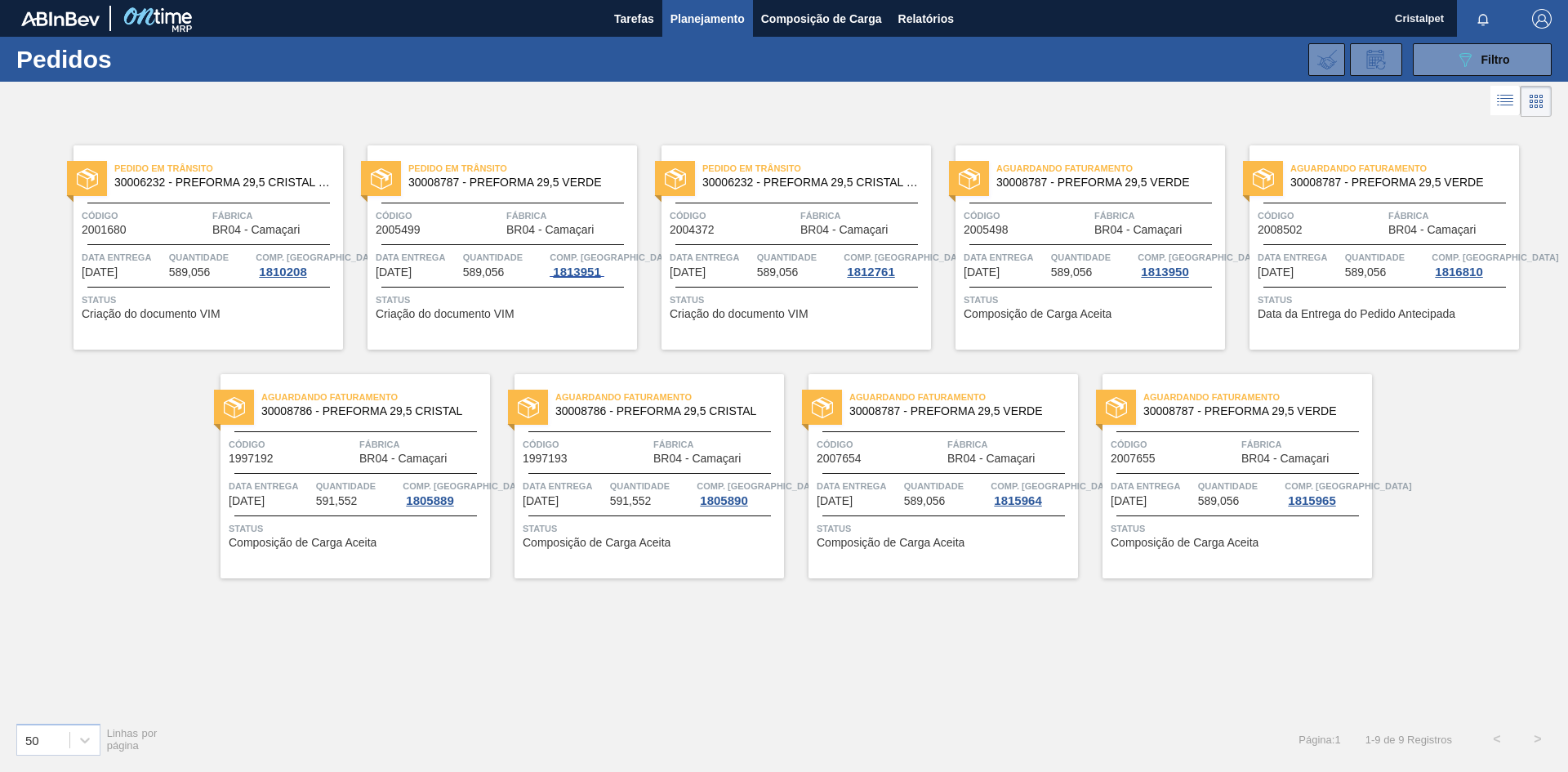
click at [572, 272] on div "1813951" at bounding box center [577, 272] width 54 height 13
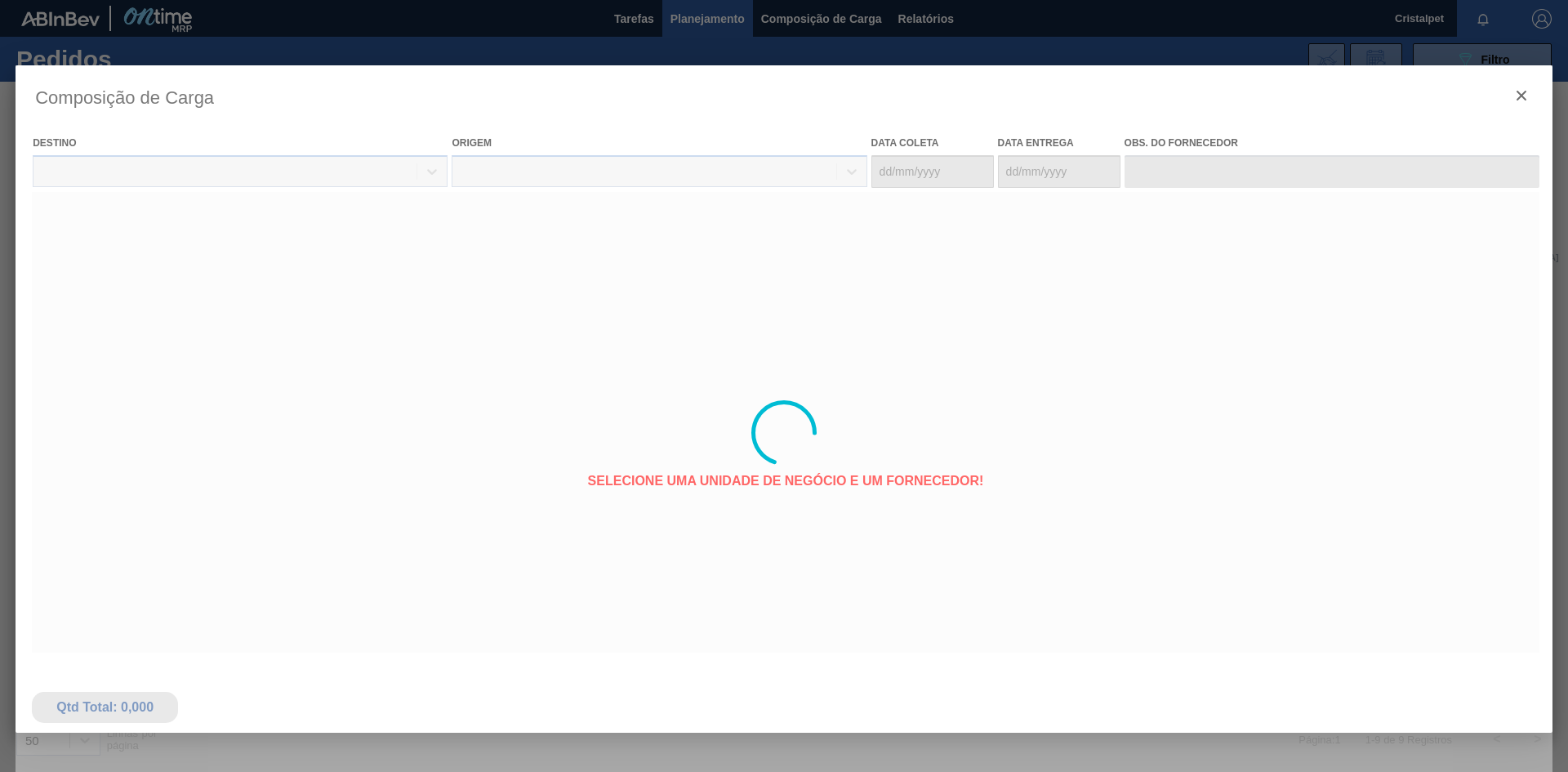
type coleta "12/08/2025"
type entrega "14/08/2025"
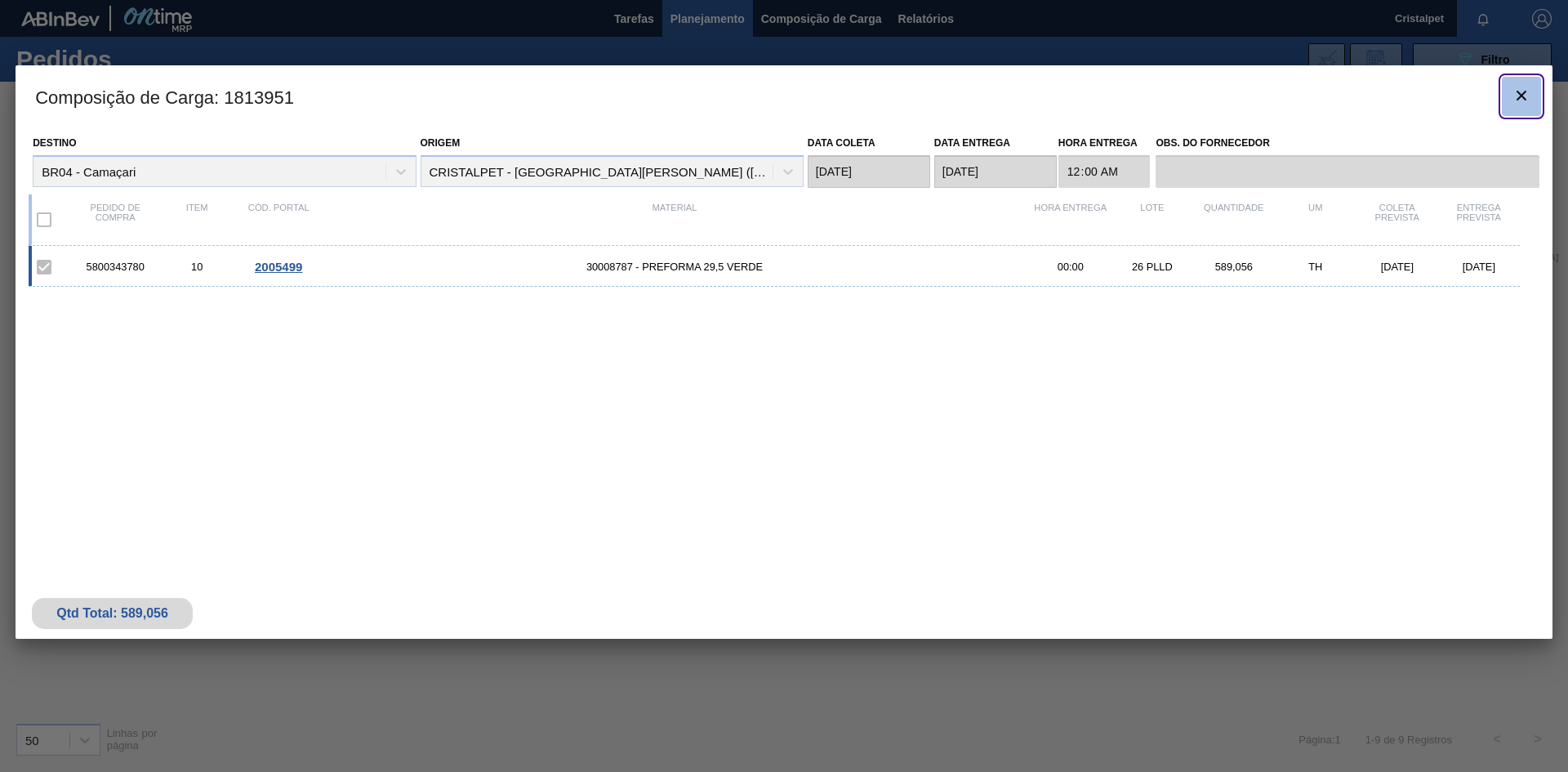
click at [1519, 91] on icon "botão de ícone" at bounding box center [1522, 96] width 9 height 9
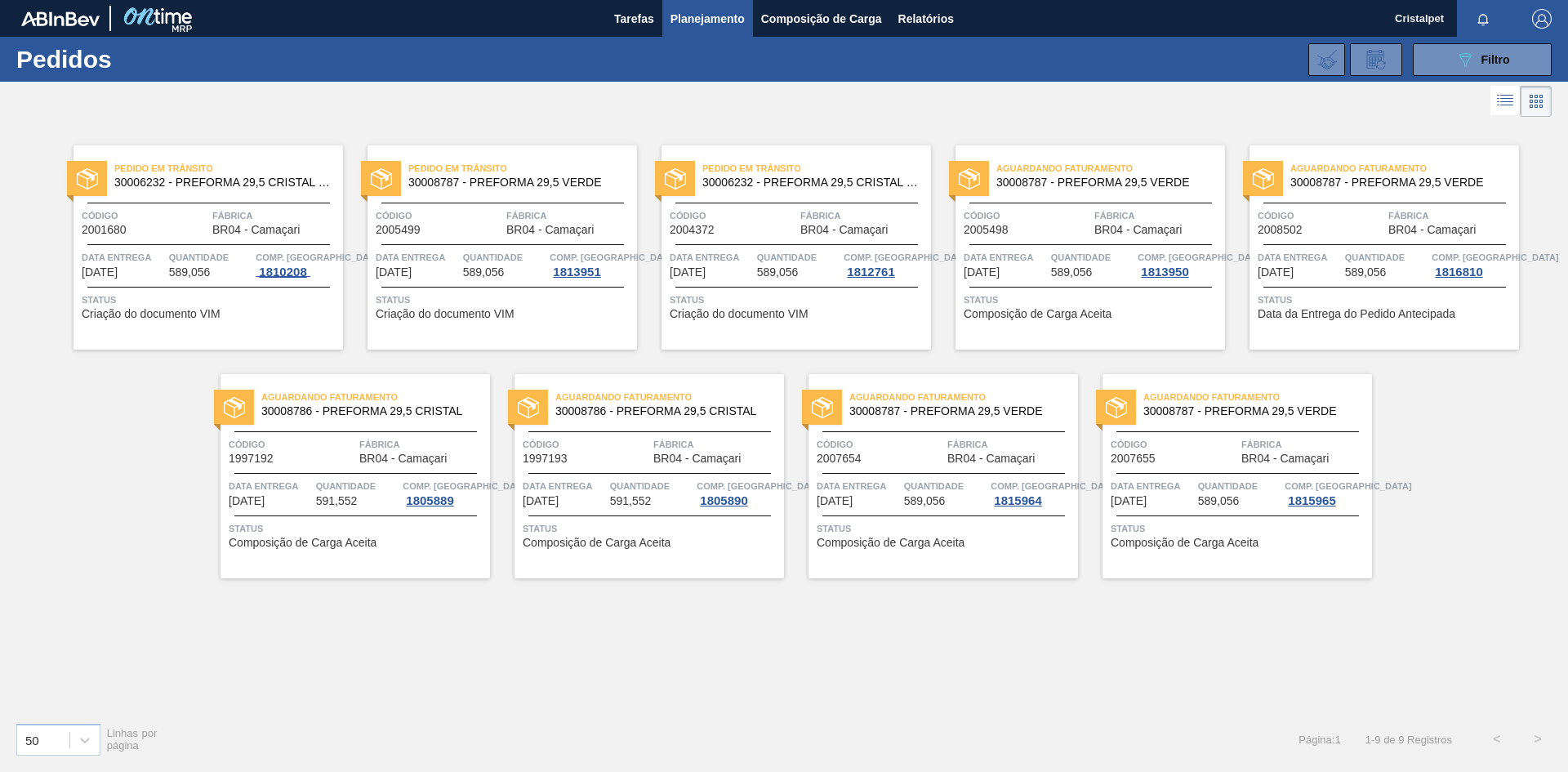
click at [276, 276] on span "1810208" at bounding box center [283, 272] width 54 height 13
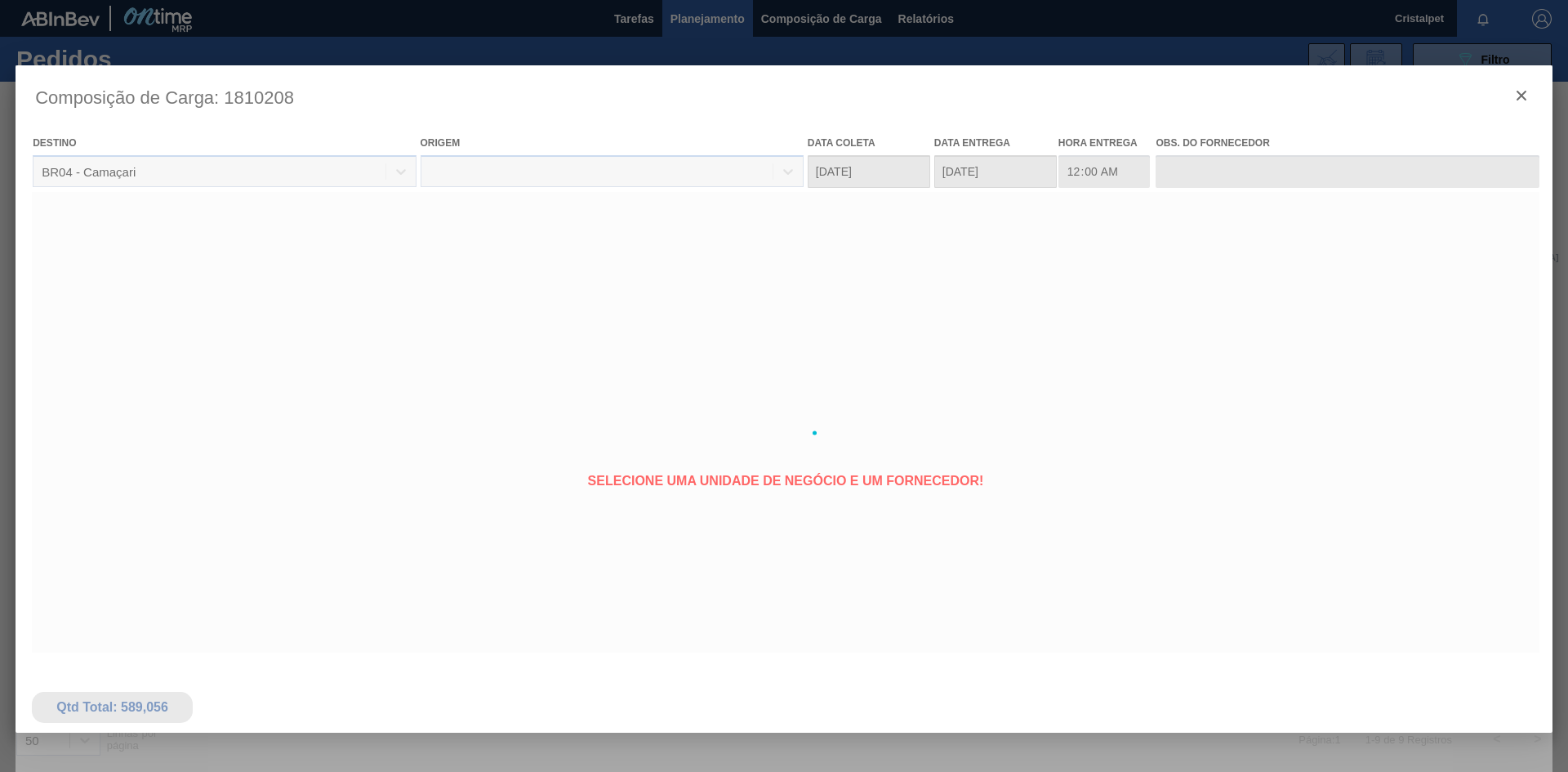
type coleta "11/08/2025"
type entrega "13/08/2025"
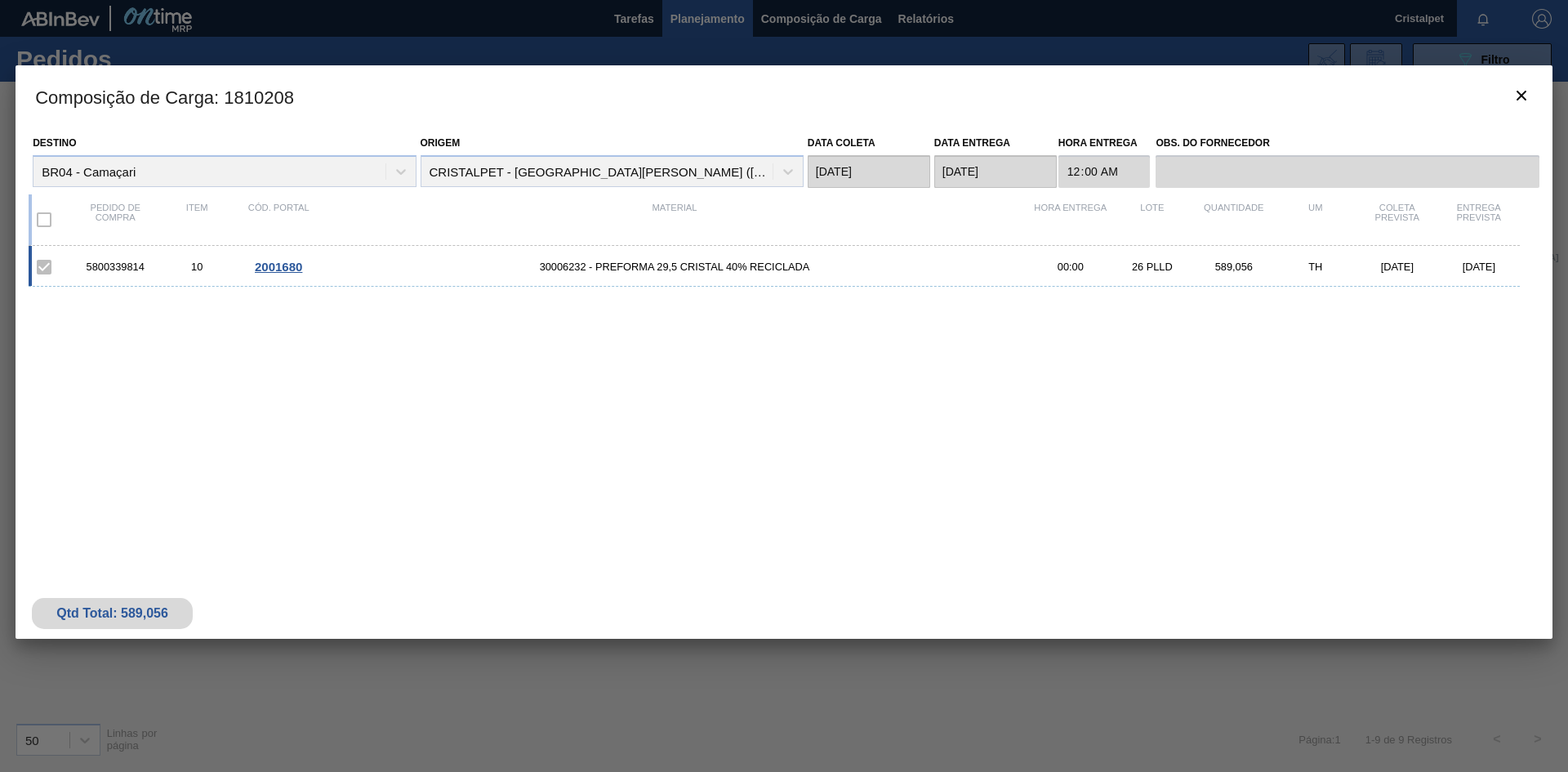
click at [69, 42] on div at bounding box center [784, 386] width 1568 height 772
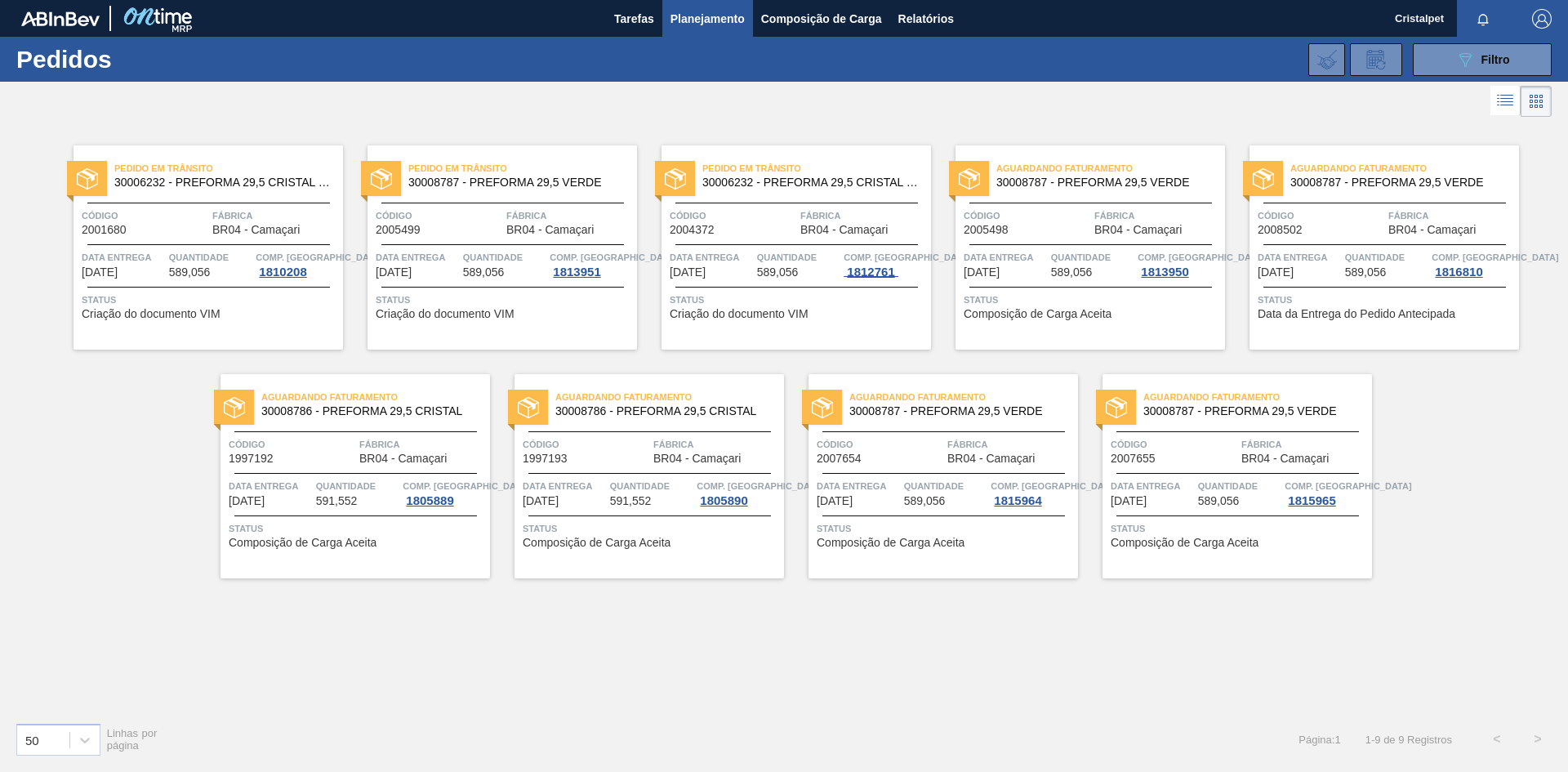
click at [889, 269] on div "1812761" at bounding box center [871, 272] width 54 height 13
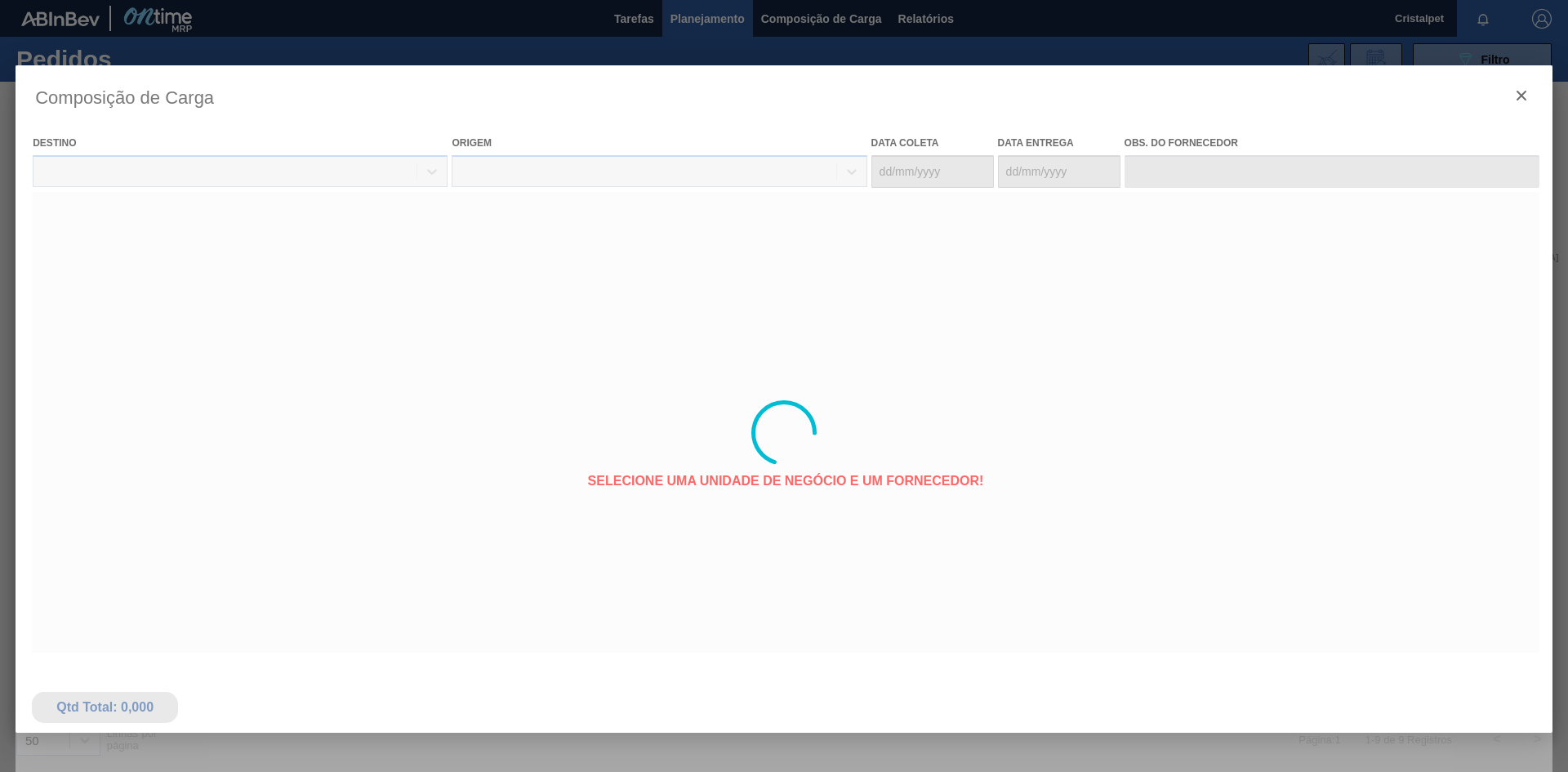
type coleta "13/08/2025"
type entrega "15/08/2025"
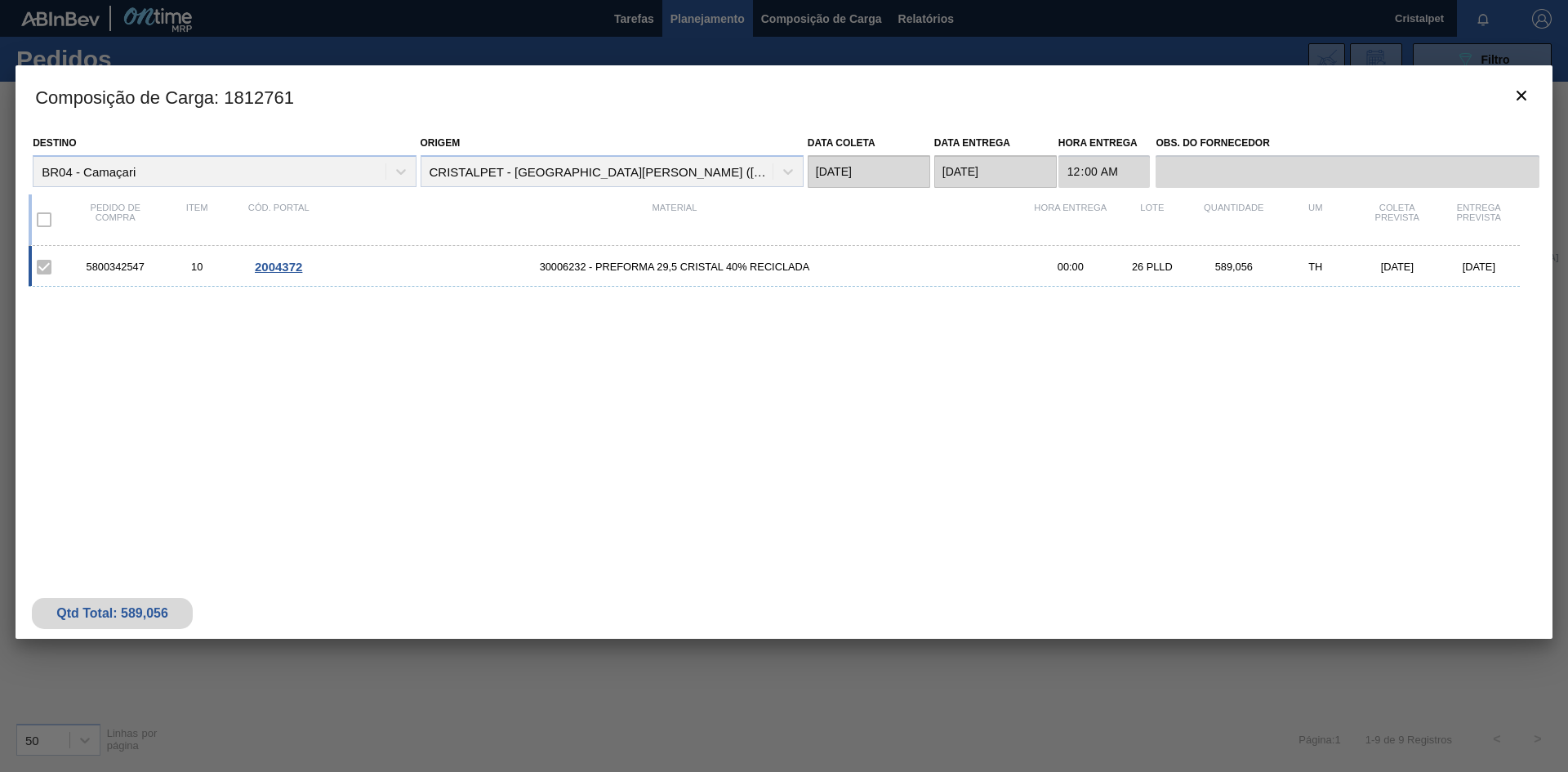
click at [60, 33] on div at bounding box center [784, 386] width 1568 height 772
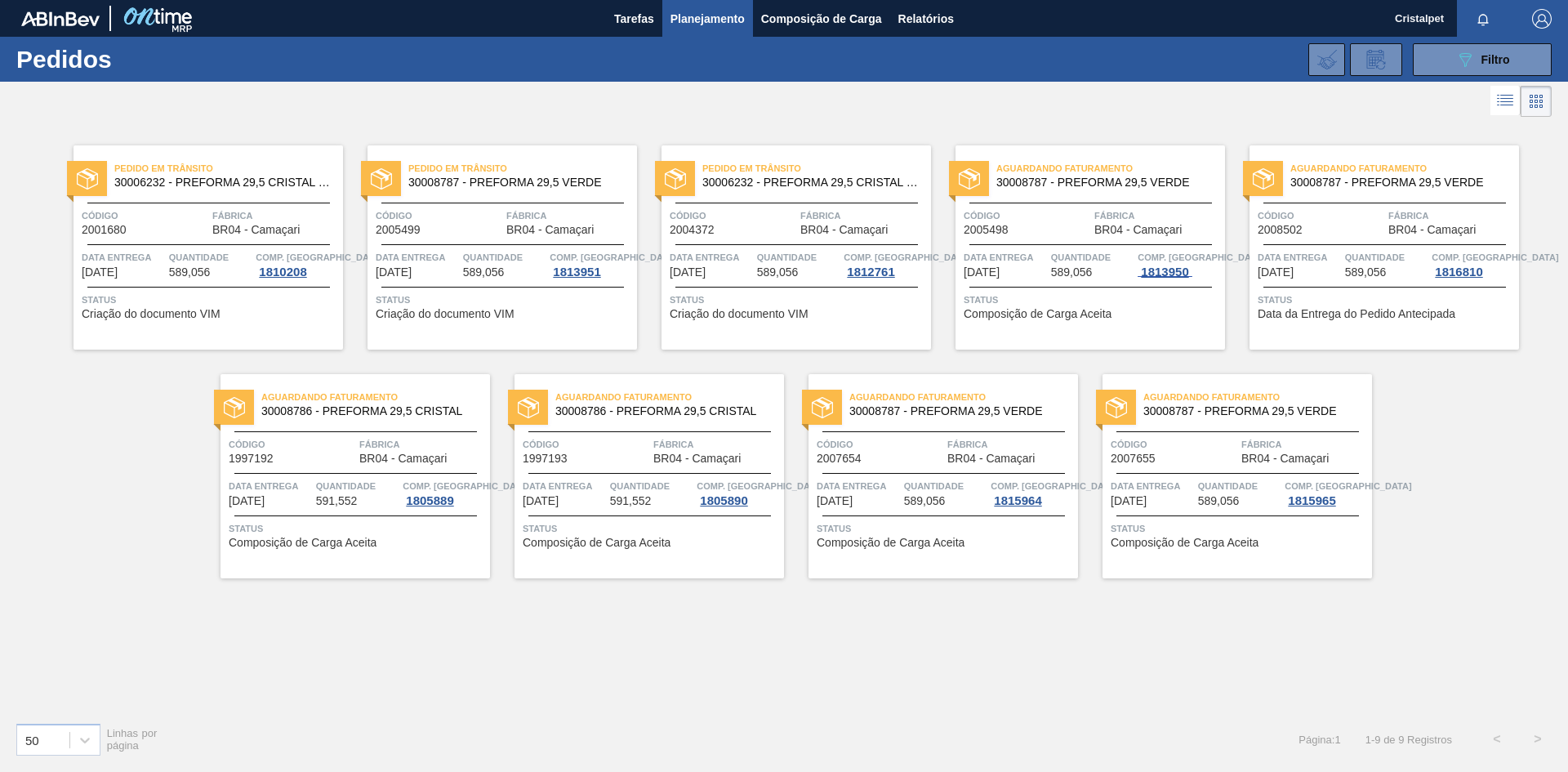
click at [1184, 269] on div "1813950" at bounding box center [1165, 272] width 54 height 13
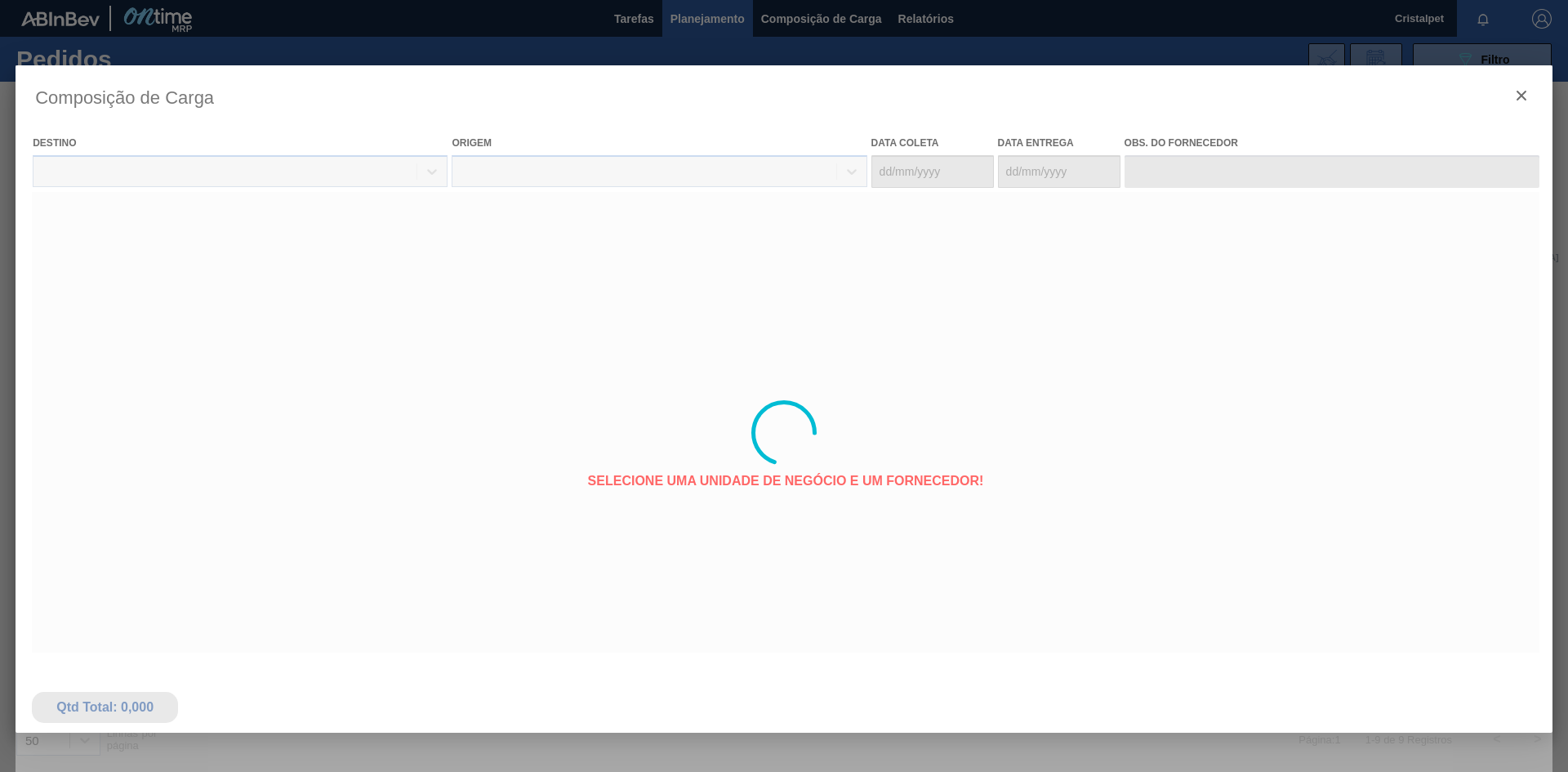
type coleta "14/08/2025"
type entrega "16/08/2025"
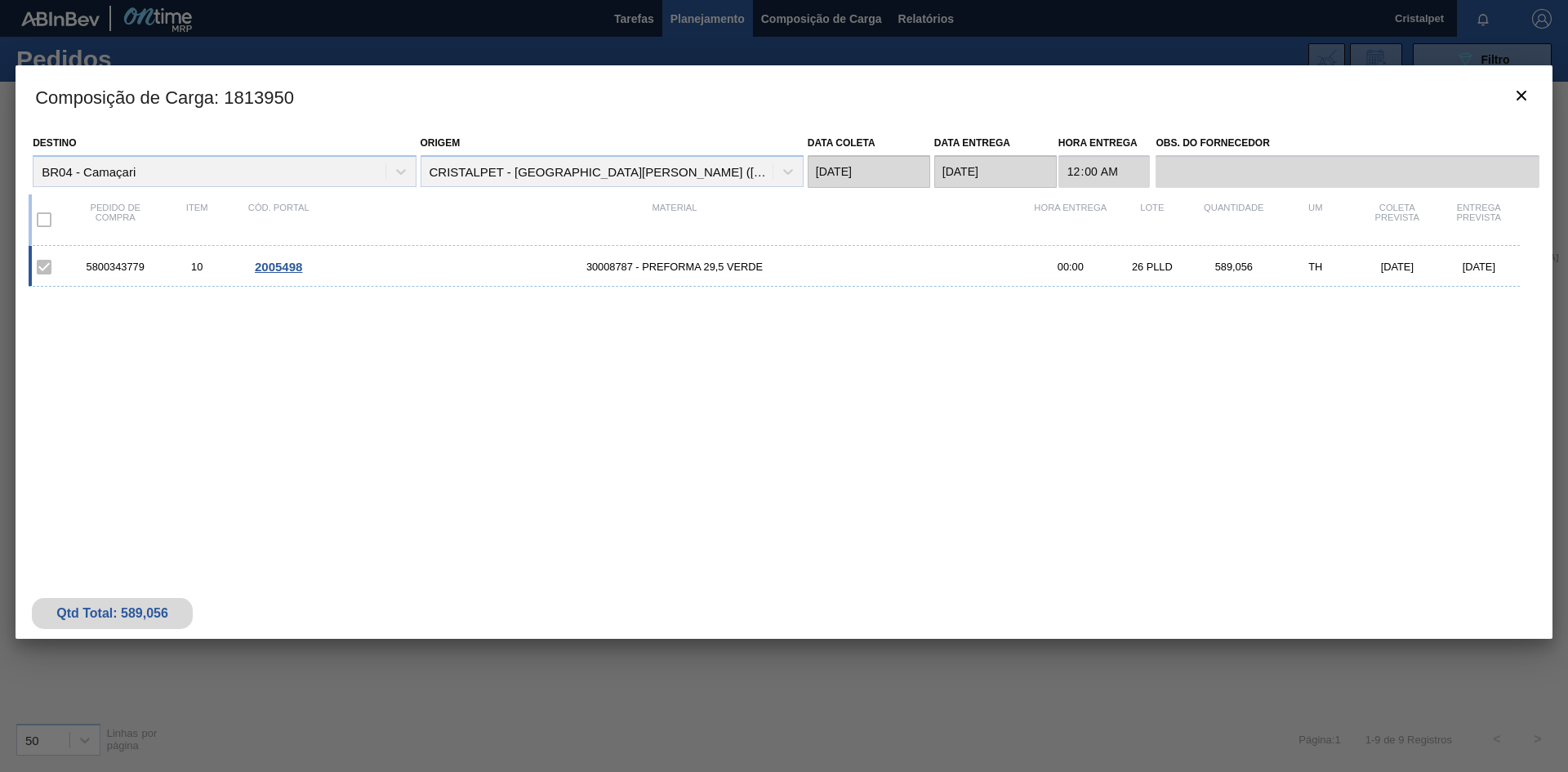
click at [152, 36] on div at bounding box center [784, 386] width 1568 height 772
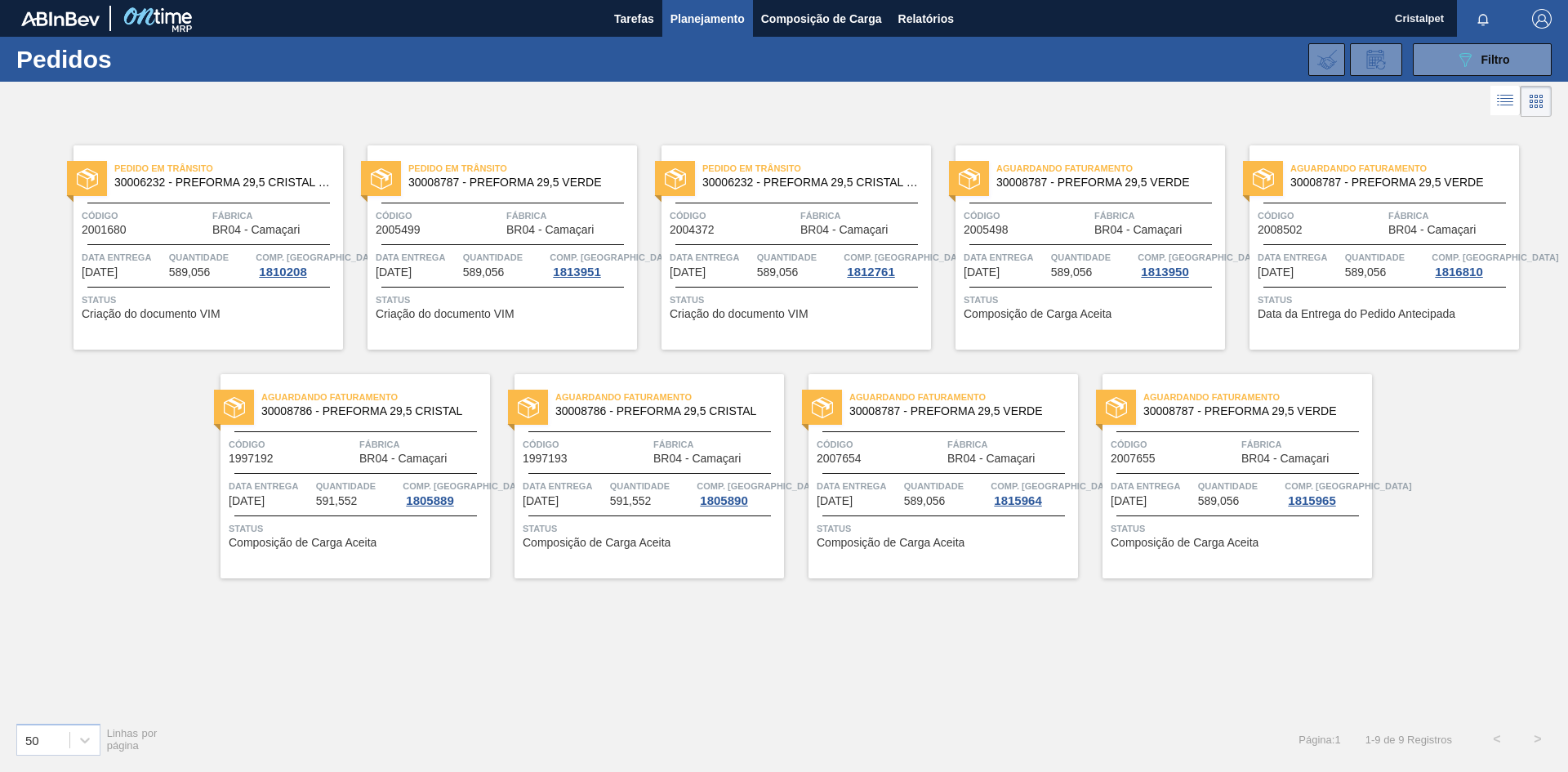
click at [1351, 284] on div "Aguardando Faturamento 30008787 - PREFORMA 29,5 VERDE Código 2008502 Fábrica BR…" at bounding box center [1384, 247] width 269 height 204
click at [1341, 180] on span "30008787 - PREFORMA 29,5 VERDE" at bounding box center [1398, 182] width 215 height 12
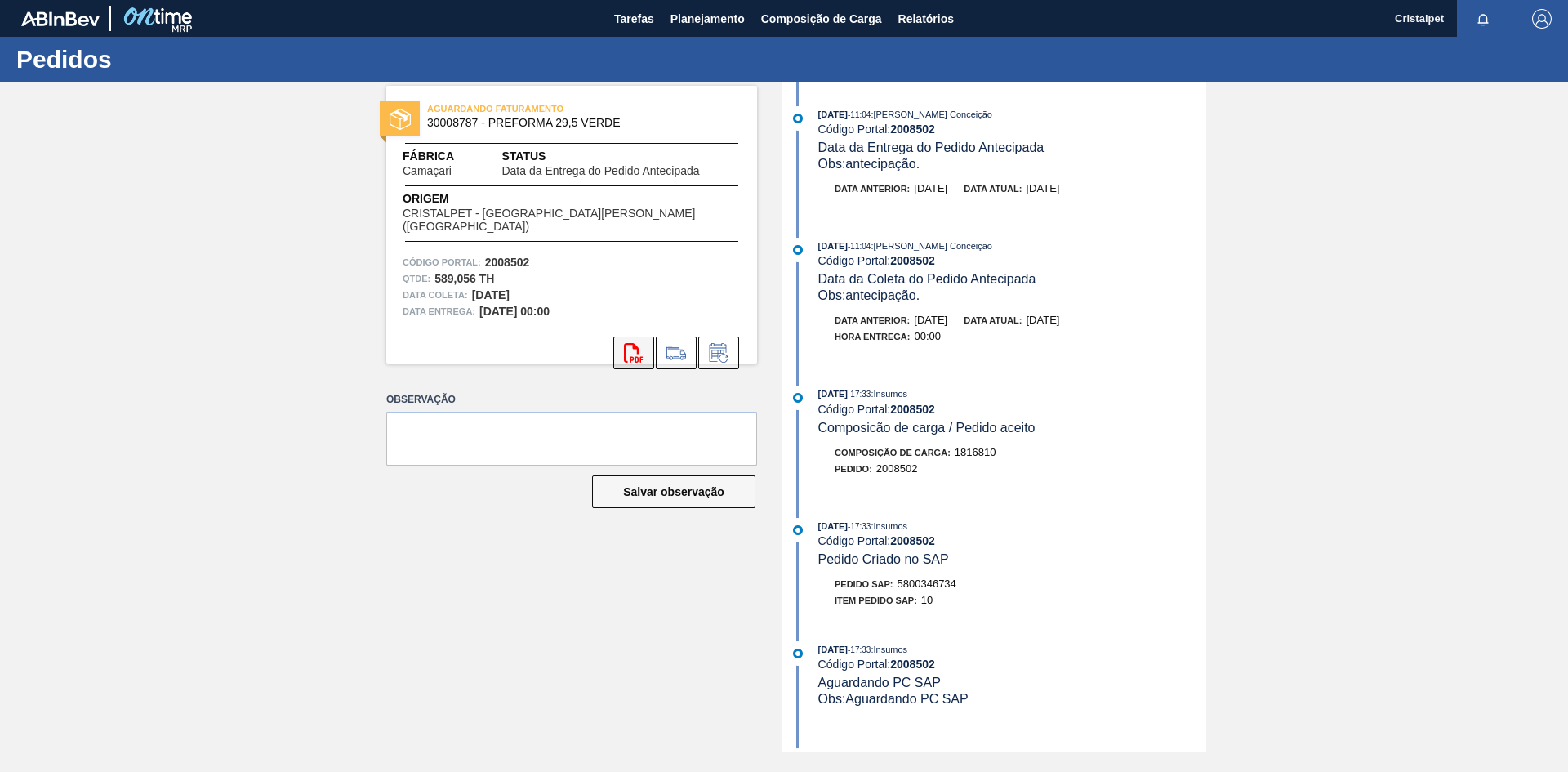
click at [626, 344] on icon at bounding box center [634, 353] width 19 height 20
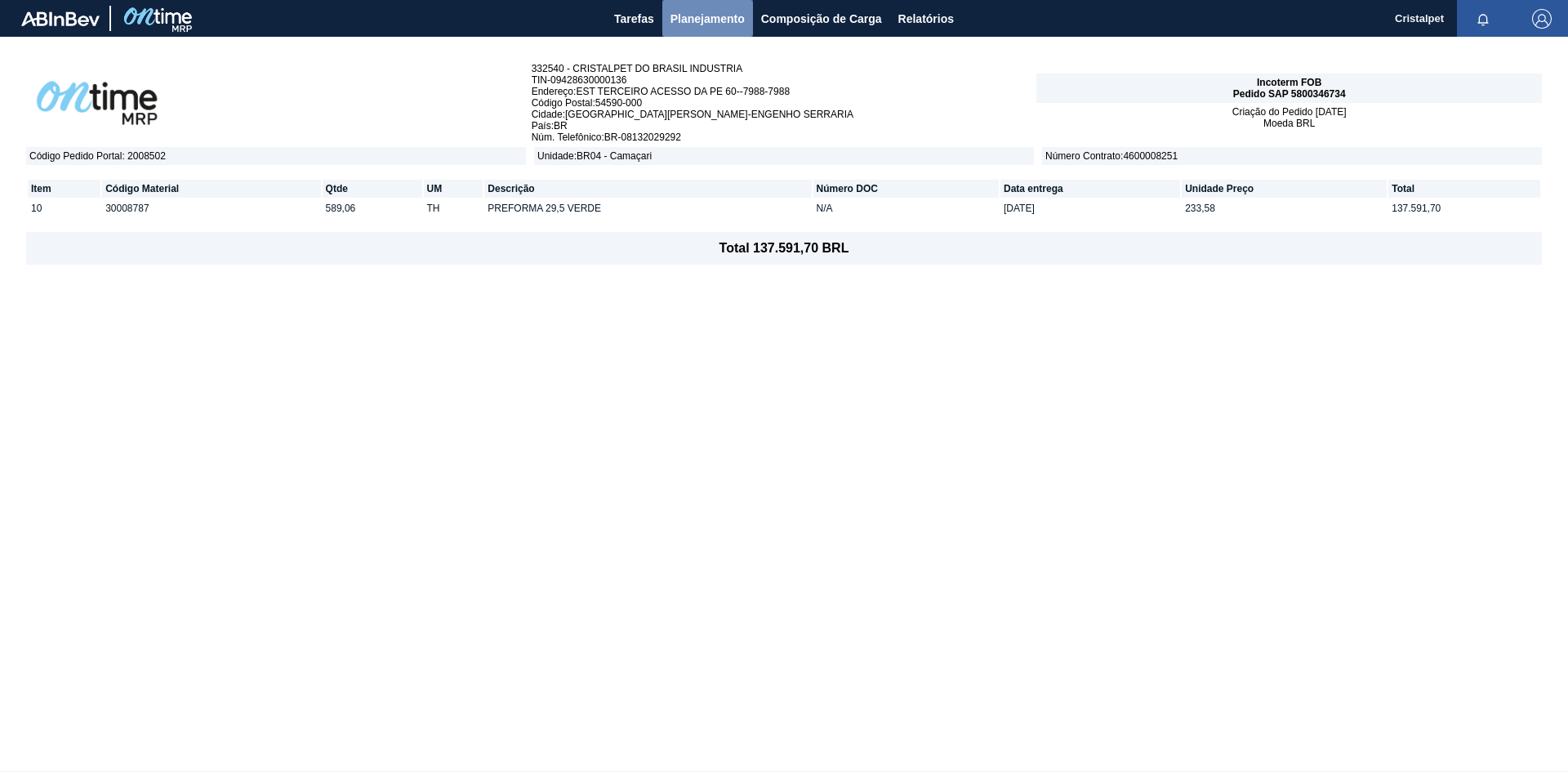
click at [720, 20] on span "Planejamento" at bounding box center [708, 18] width 74 height 20
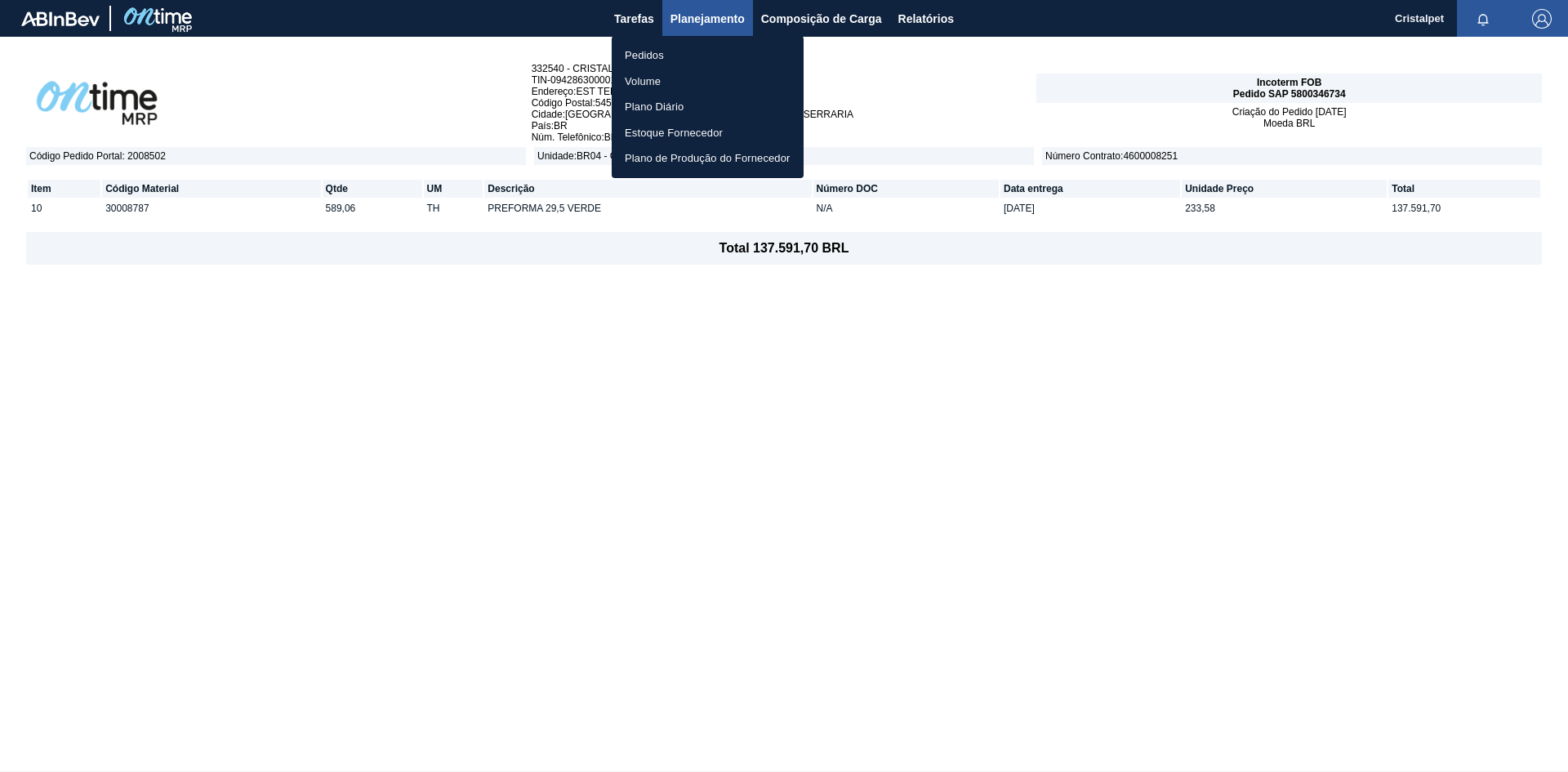
click at [631, 21] on div at bounding box center [784, 386] width 1568 height 772
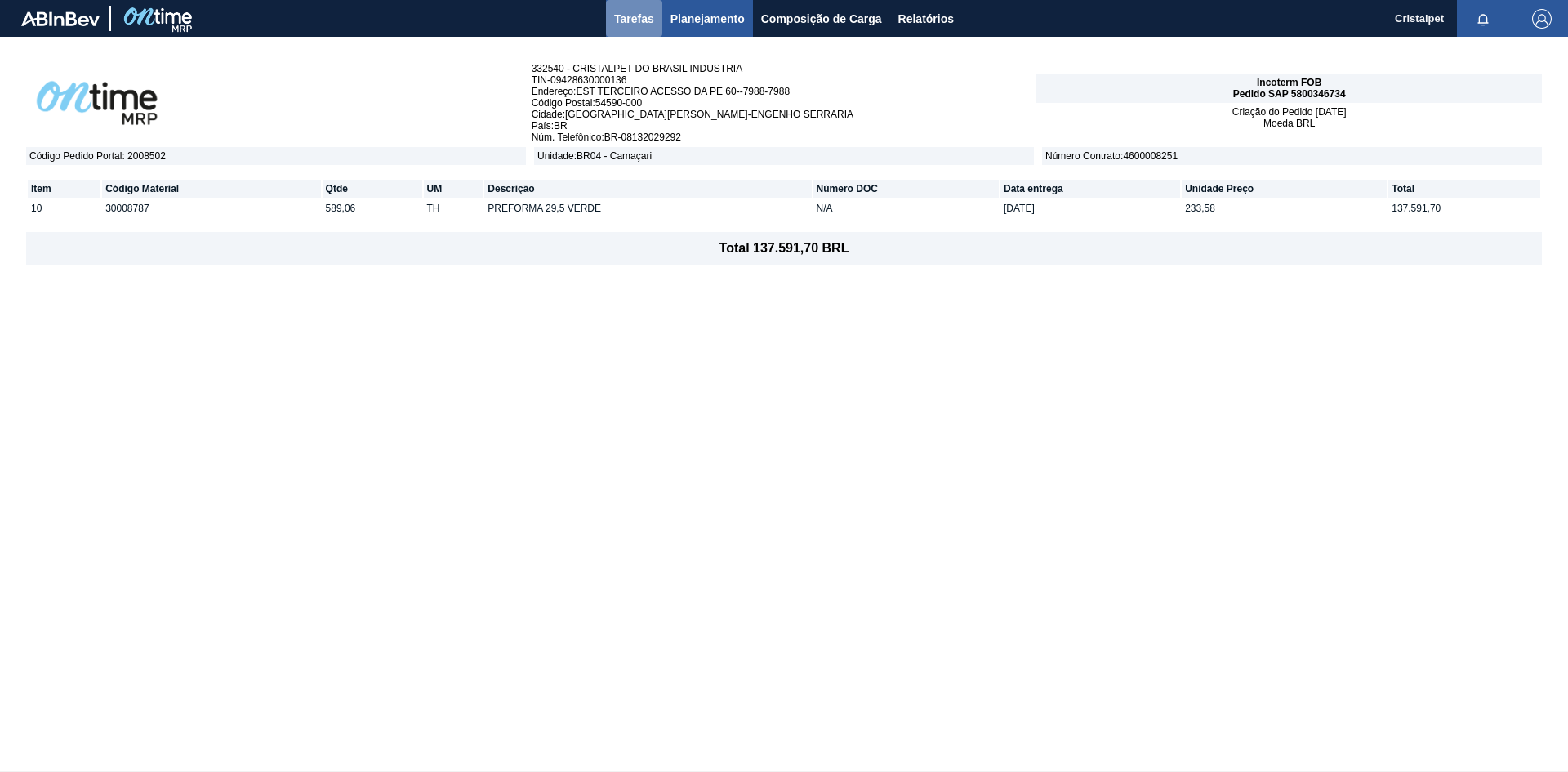
click at [651, 15] on span "Tarefas" at bounding box center [635, 18] width 40 height 20
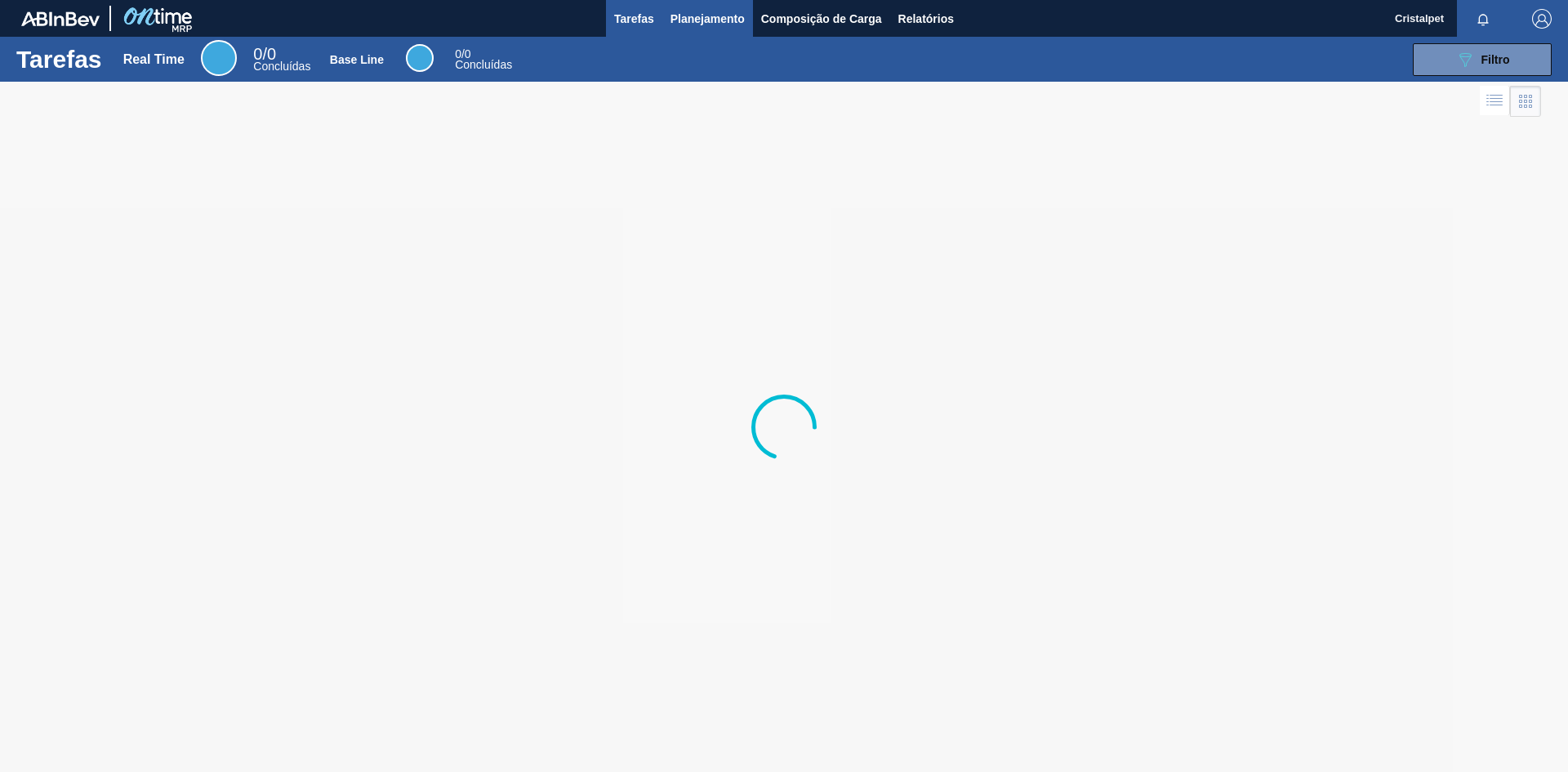
click at [697, 12] on span "Planejamento" at bounding box center [708, 18] width 74 height 20
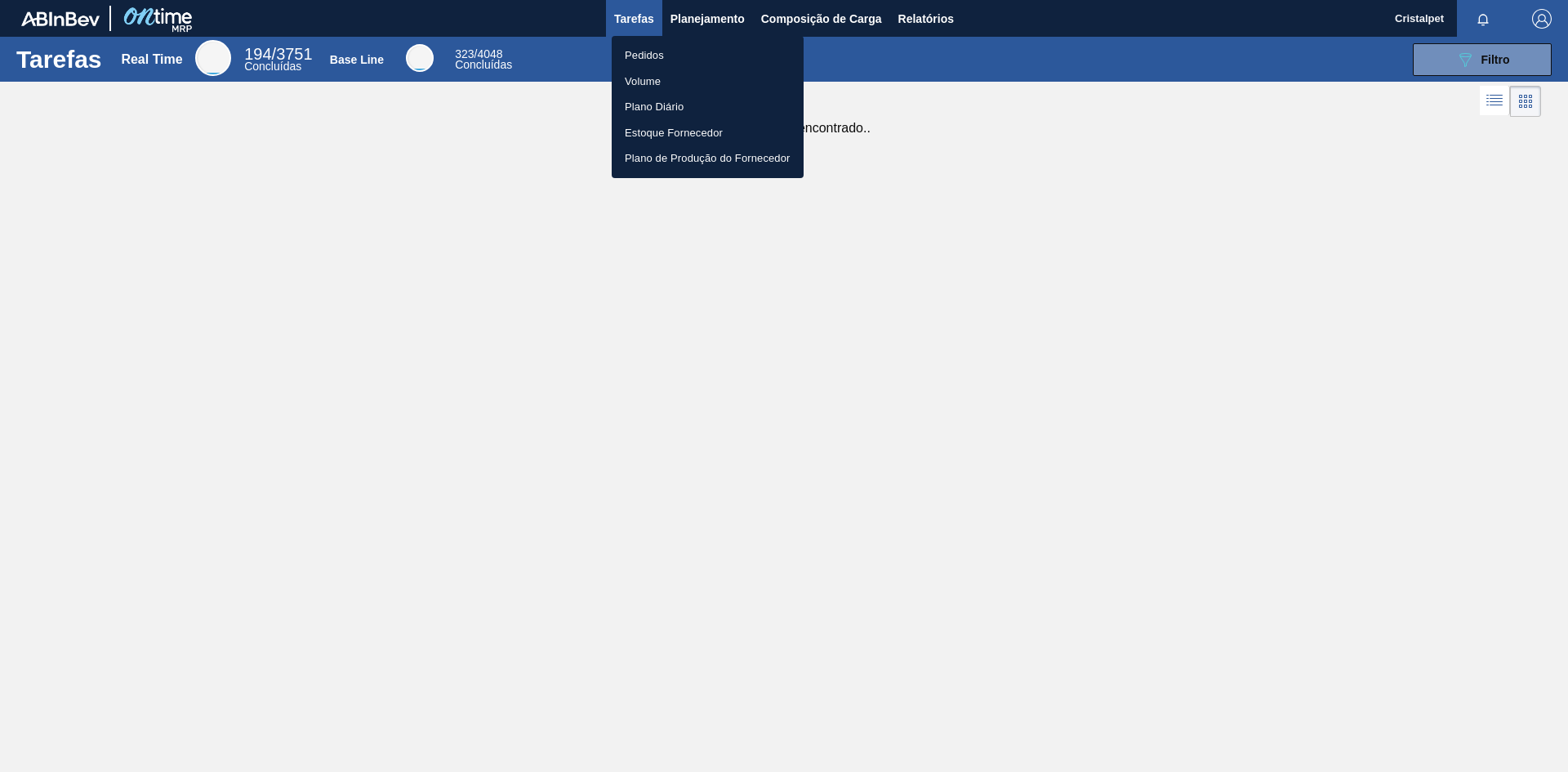
click at [668, 56] on li "Pedidos" at bounding box center [708, 56] width 192 height 27
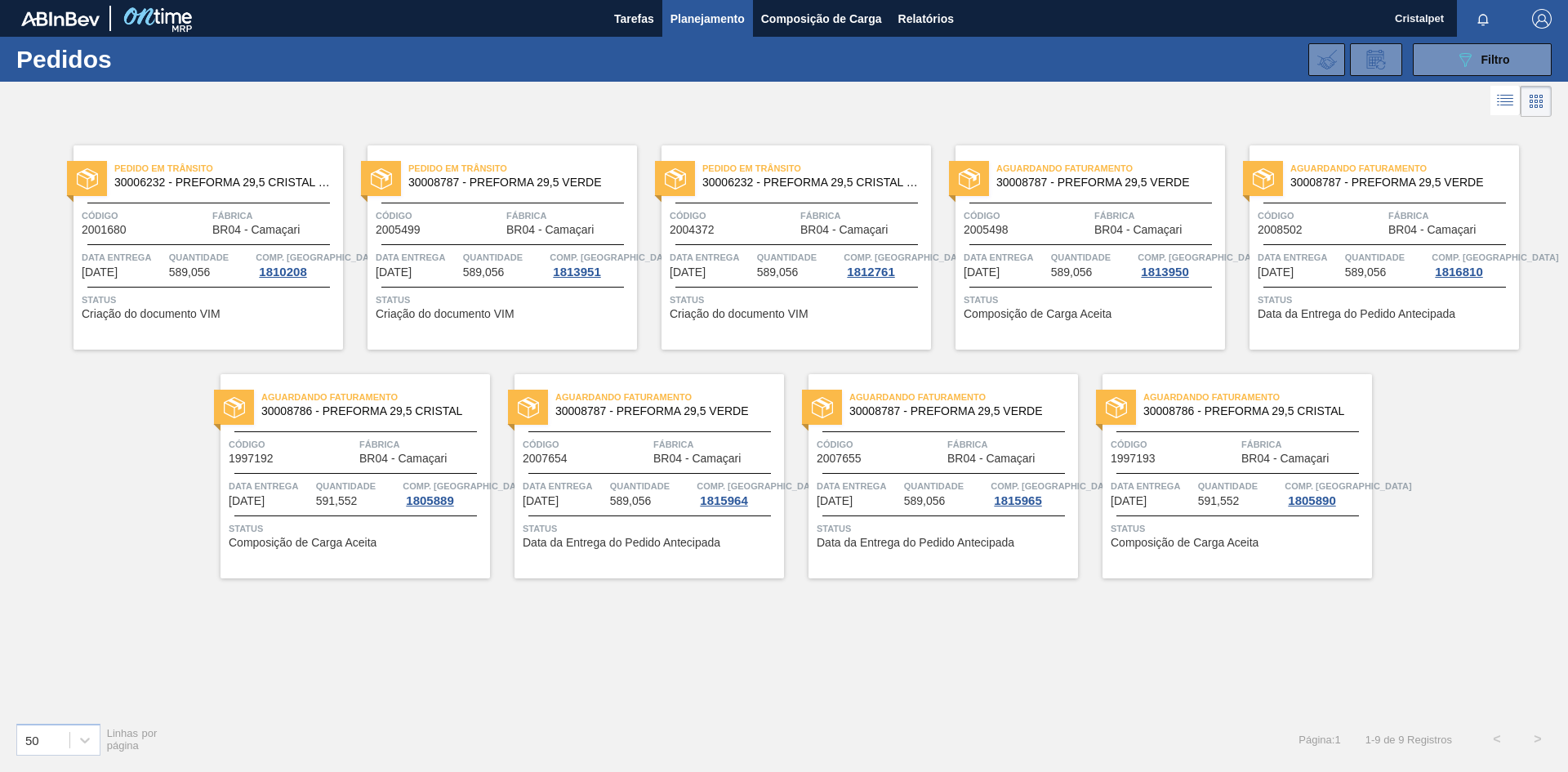
click at [1083, 213] on span "Código" at bounding box center [1026, 215] width 126 height 16
click at [1432, 239] on div "Aguardando Faturamento 30008787 - PREFORMA 29,5 VERDE Código 2008502 Fábrica BR…" at bounding box center [1384, 247] width 269 height 204
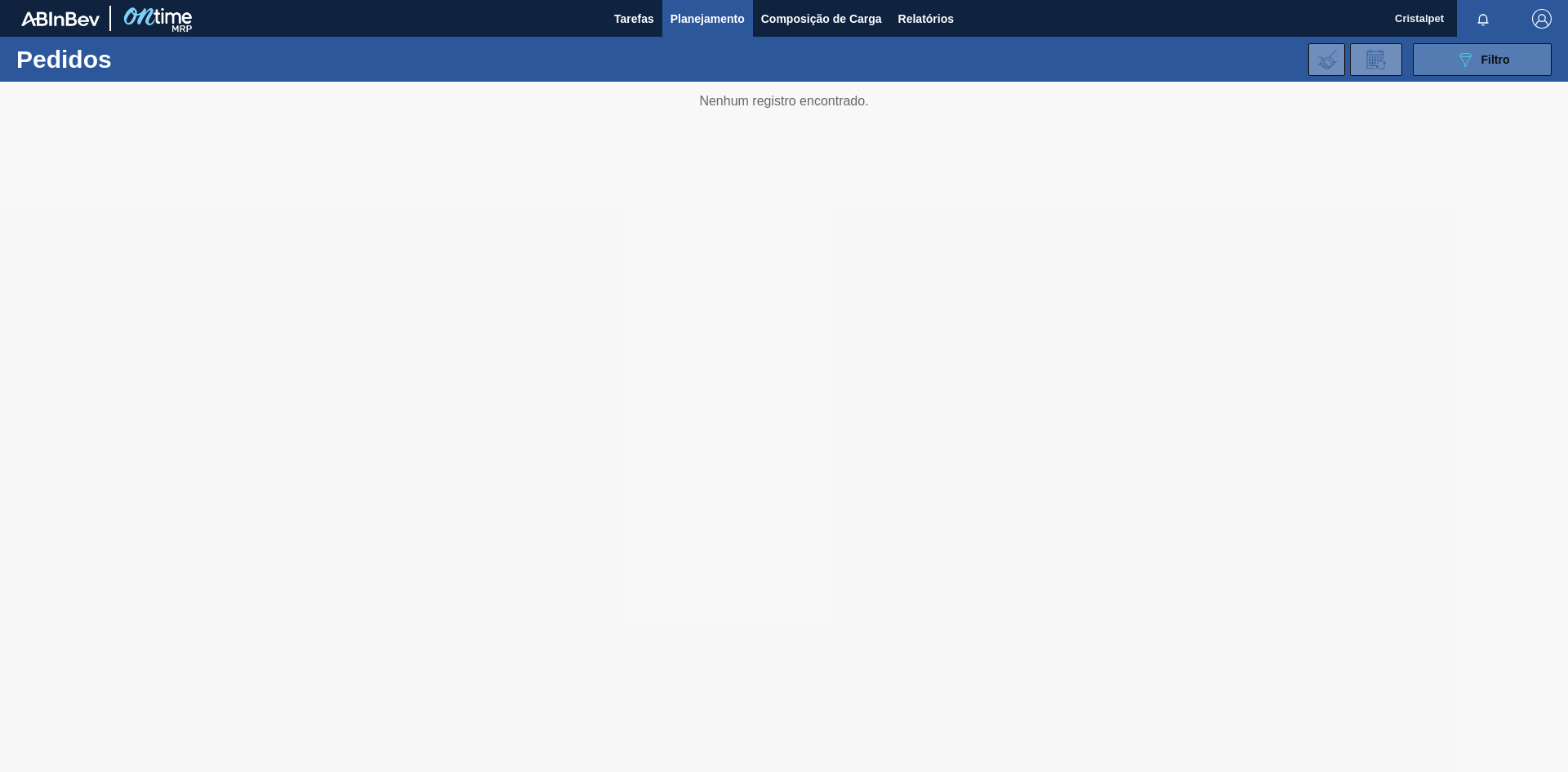
click at [1479, 71] on button "089F7B8B-B2A5-4AFE-B5C0-19BA573D28AC Filtro" at bounding box center [1483, 60] width 138 height 32
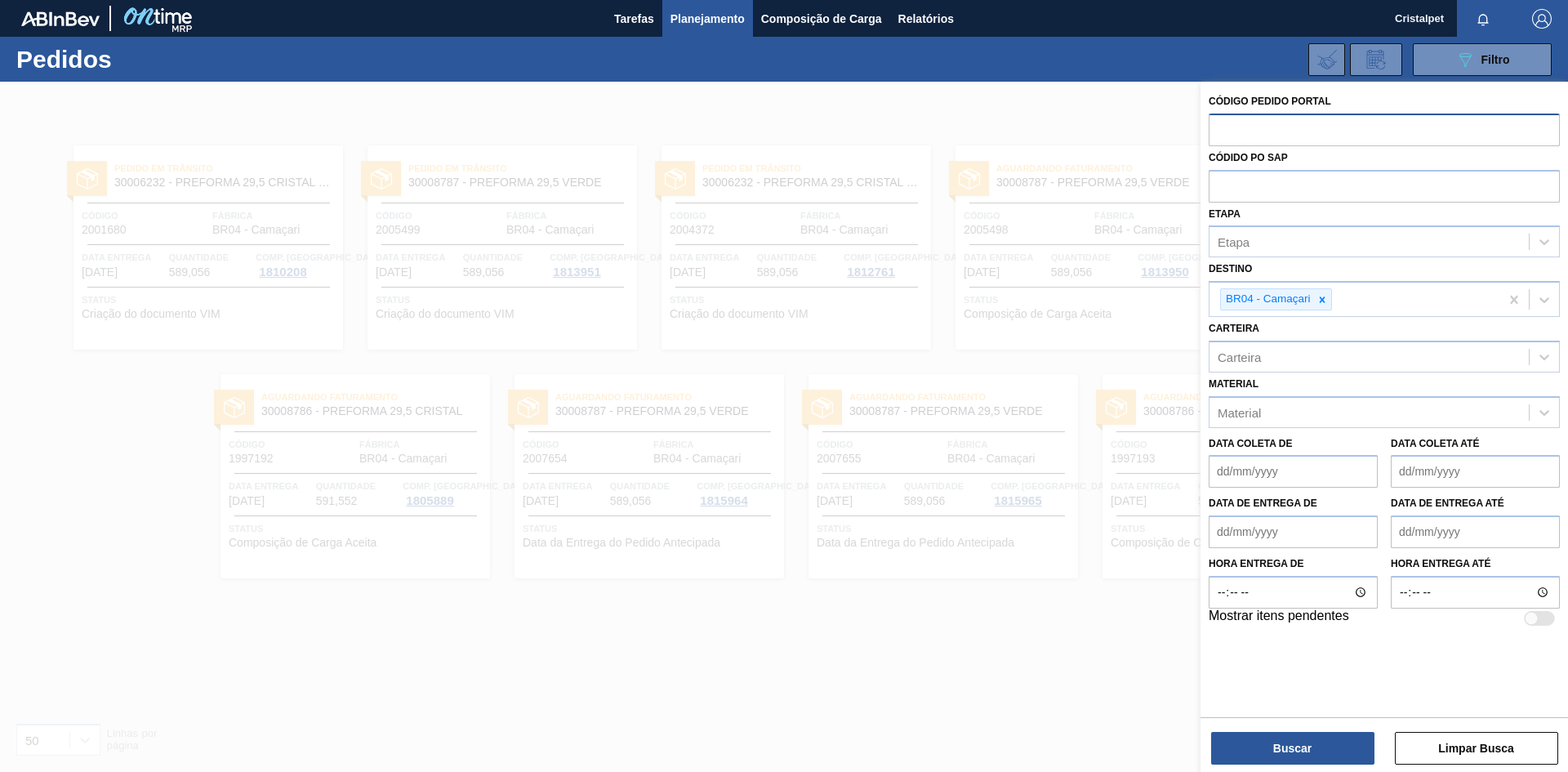
click at [1266, 123] on input "text" at bounding box center [1384, 129] width 351 height 31
click at [1243, 188] on input "text" at bounding box center [1384, 185] width 351 height 31
click at [1325, 301] on icon at bounding box center [1322, 300] width 11 height 11
type input "543"
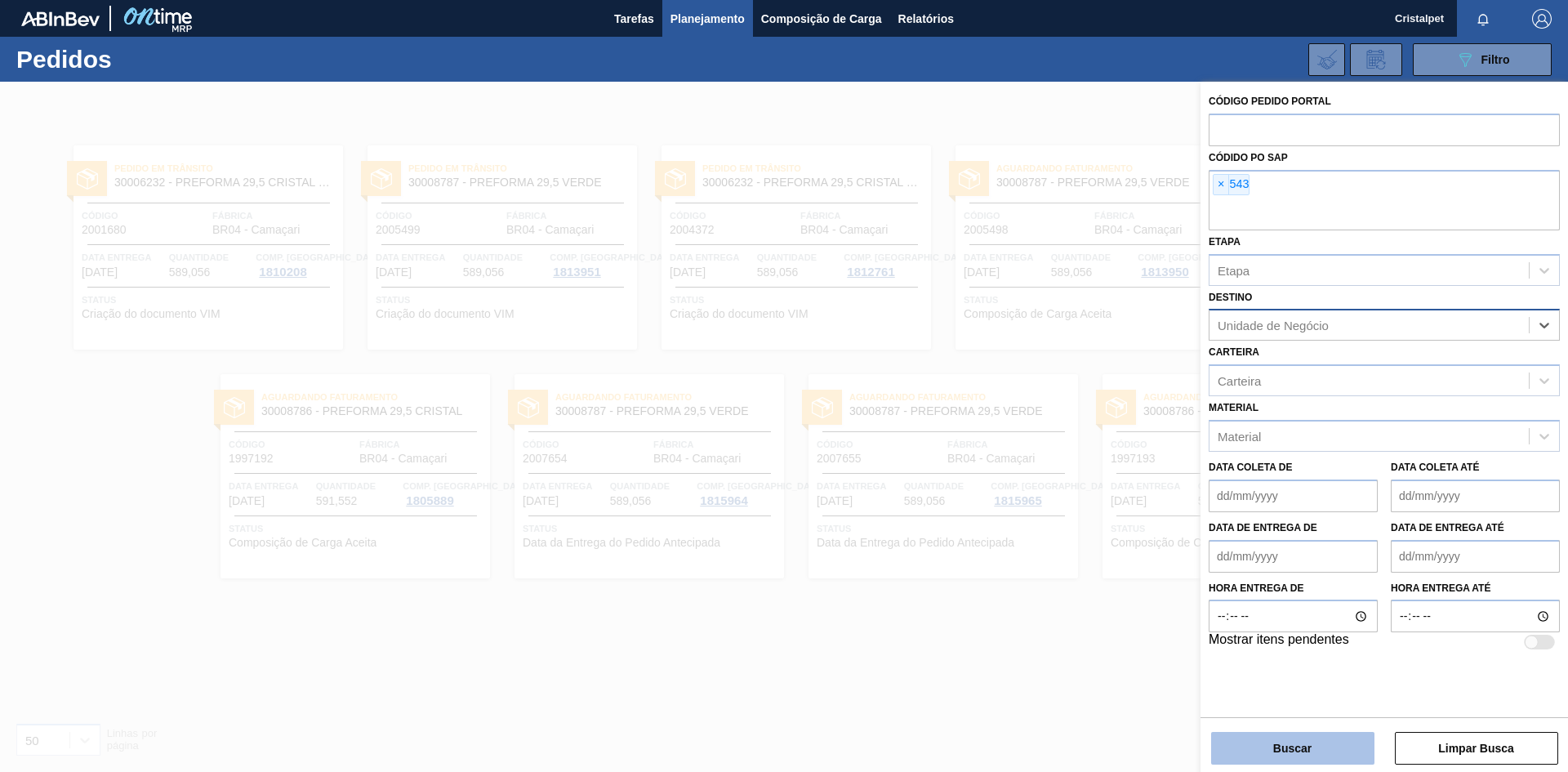
click at [1304, 744] on button "Buscar" at bounding box center [1293, 748] width 163 height 32
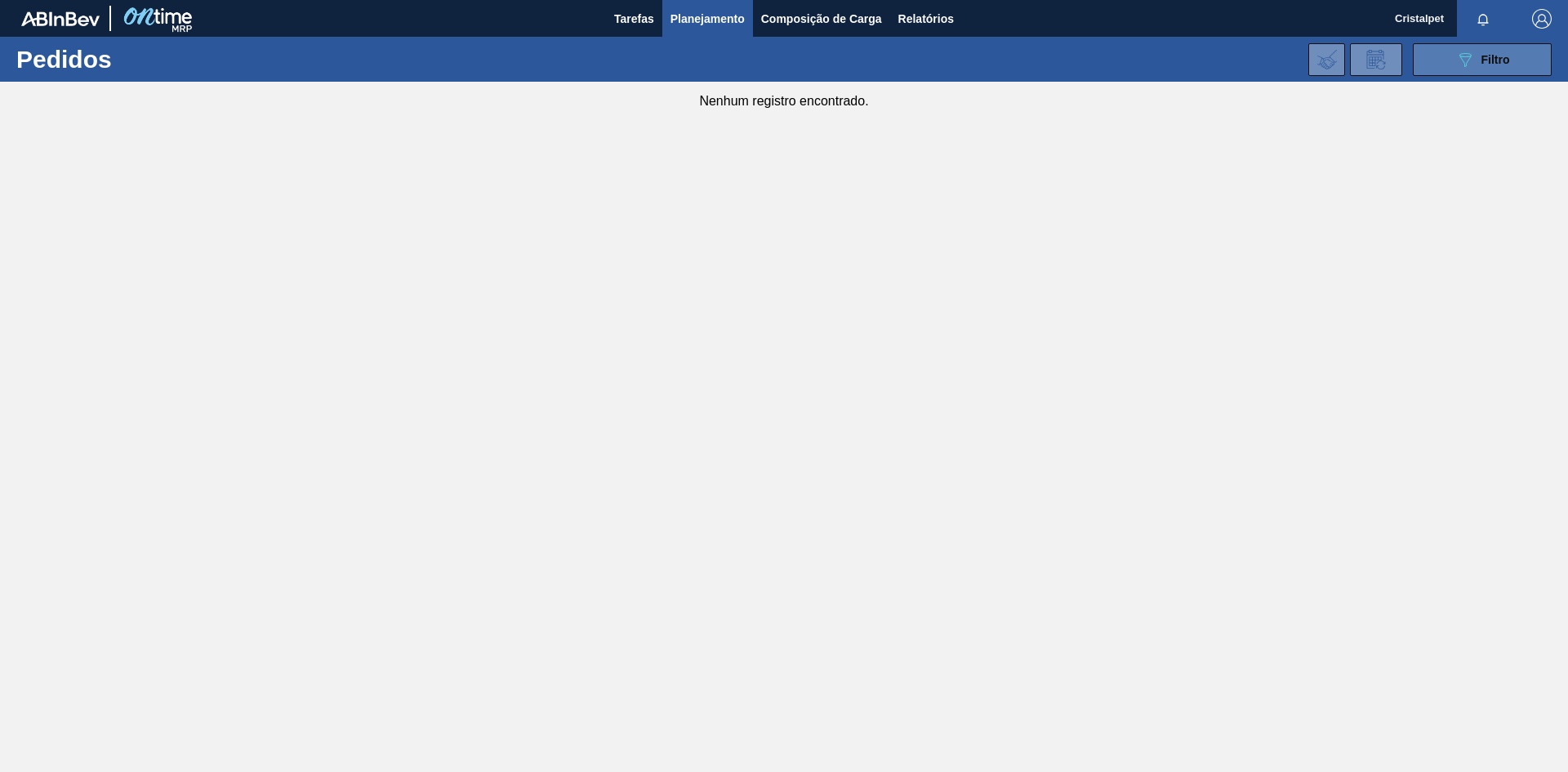
click at [1491, 55] on span "Filtro" at bounding box center [1496, 60] width 28 height 13
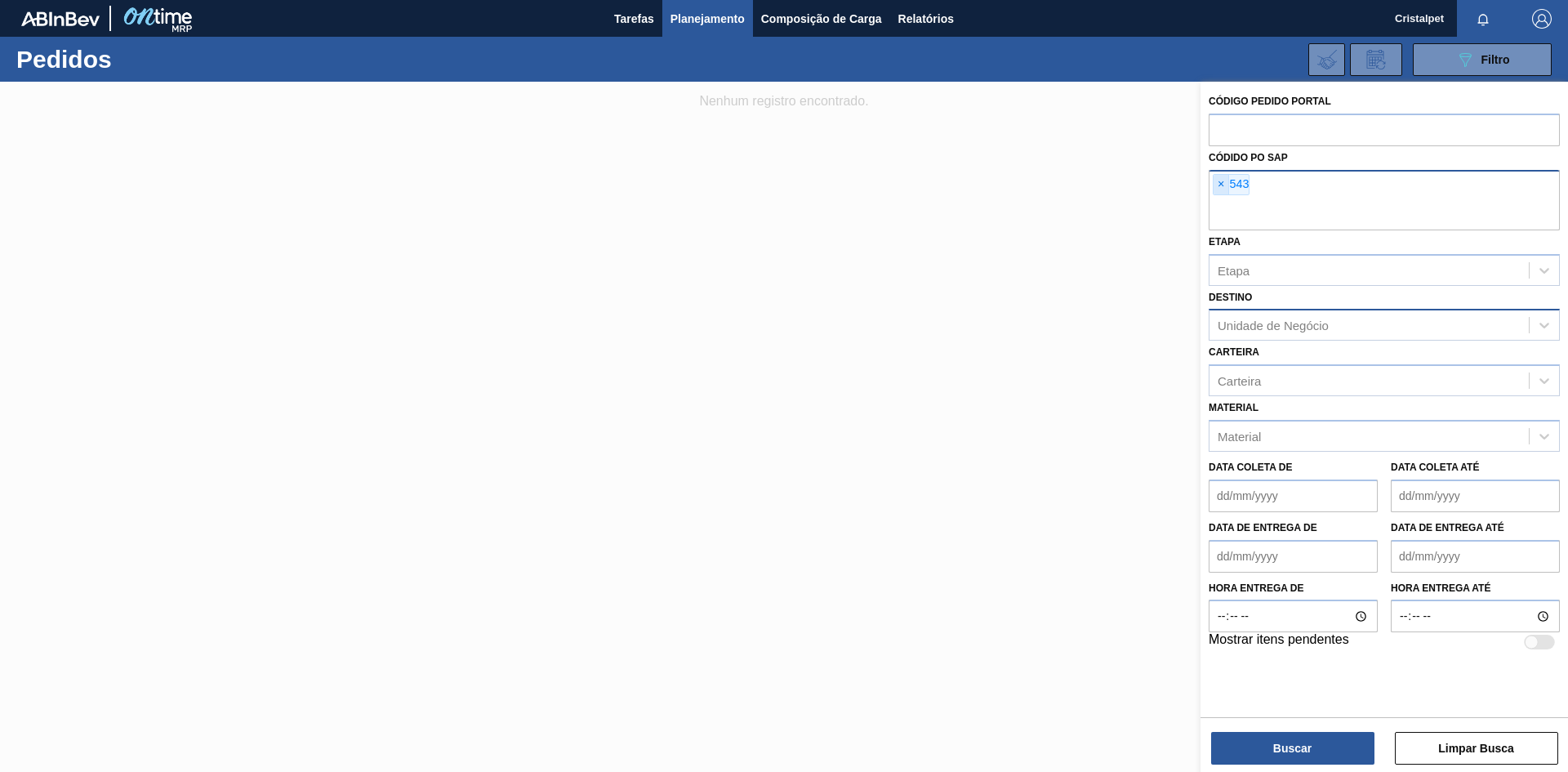
click at [1225, 186] on span "×" at bounding box center [1222, 184] width 15 height 20
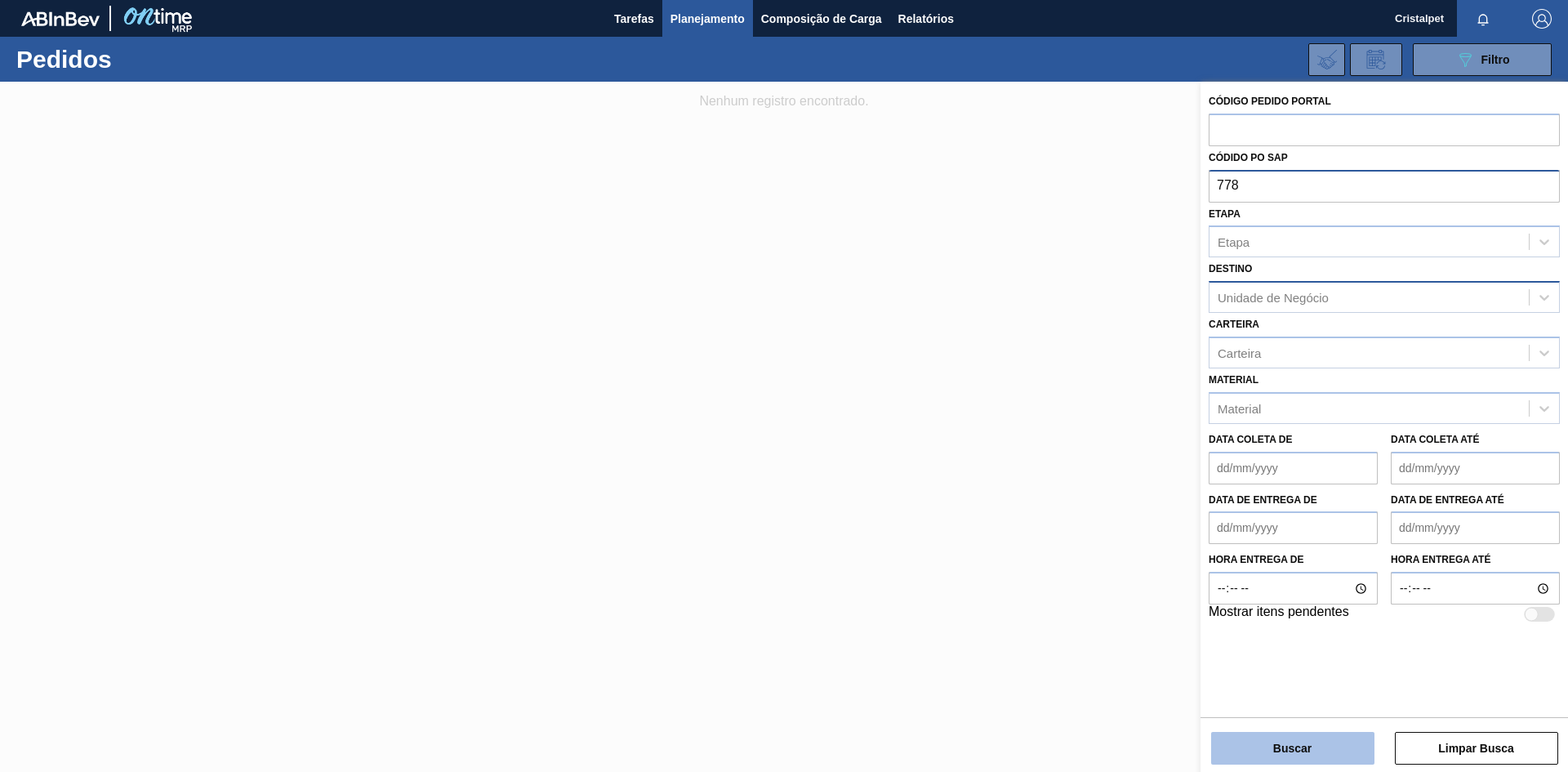
type input "778"
click at [1319, 747] on button "Buscar" at bounding box center [1293, 748] width 163 height 32
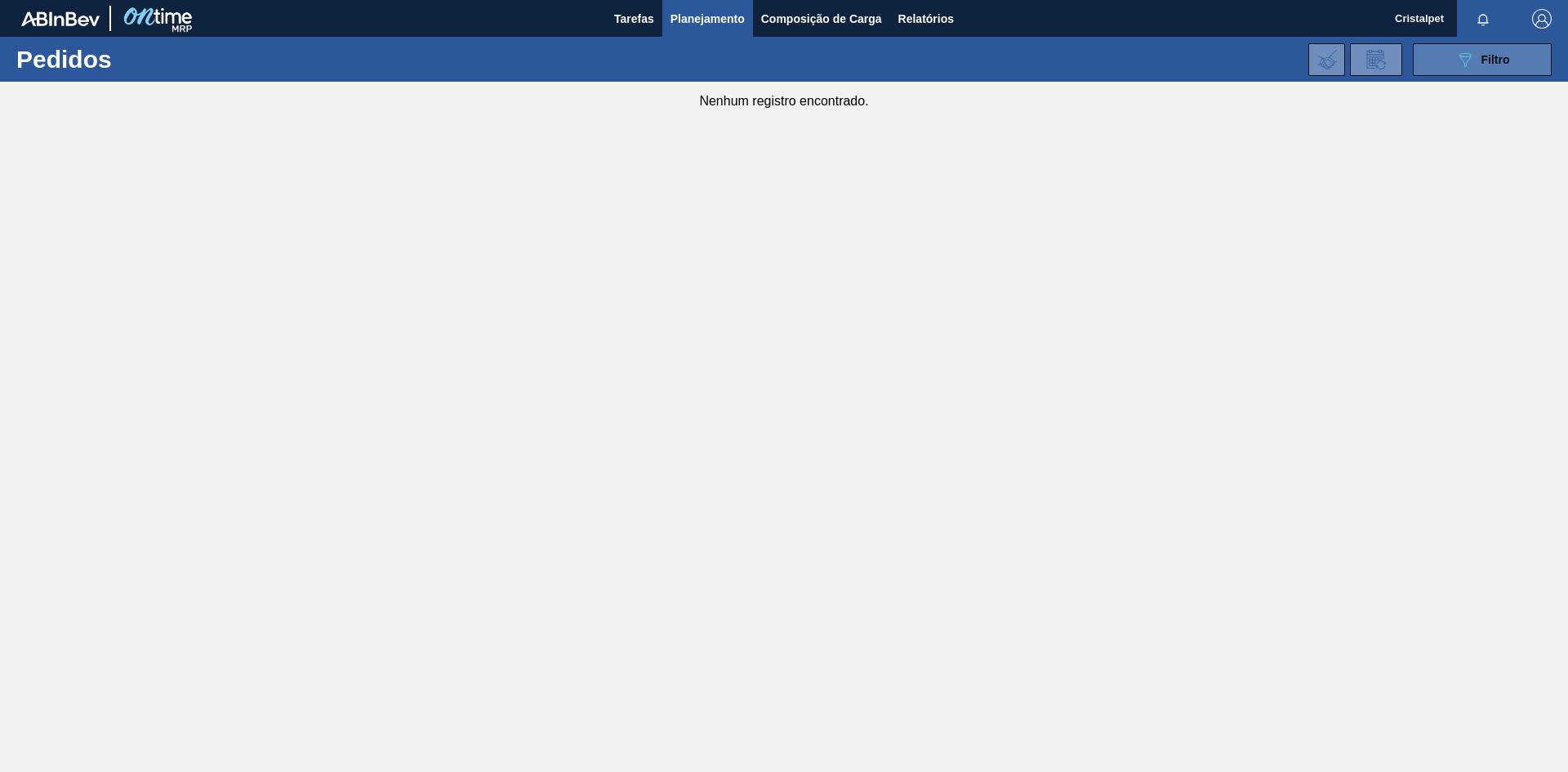
click at [1504, 51] on div "089F7B8B-B2A5-4AFE-B5C0-19BA573D28AC Filtro" at bounding box center [1483, 60] width 55 height 20
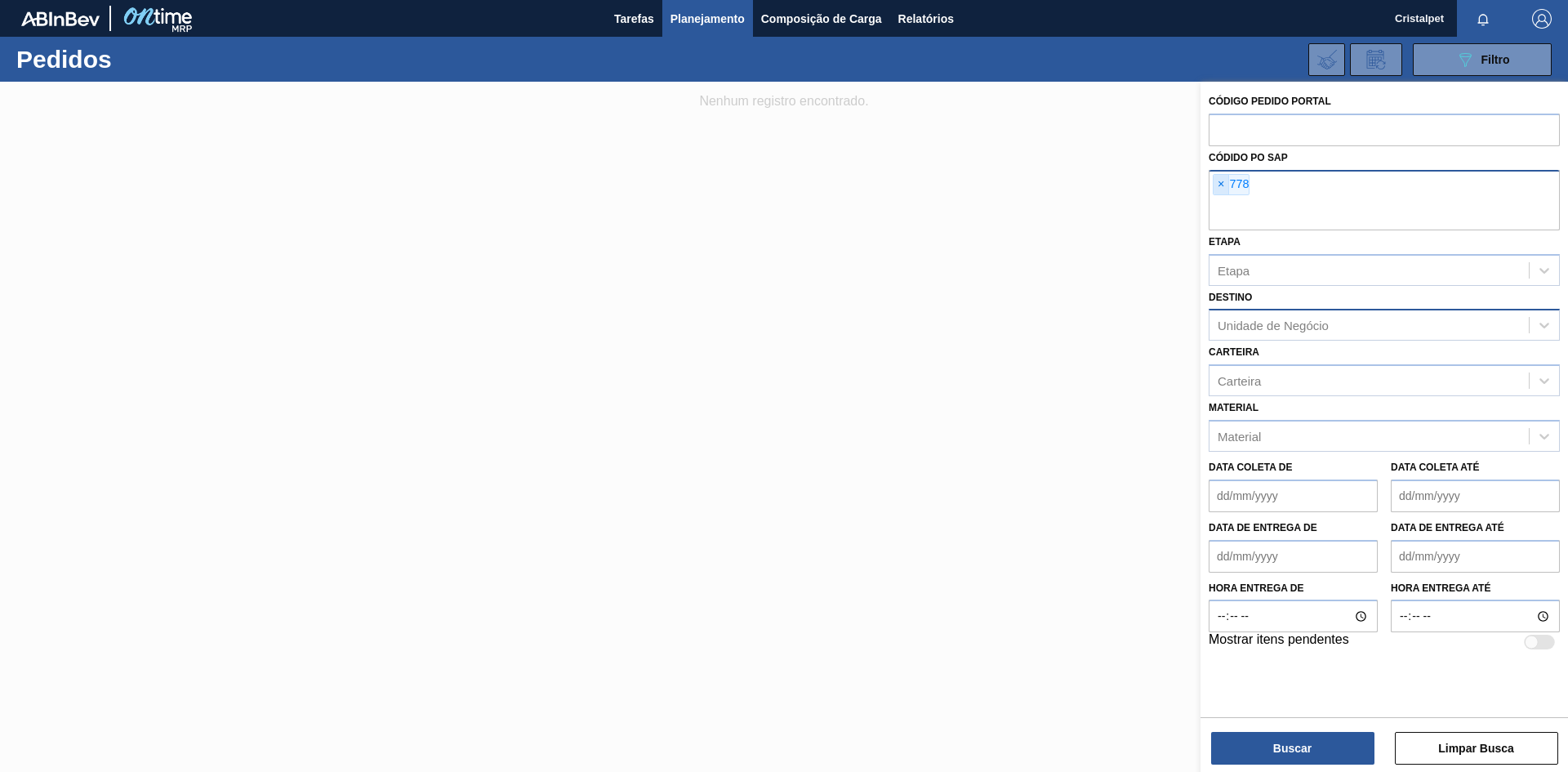
click at [1222, 183] on span "×" at bounding box center [1222, 184] width 15 height 20
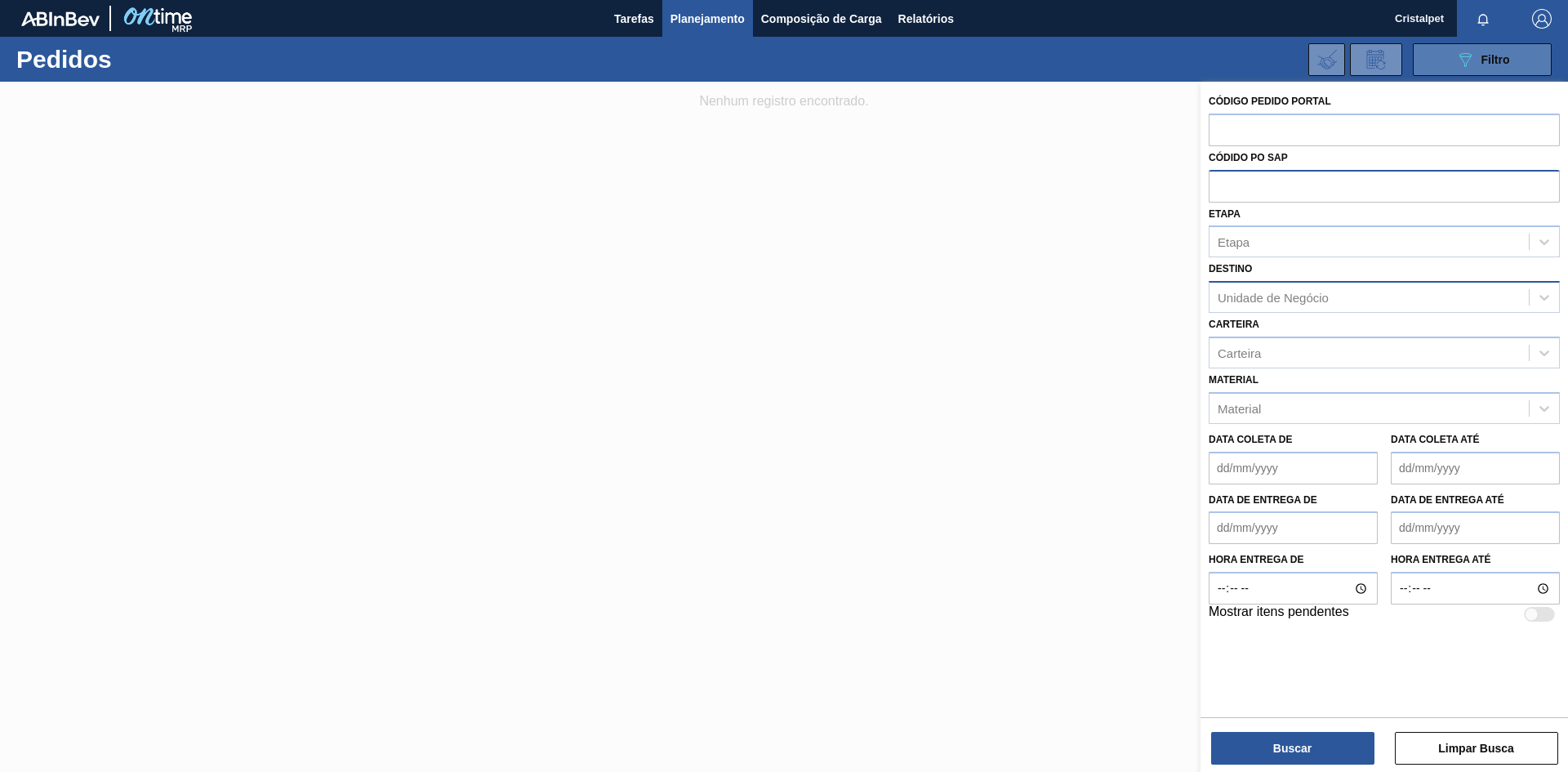
click at [1521, 50] on button "089F7B8B-B2A5-4AFE-B5C0-19BA573D28AC Filtro" at bounding box center [1483, 60] width 138 height 32
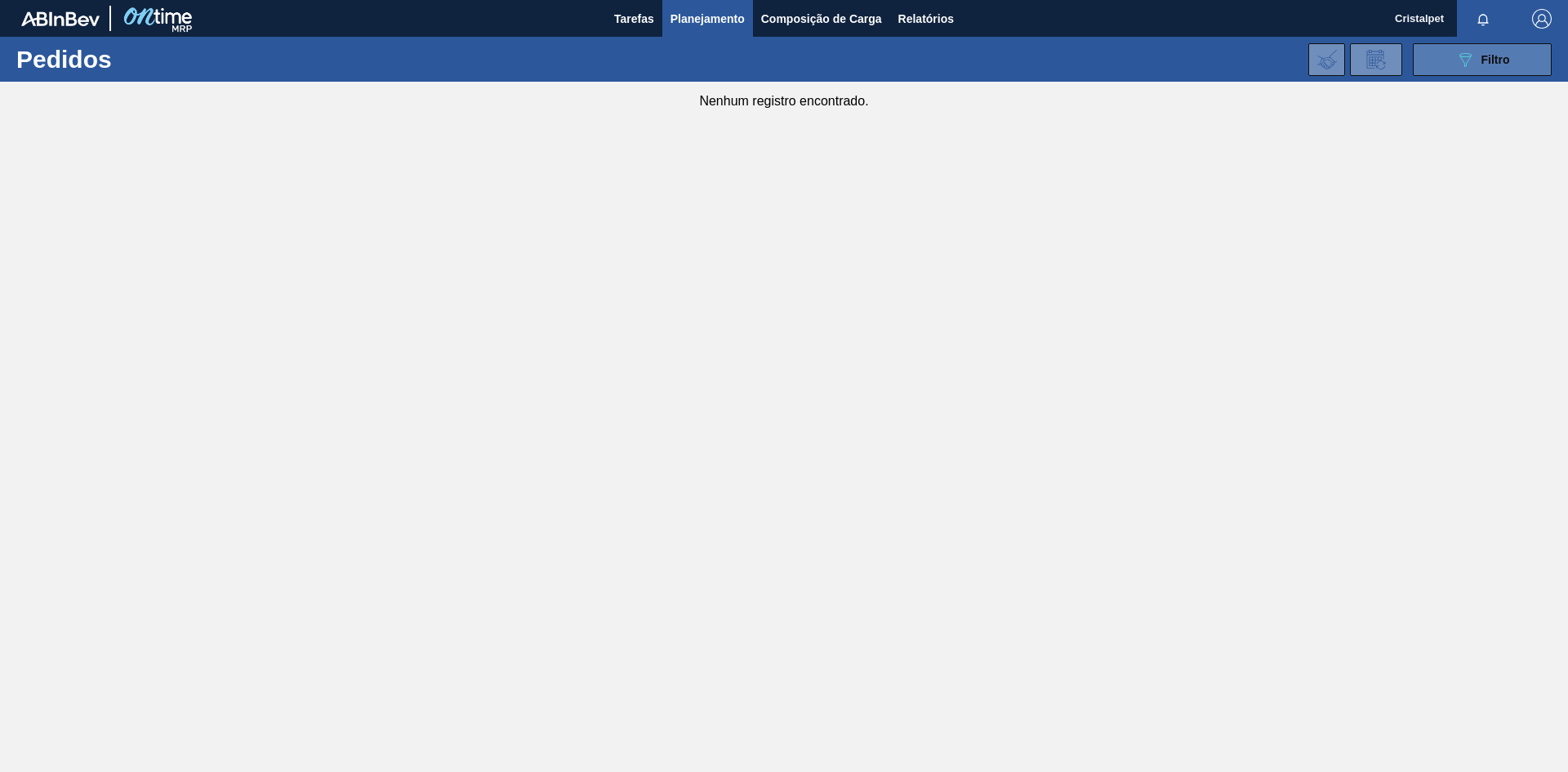
click at [1500, 63] on span "Filtro" at bounding box center [1496, 60] width 28 height 13
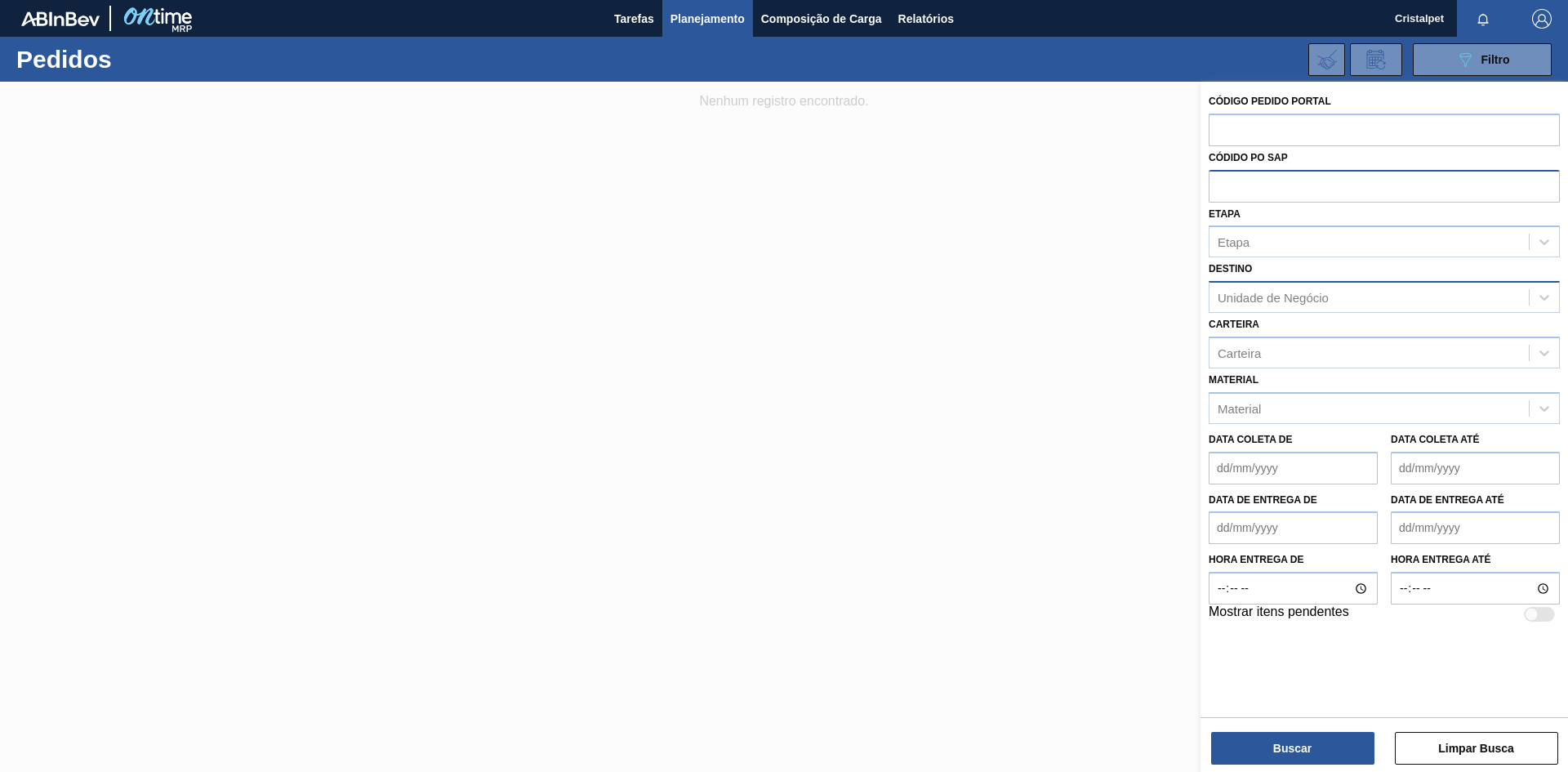
click at [1310, 300] on div "Unidade de Negócio" at bounding box center [1273, 298] width 111 height 14
type input "sapu"
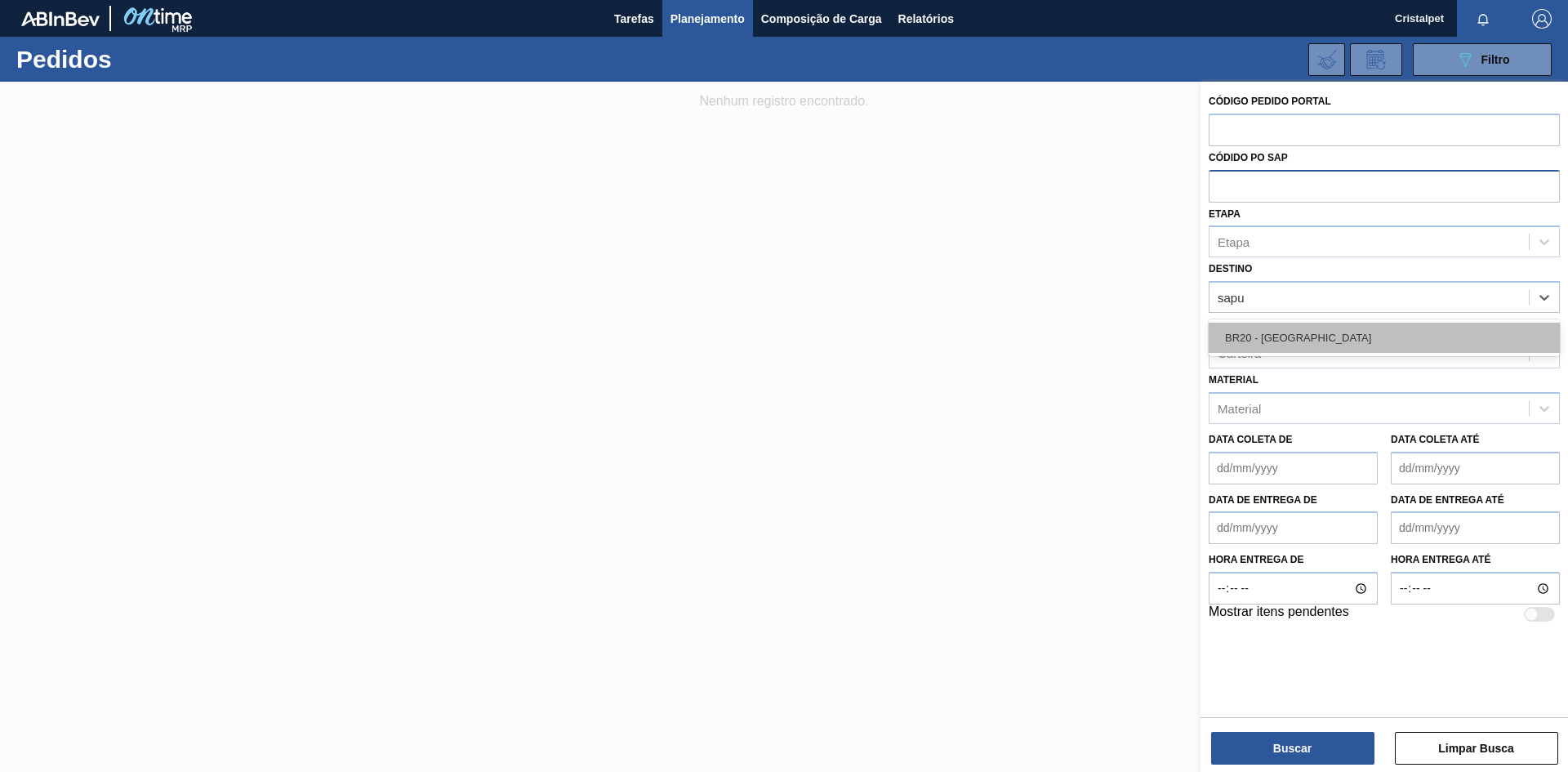
click at [1318, 343] on div "BR20 - Sapucaia" at bounding box center [1384, 338] width 351 height 30
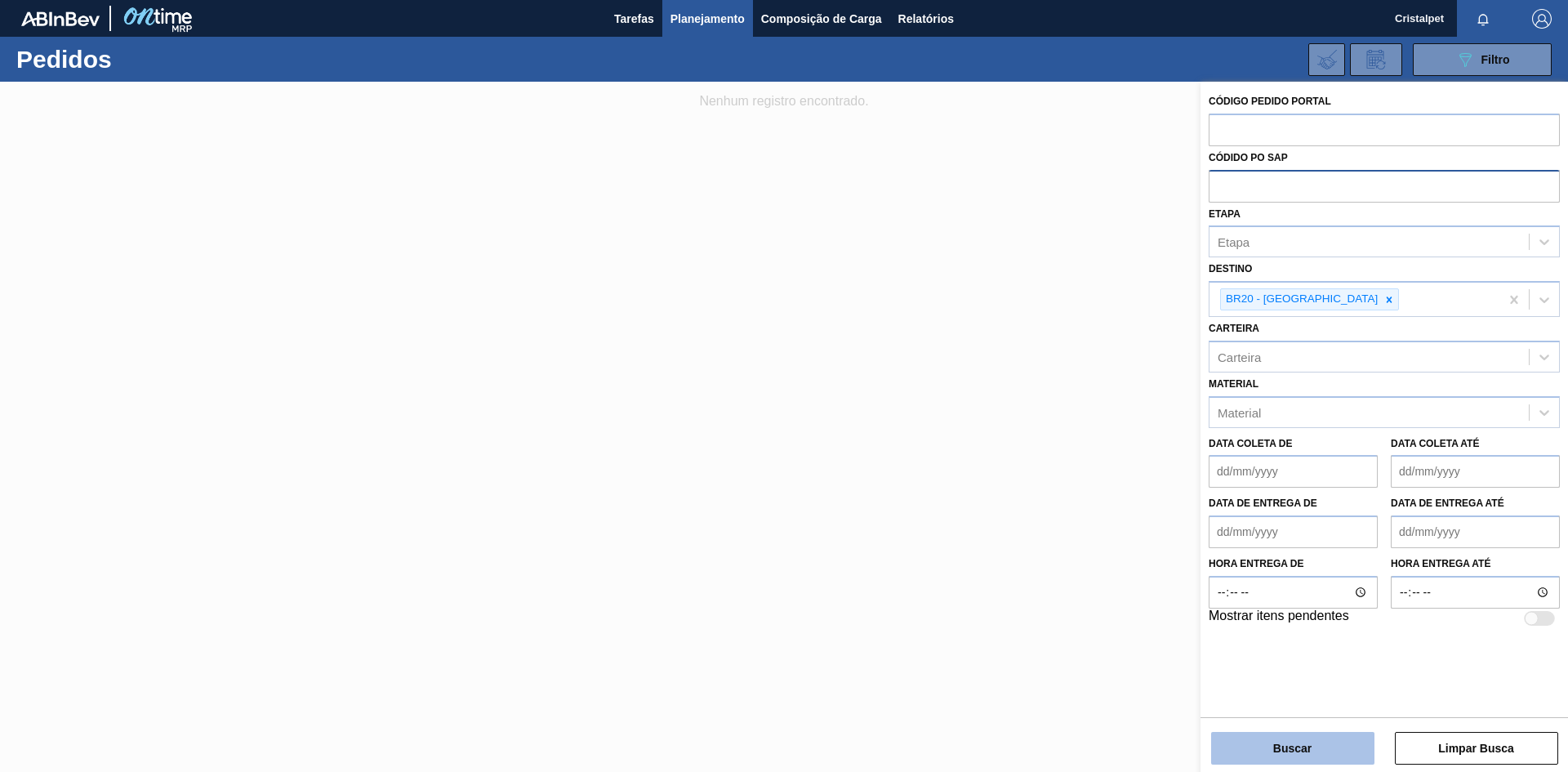
click at [1306, 747] on button "Buscar" at bounding box center [1293, 748] width 163 height 32
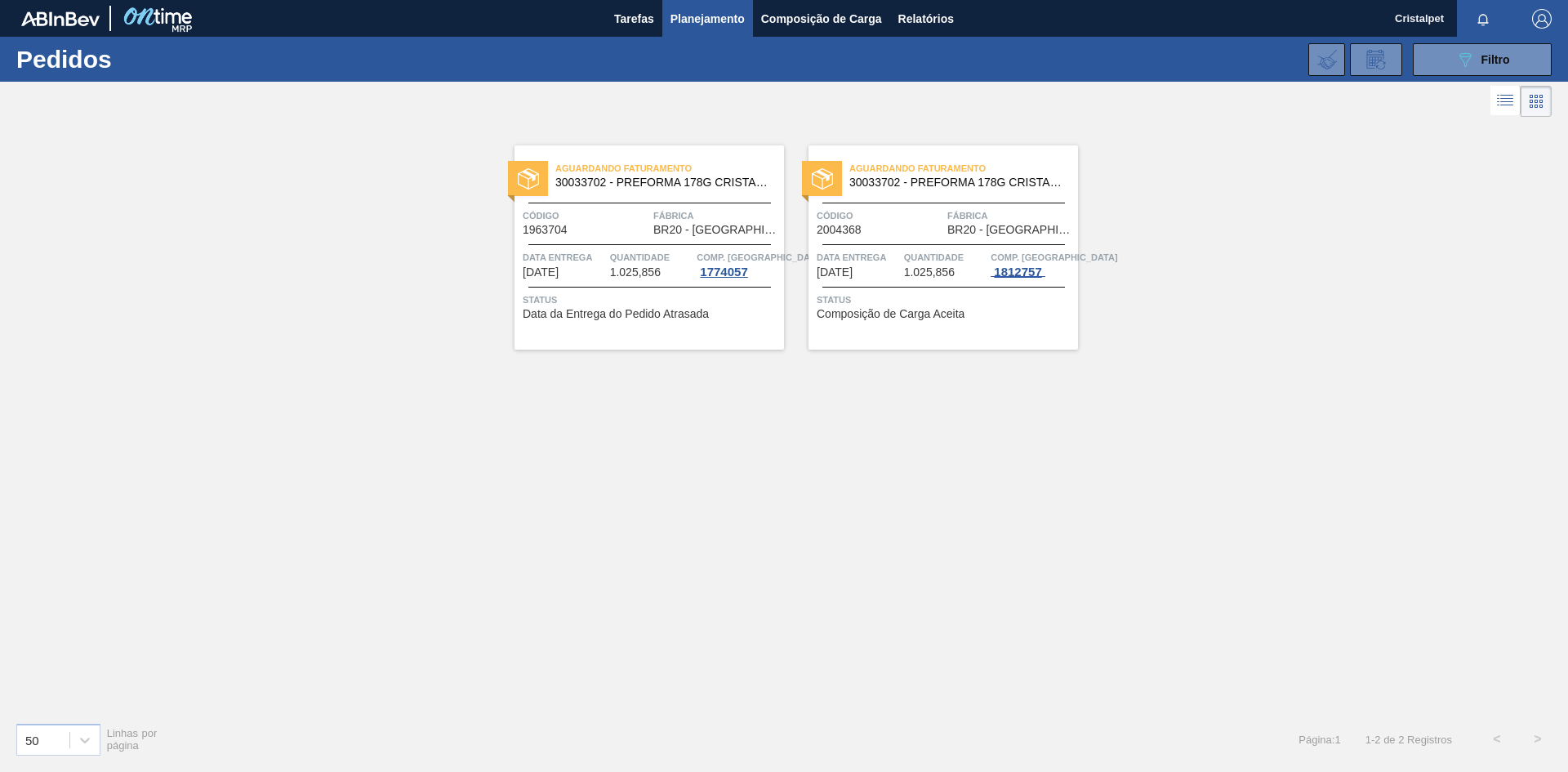
click at [1017, 269] on div "1812757" at bounding box center [1018, 272] width 54 height 13
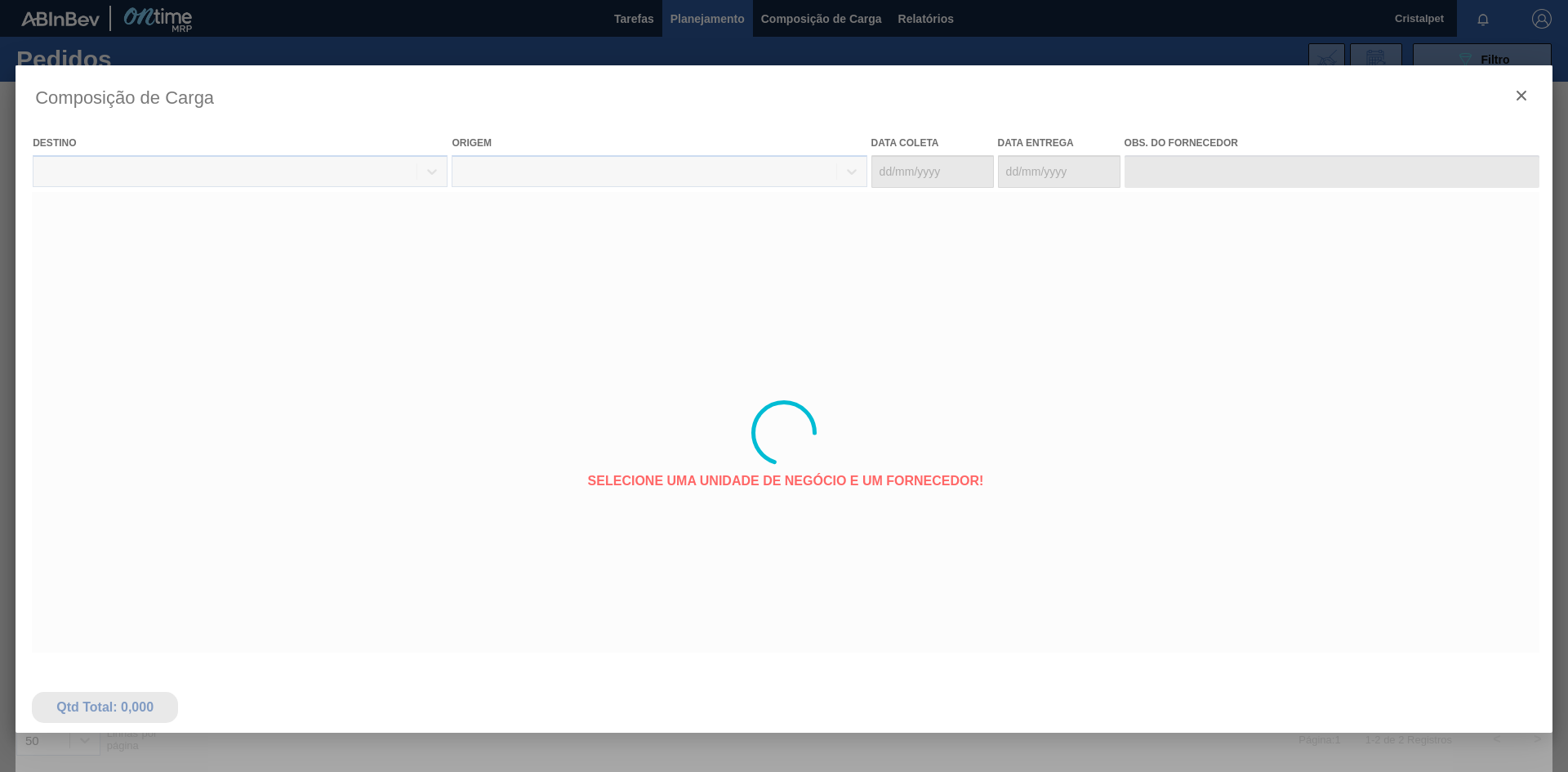
type coleta "14/08/2025"
type entrega "21/08/2025"
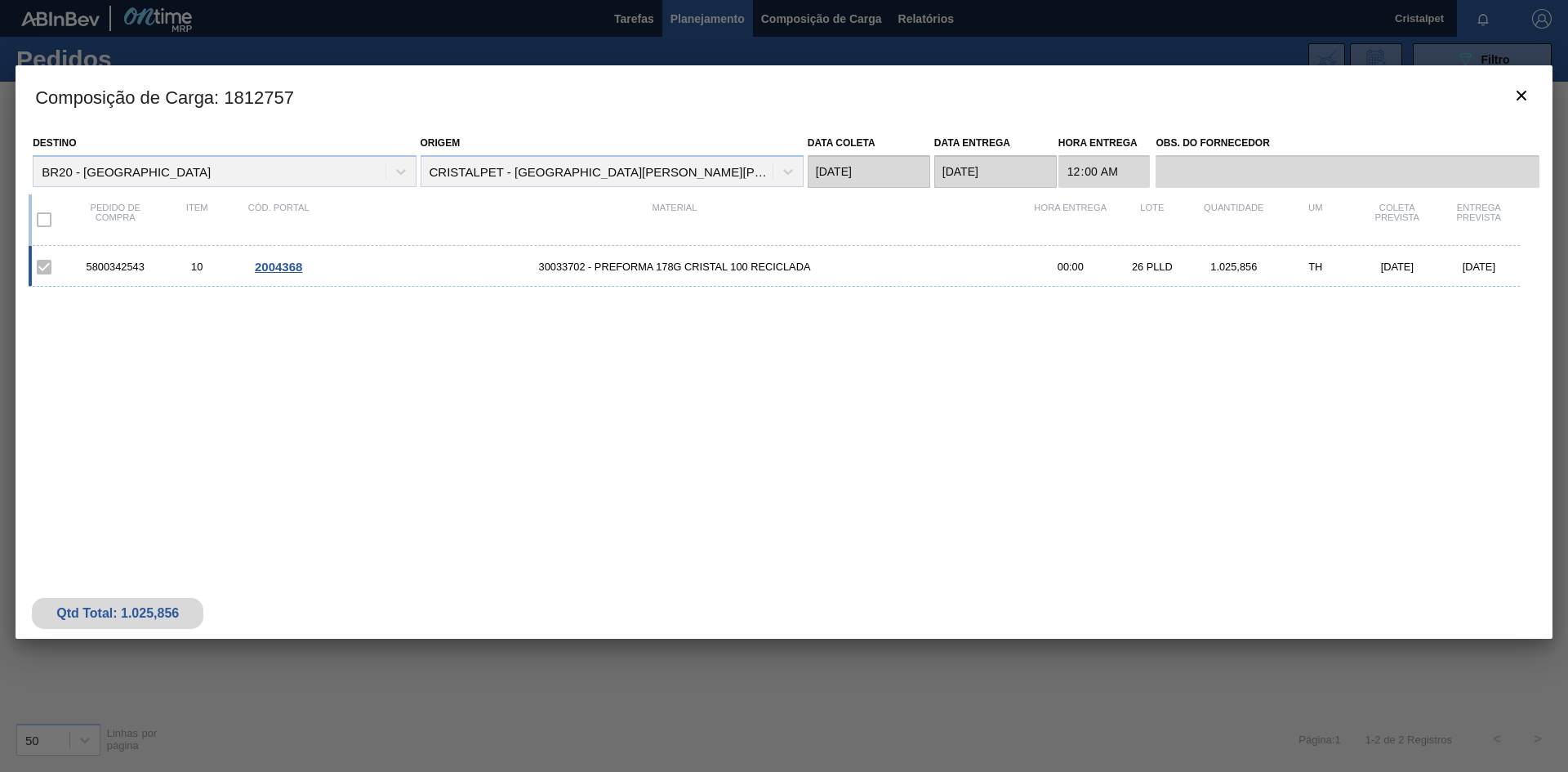
click at [244, 46] on div at bounding box center [784, 386] width 1568 height 772
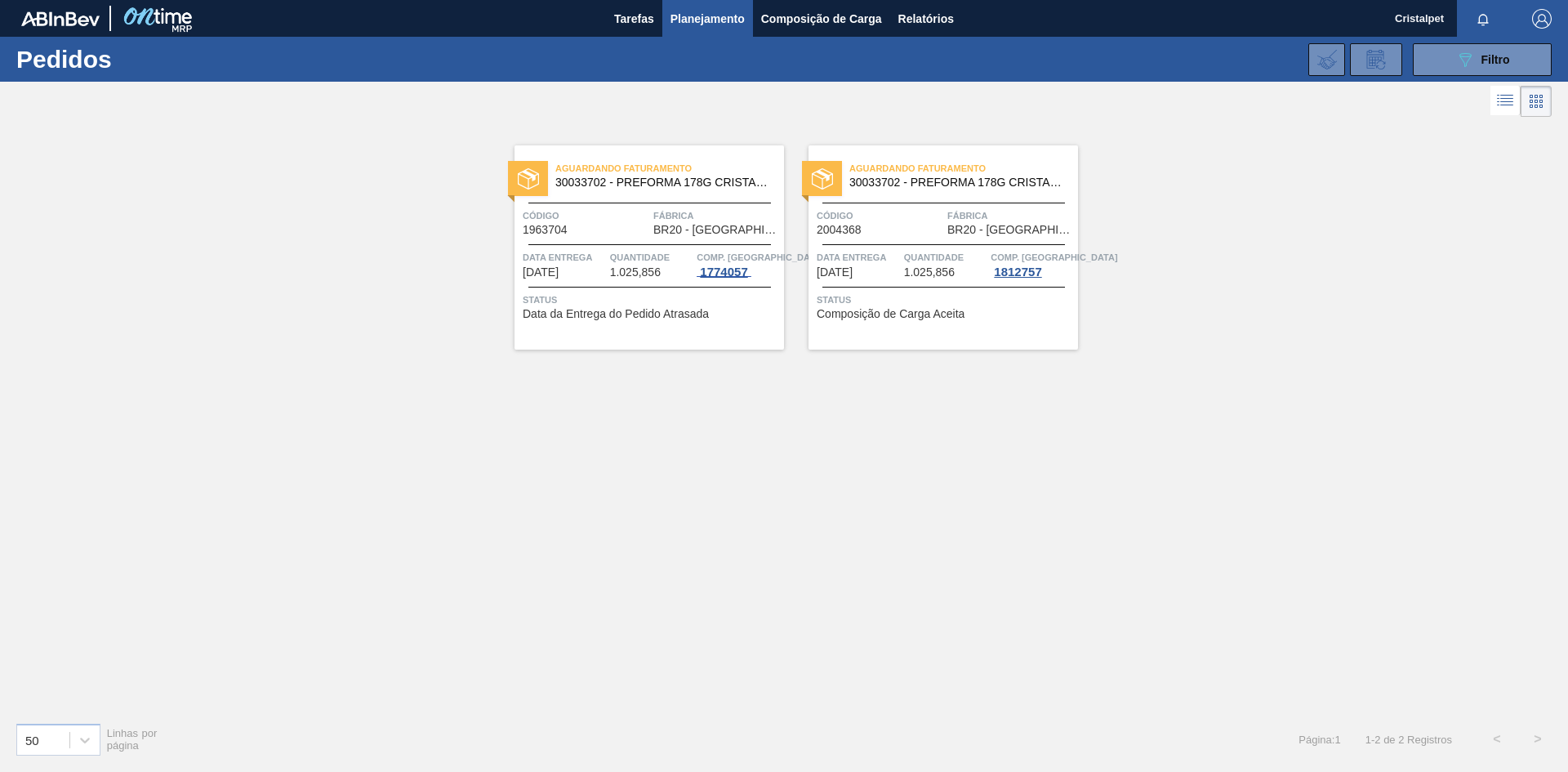
click at [737, 273] on div "1774057" at bounding box center [724, 272] width 54 height 13
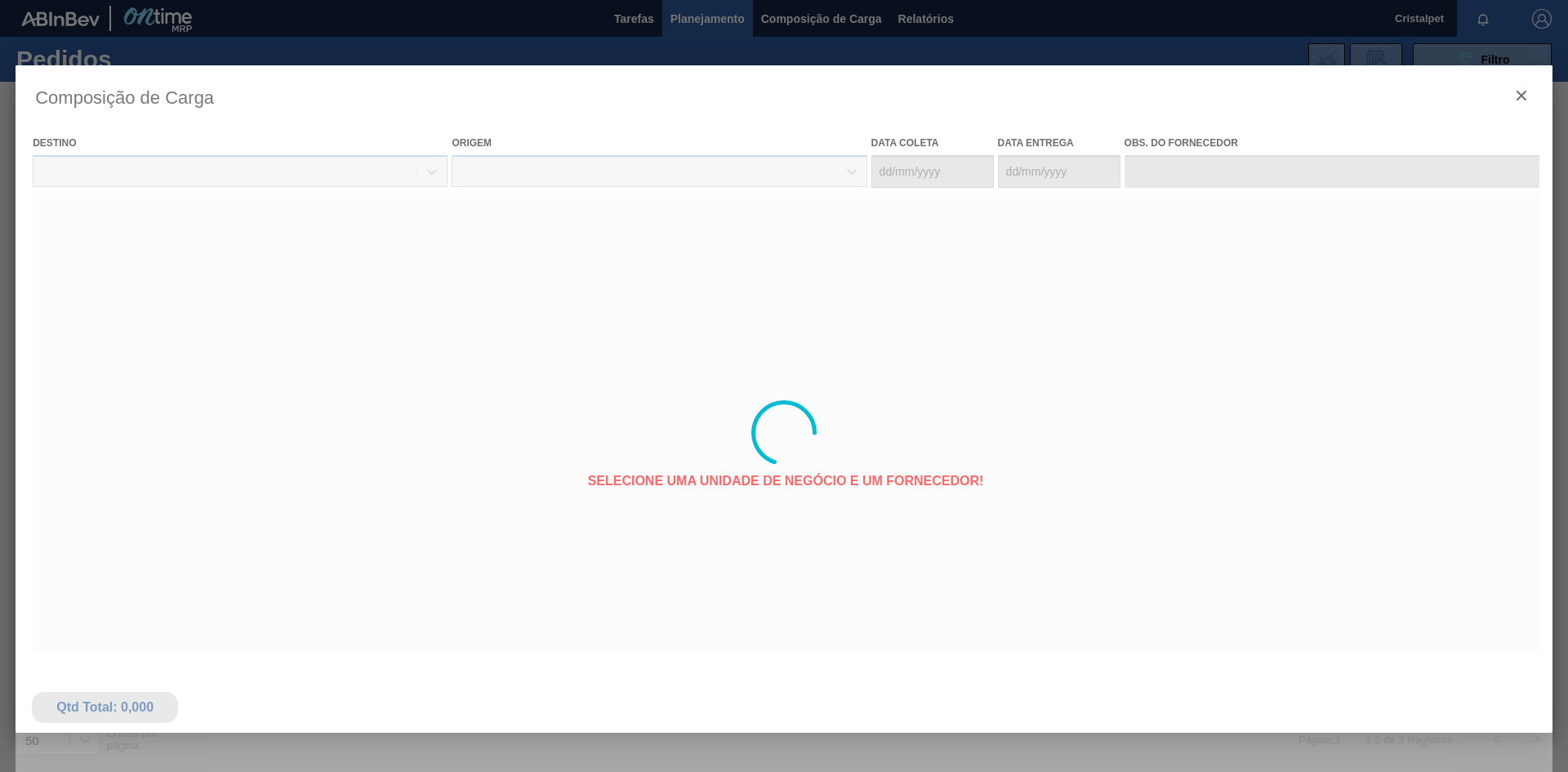
type coleta "01/08/2025"
type entrega "08/08/2025"
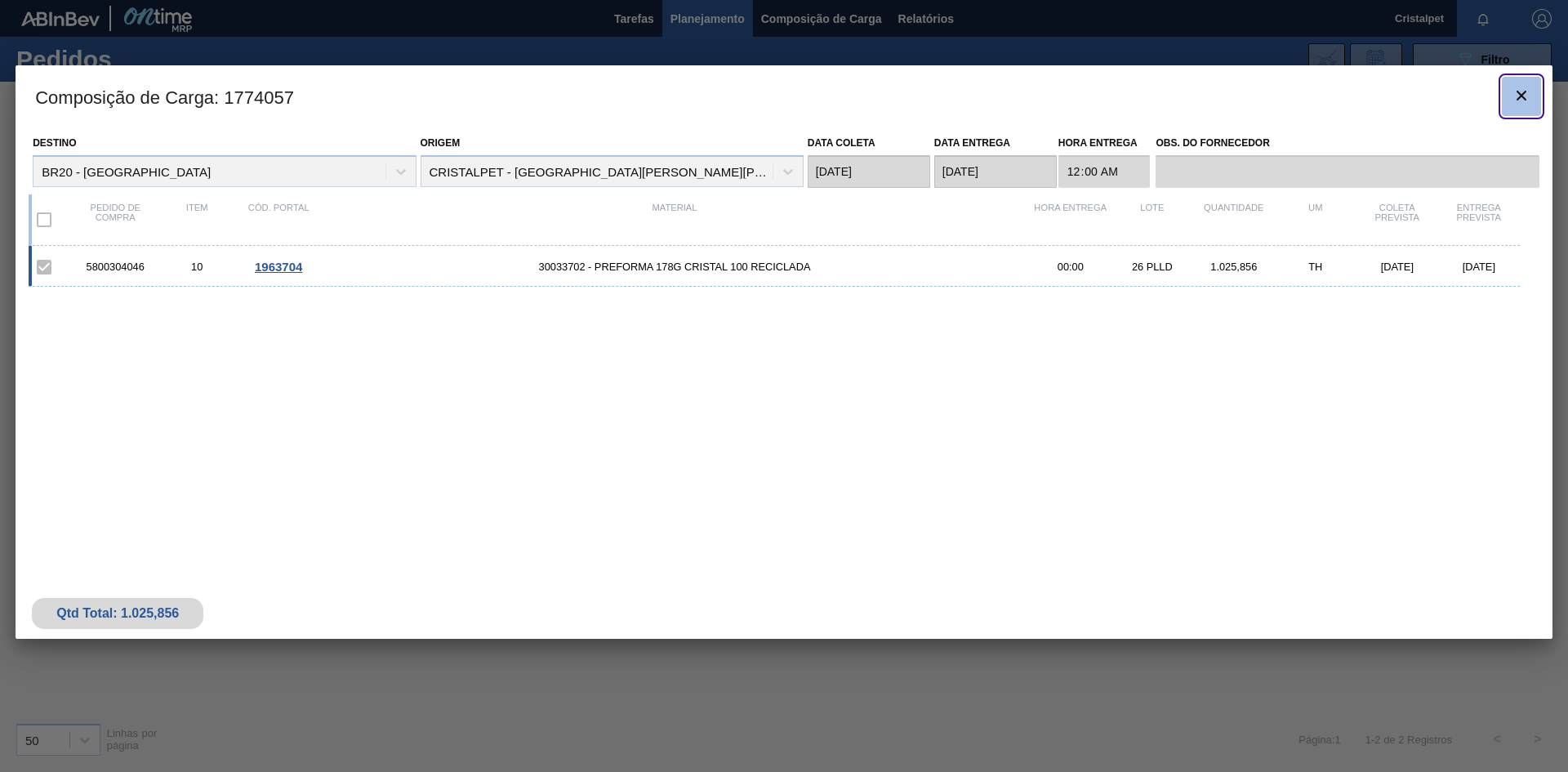
click at [1524, 85] on icon "botão de ícone" at bounding box center [1522, 95] width 20 height 20
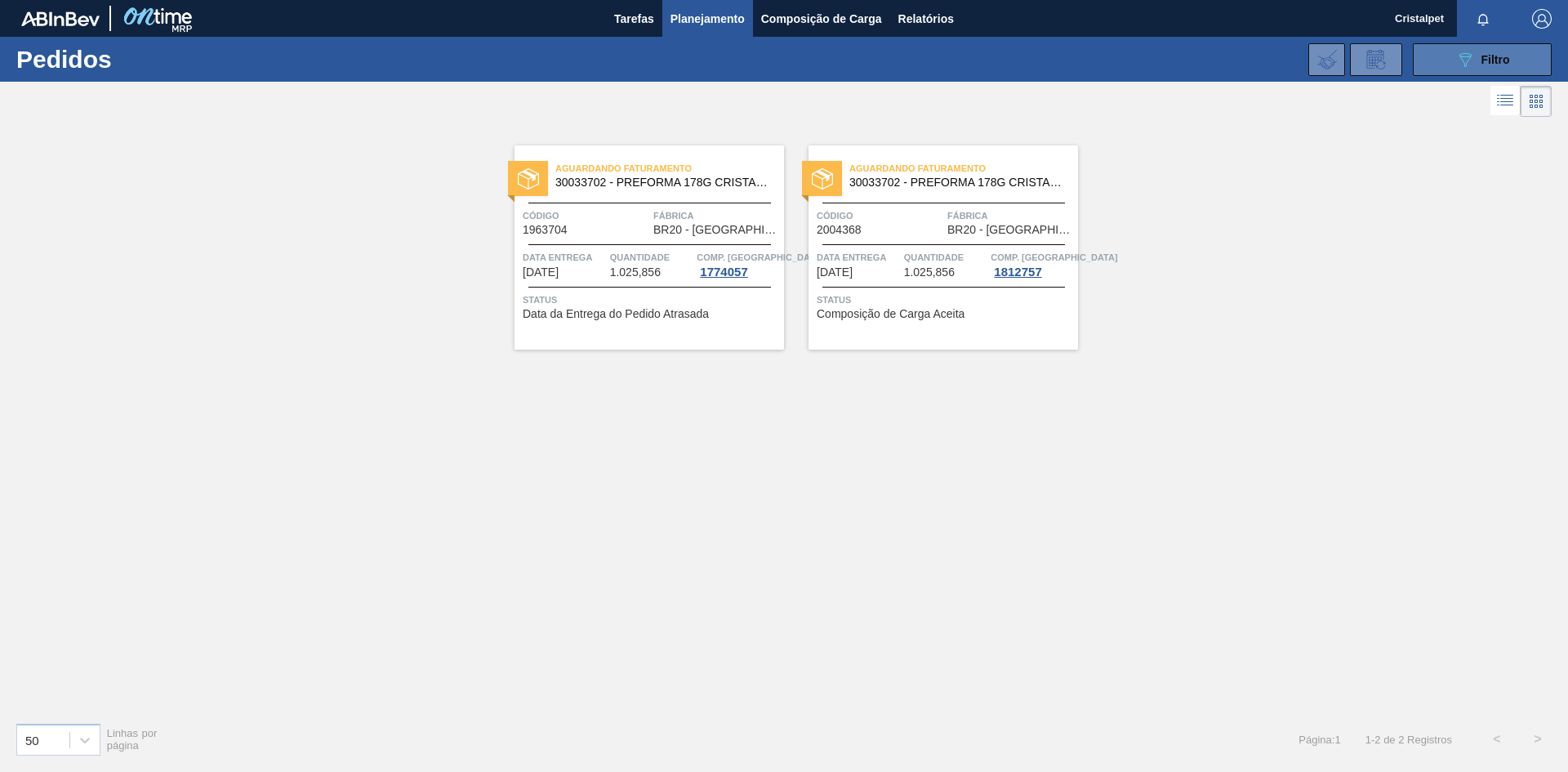
click at [1479, 62] on div "089F7B8B-B2A5-4AFE-B5C0-19BA573D28AC Filtro" at bounding box center [1483, 60] width 55 height 20
